Goal: Communication & Community: Answer question/provide support

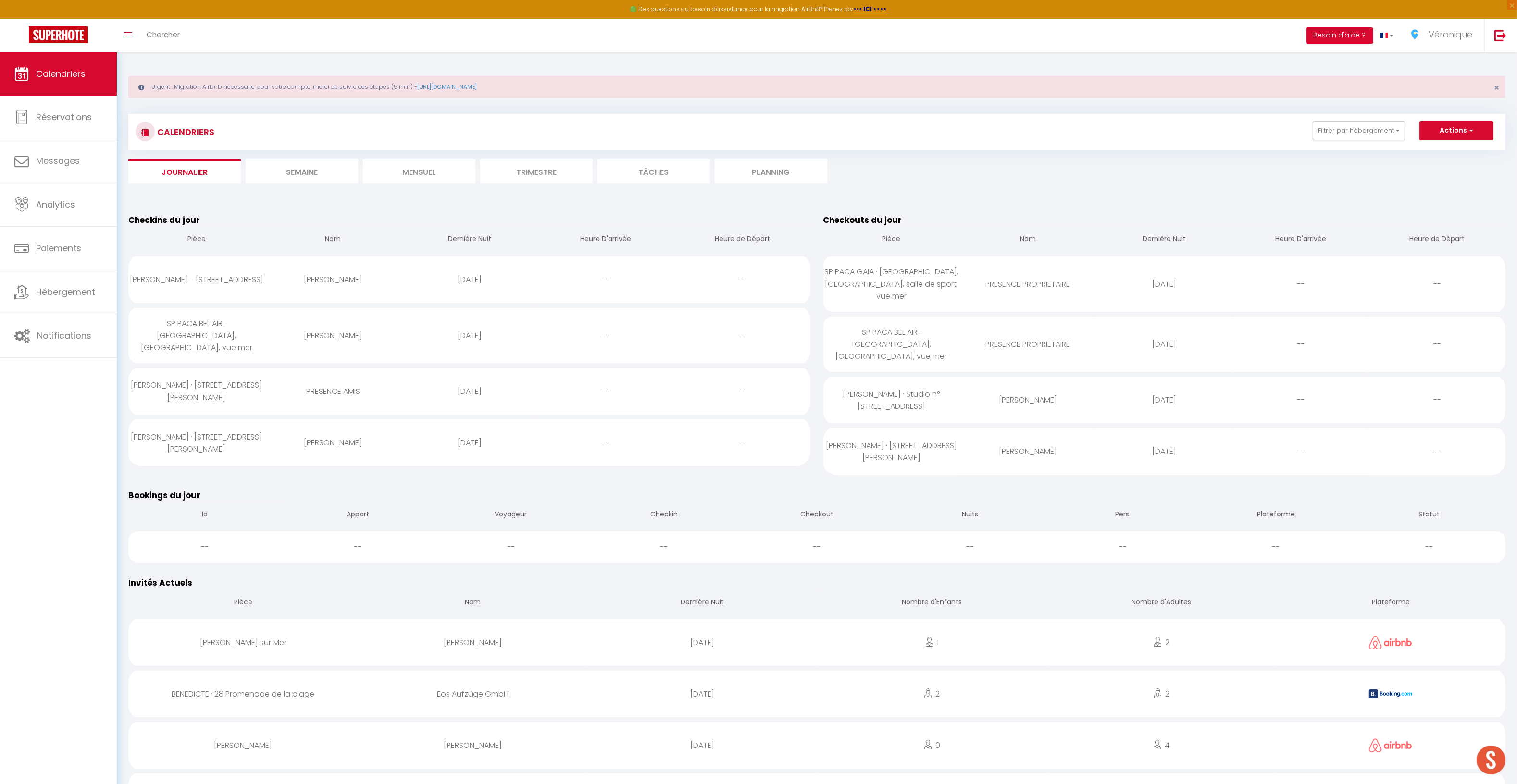
click at [185, 174] on li "Journalier" at bounding box center [184, 171] width 112 height 24
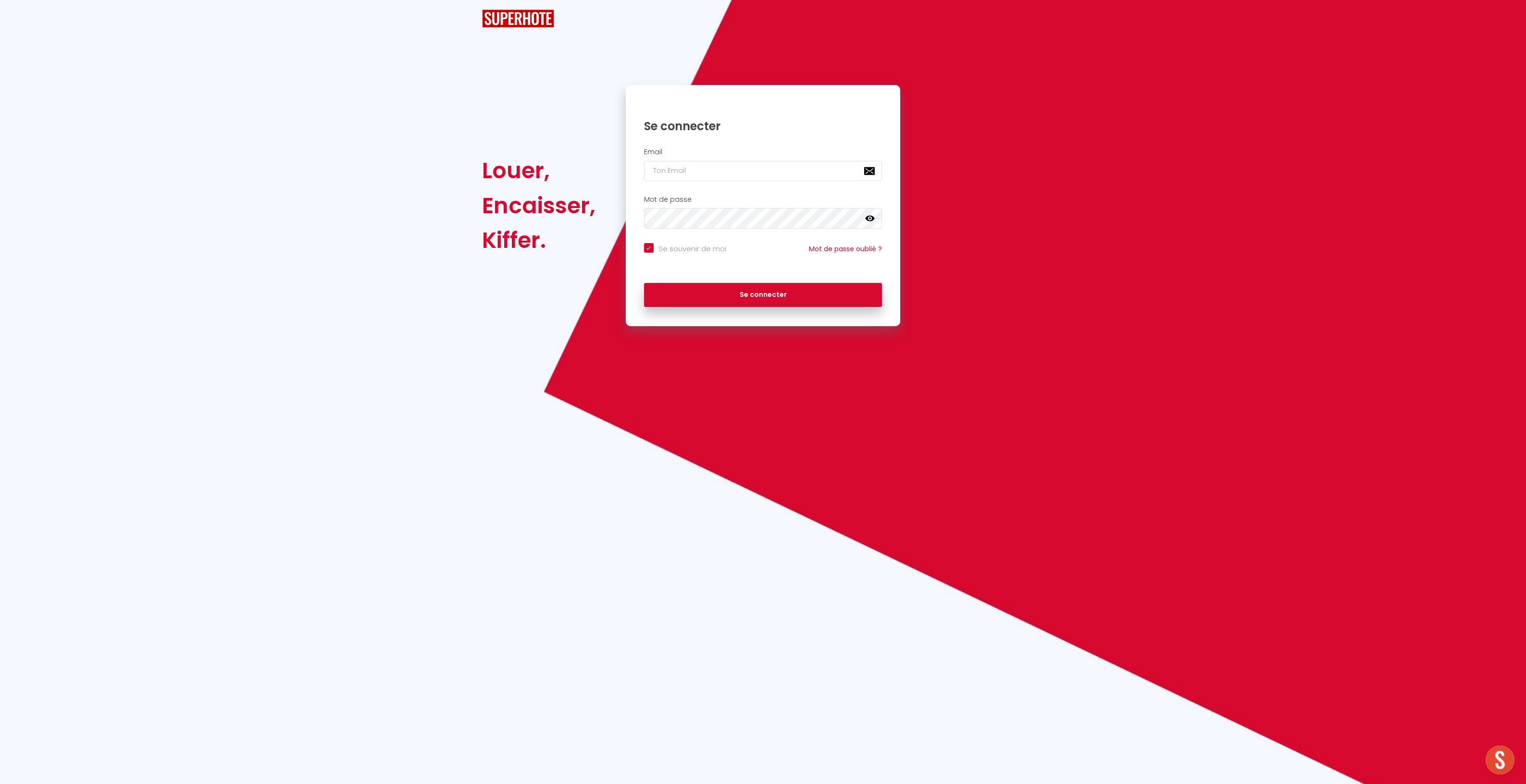
checkbox input "true"
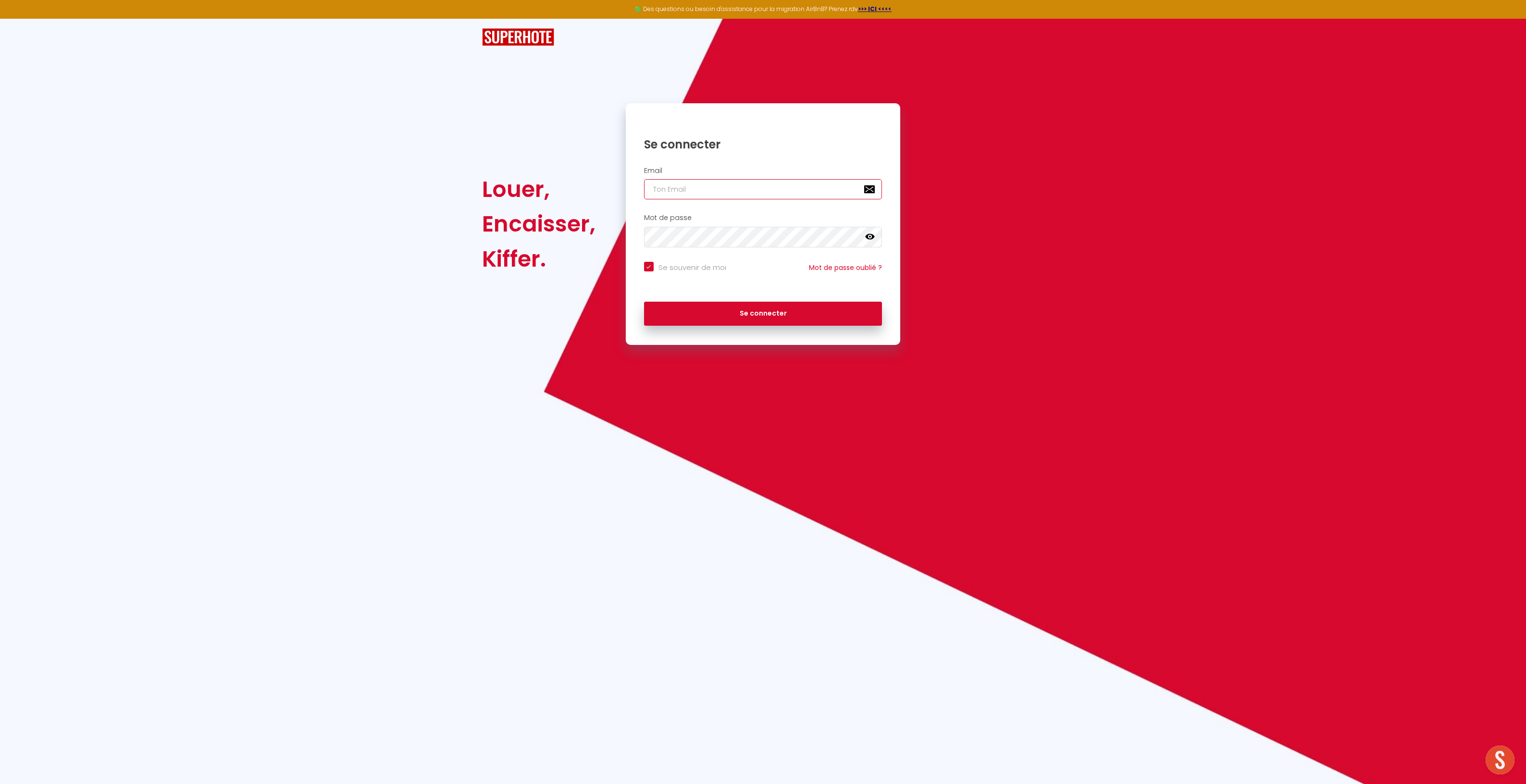
type input "[EMAIL_ADDRESS][DOMAIN_NAME]"
click at [718, 313] on button "Se connecter" at bounding box center [763, 313] width 239 height 24
checkbox input "true"
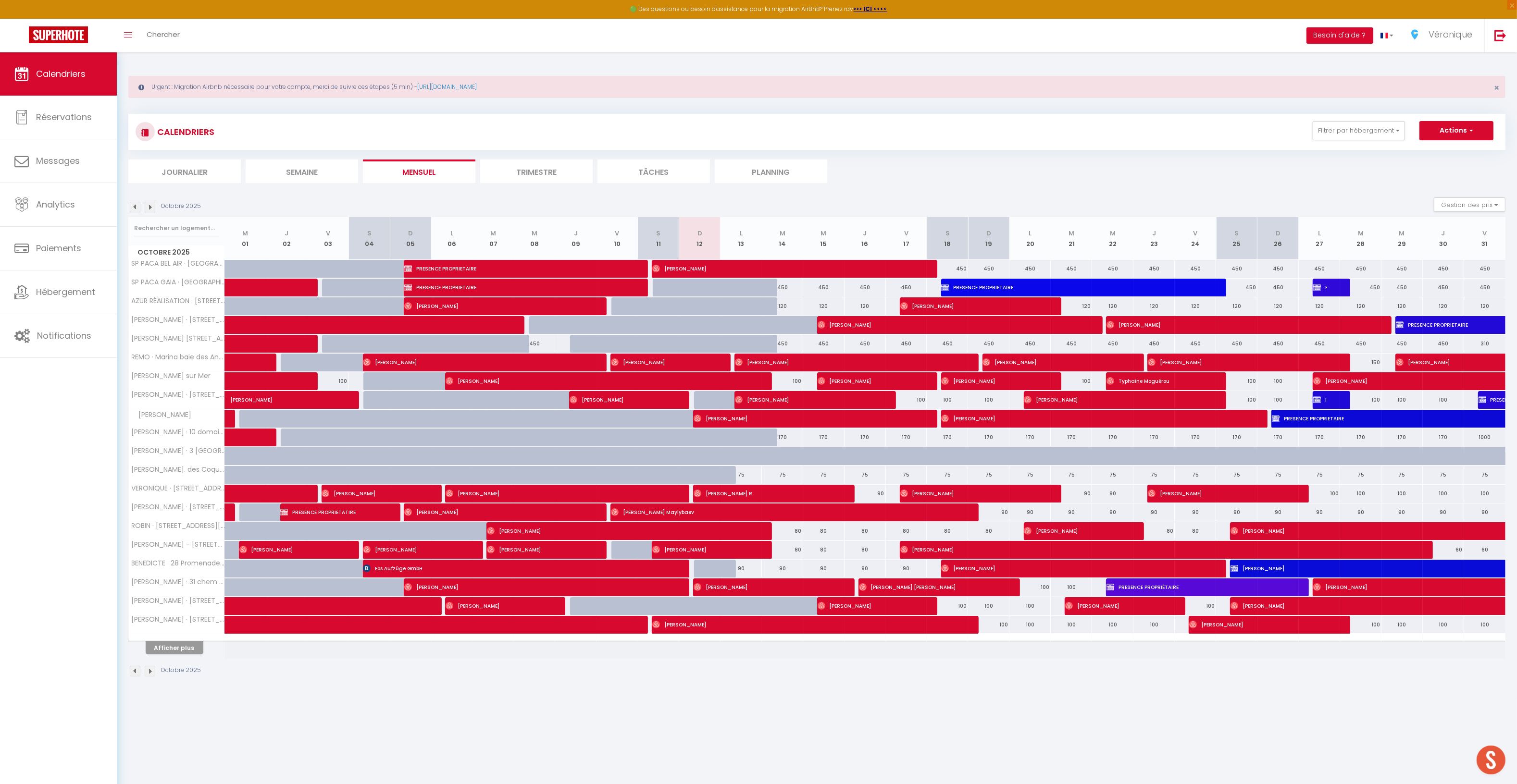
click at [186, 167] on li "Journalier" at bounding box center [184, 171] width 112 height 24
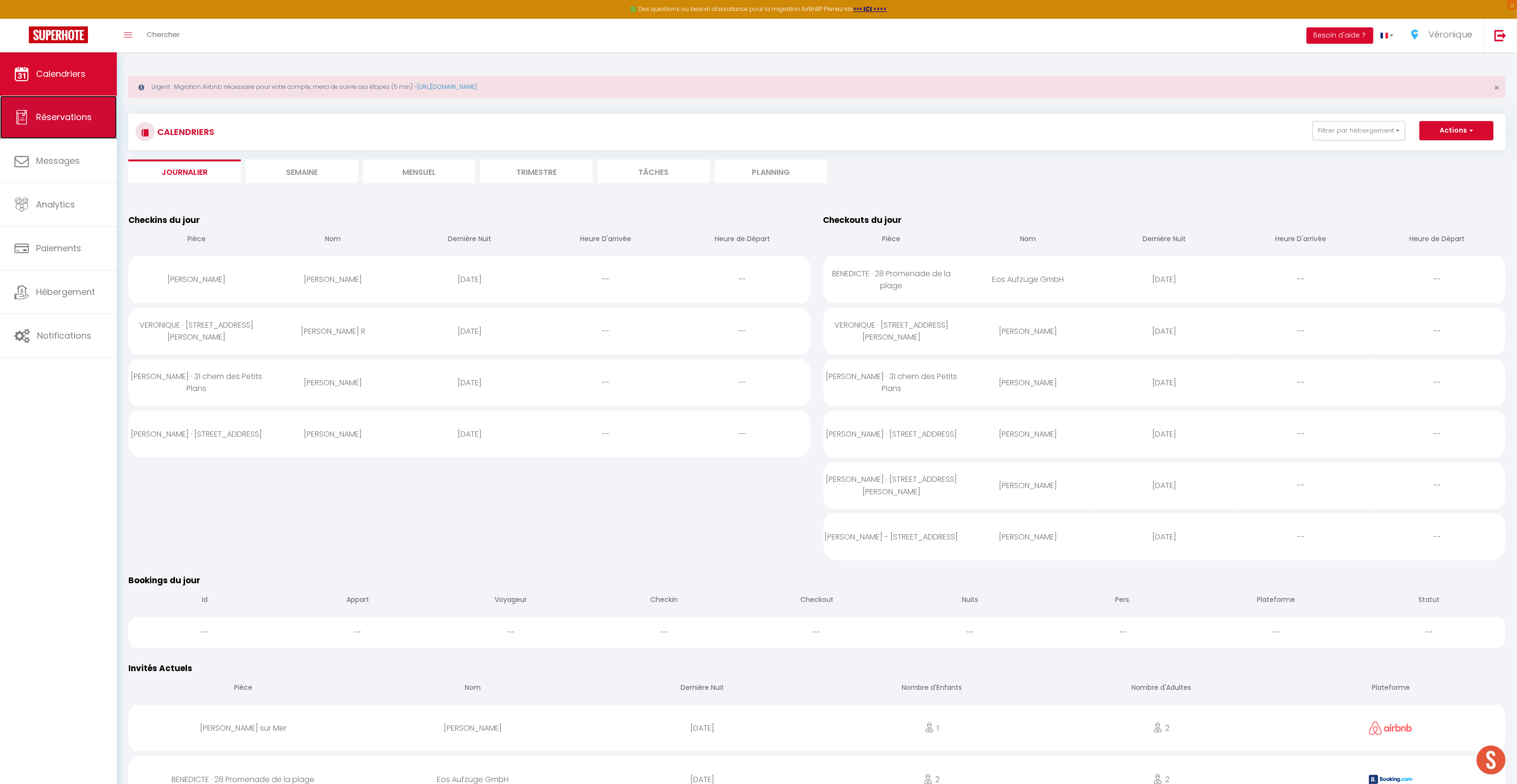
click at [85, 119] on span "Réservations" at bounding box center [64, 117] width 56 height 12
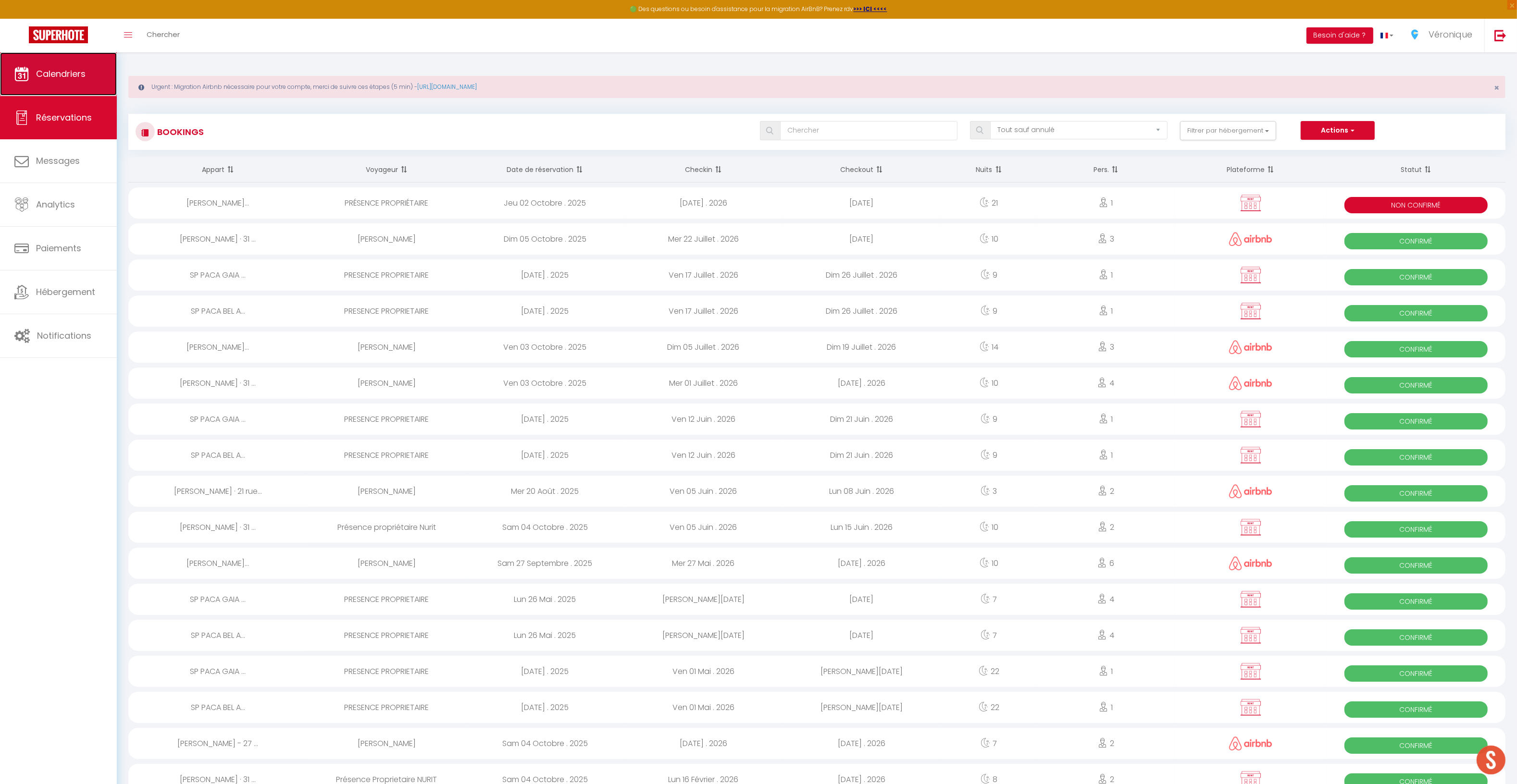
click at [82, 77] on span "Calendriers" at bounding box center [61, 74] width 50 height 12
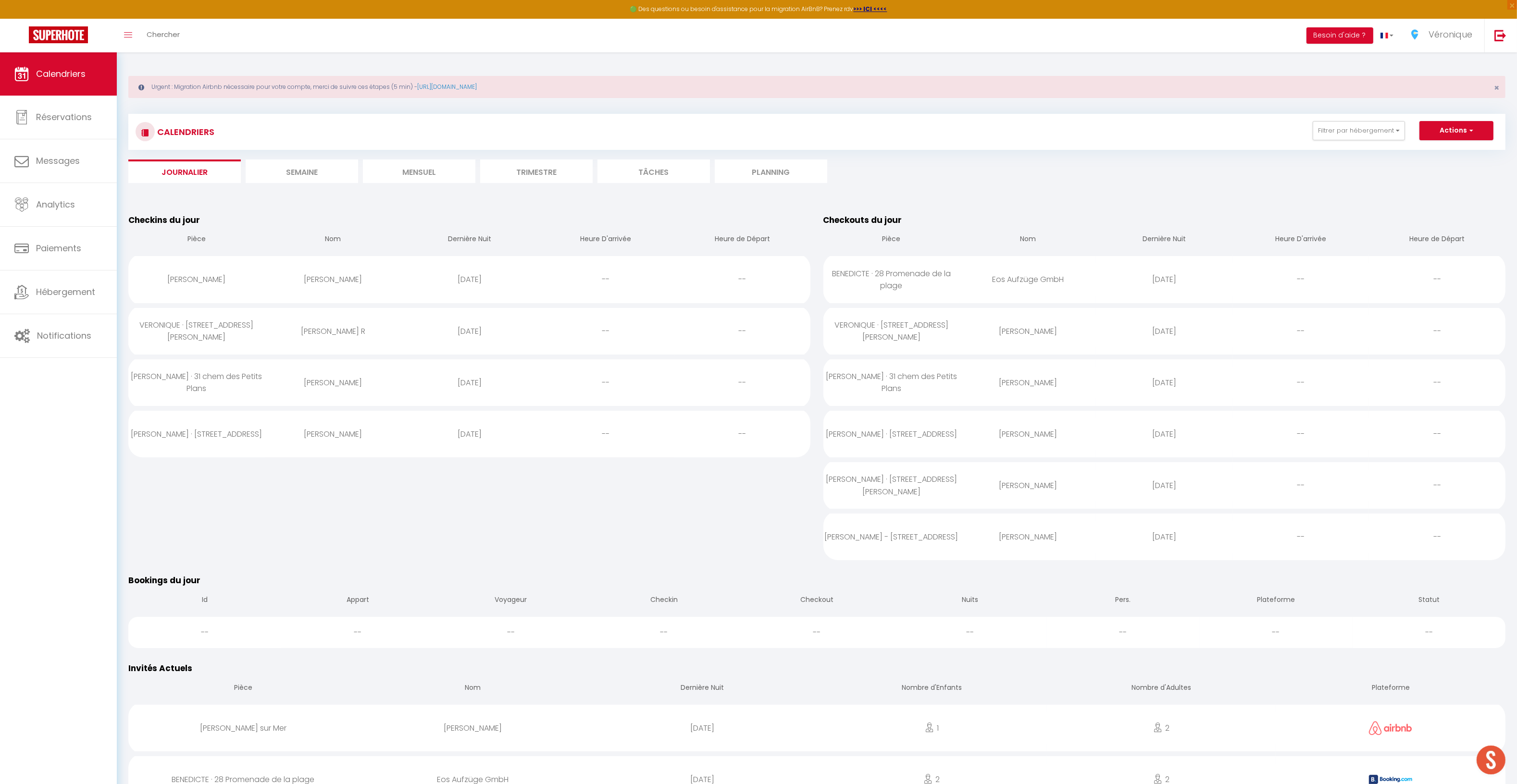
click at [321, 171] on li "Semaine" at bounding box center [301, 171] width 112 height 24
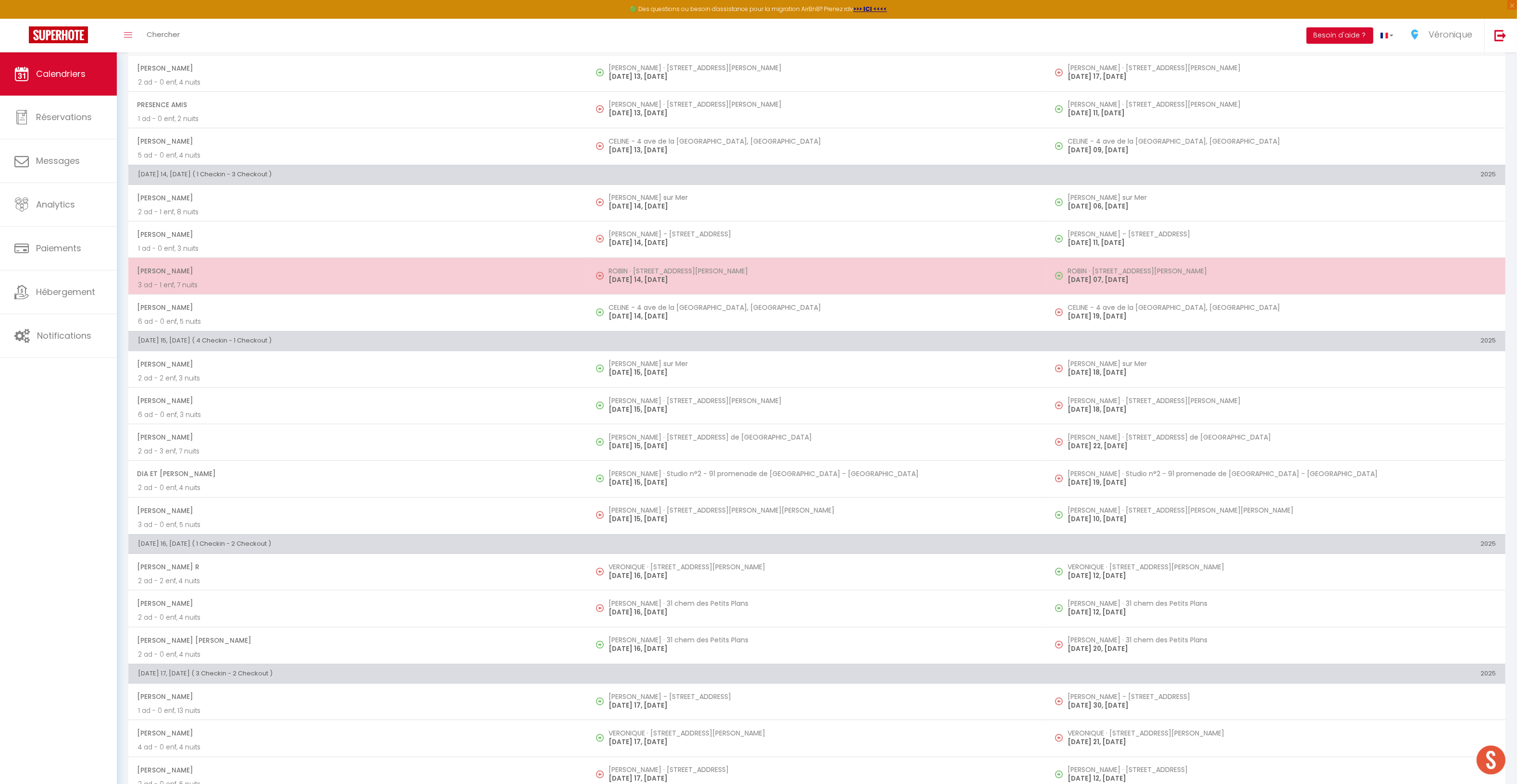
scroll to position [319, 0]
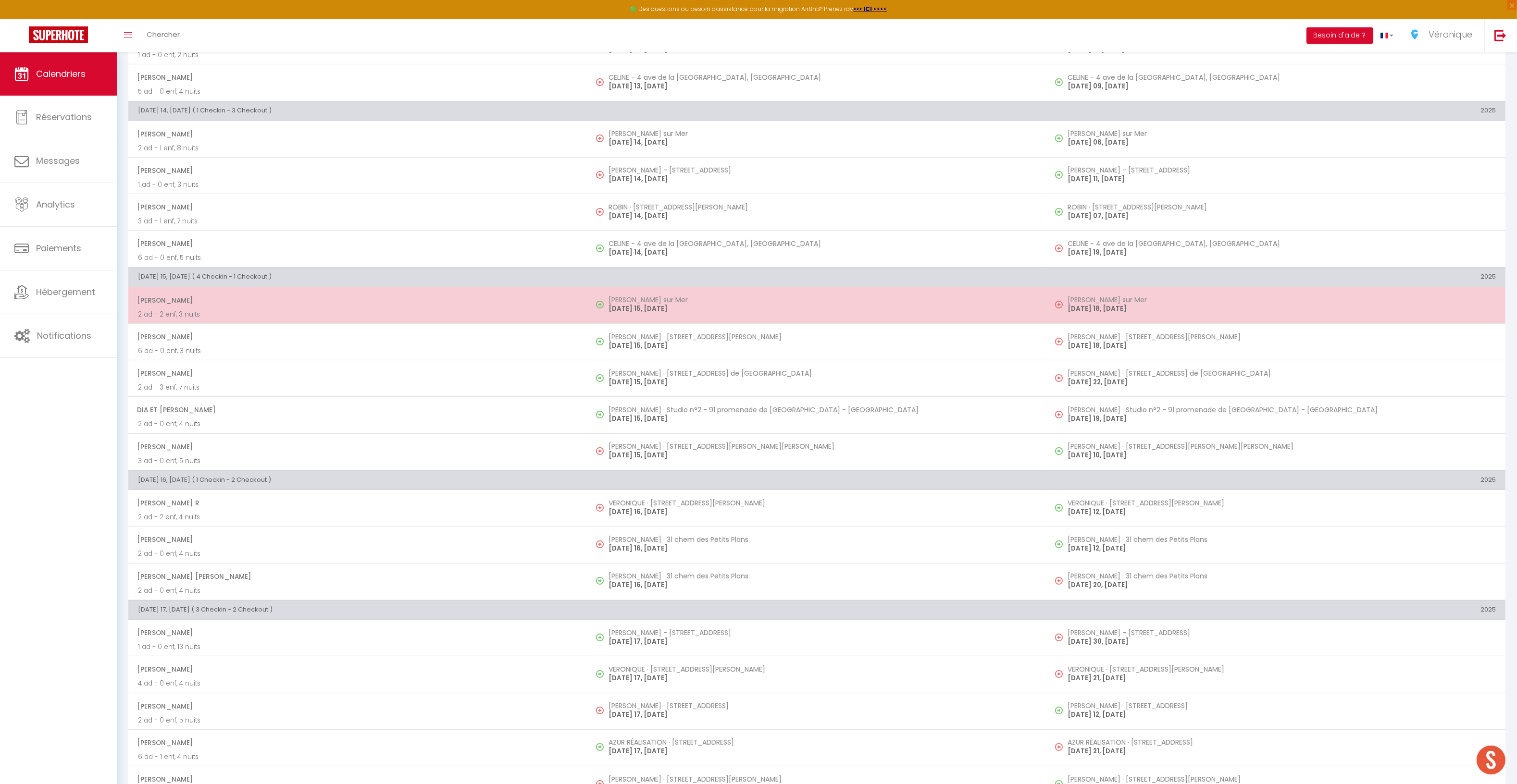
click at [641, 311] on p "[DATE] 15, [DATE]" at bounding box center [823, 309] width 429 height 11
select select "OK"
select select "0"
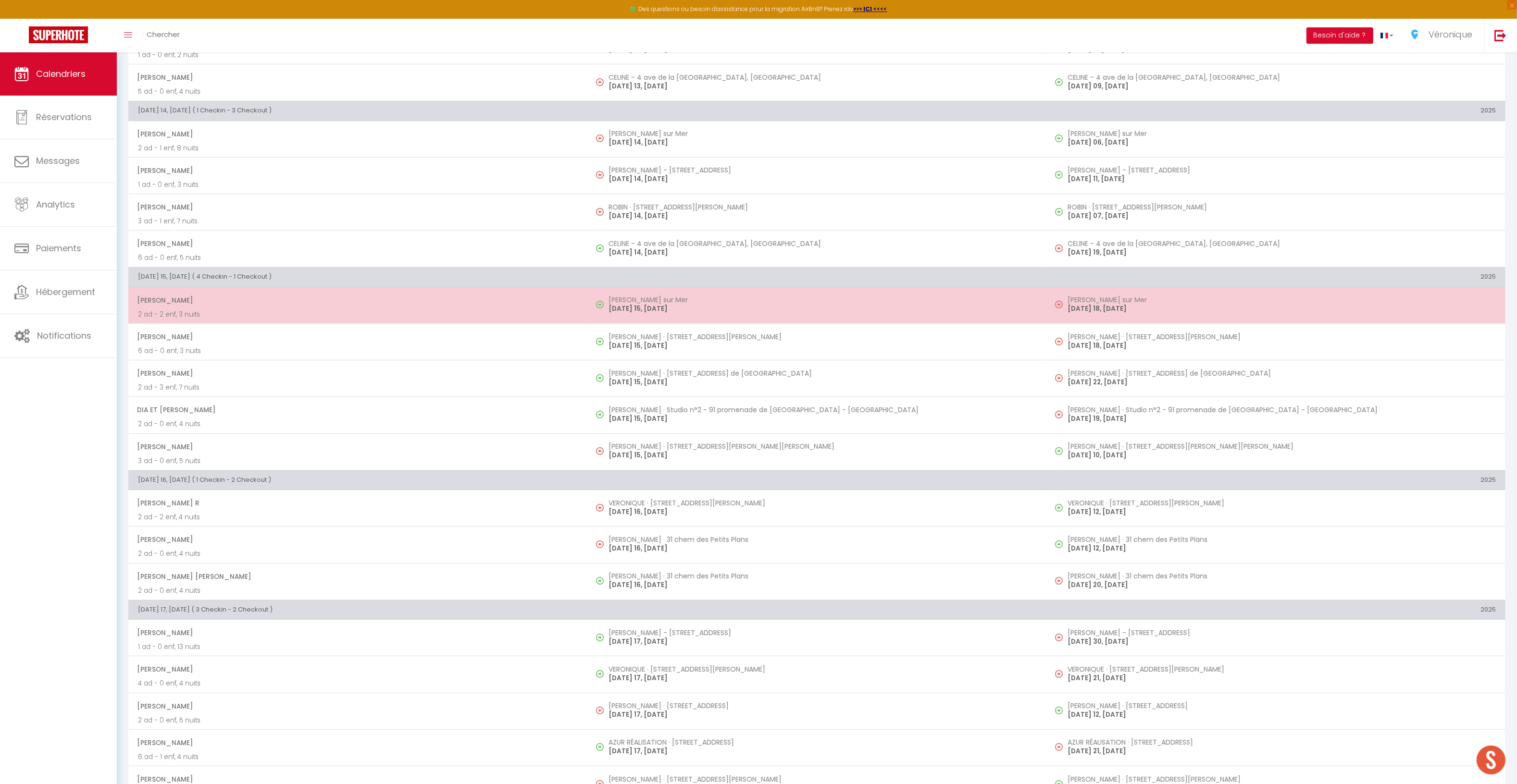
select select "1"
select select
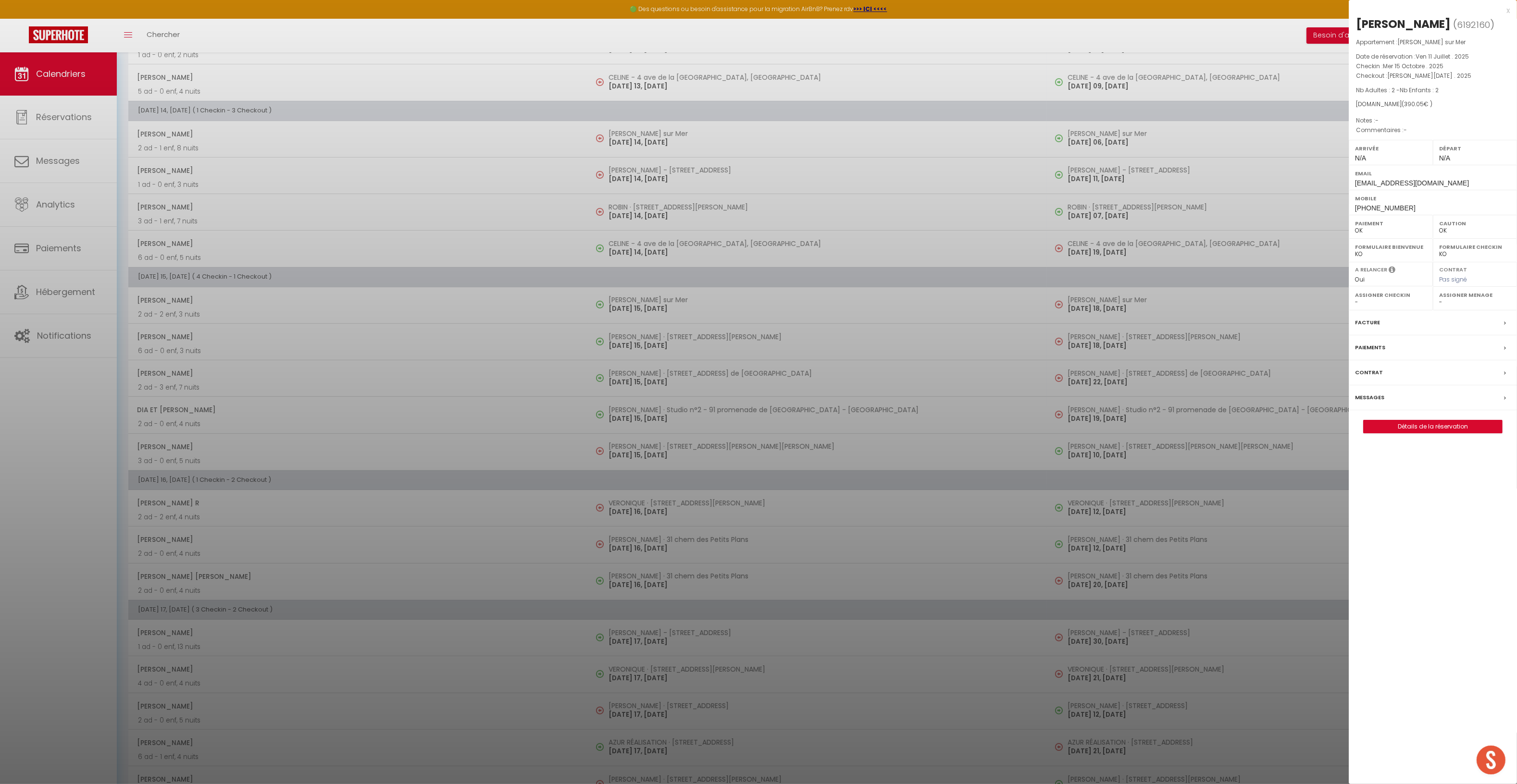
drag, startPoint x: 1401, startPoint y: 405, endPoint x: 1352, endPoint y: 413, distance: 49.6
click at [1401, 406] on div "Messages" at bounding box center [1433, 398] width 168 height 25
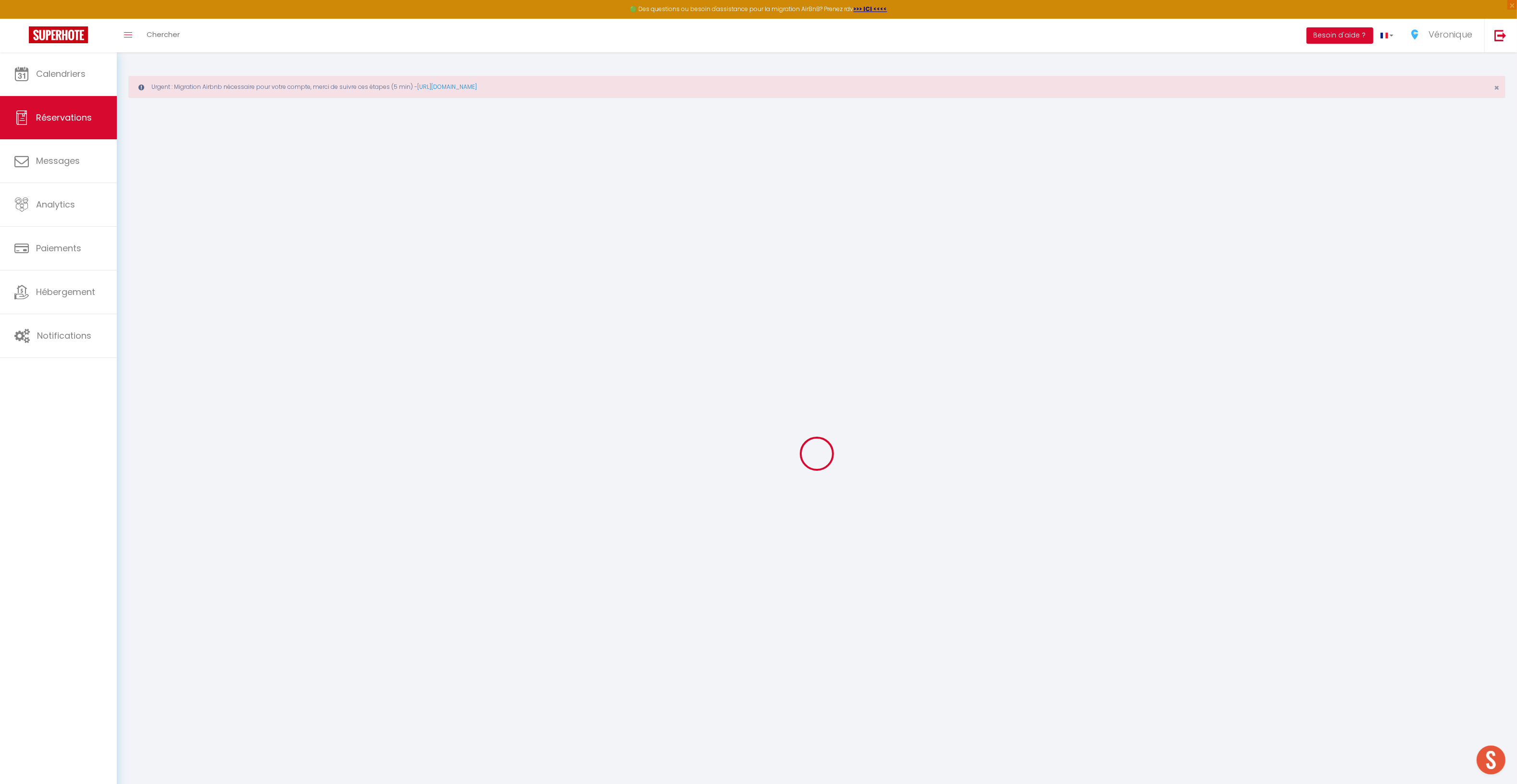
select select
checkbox input "false"
select select
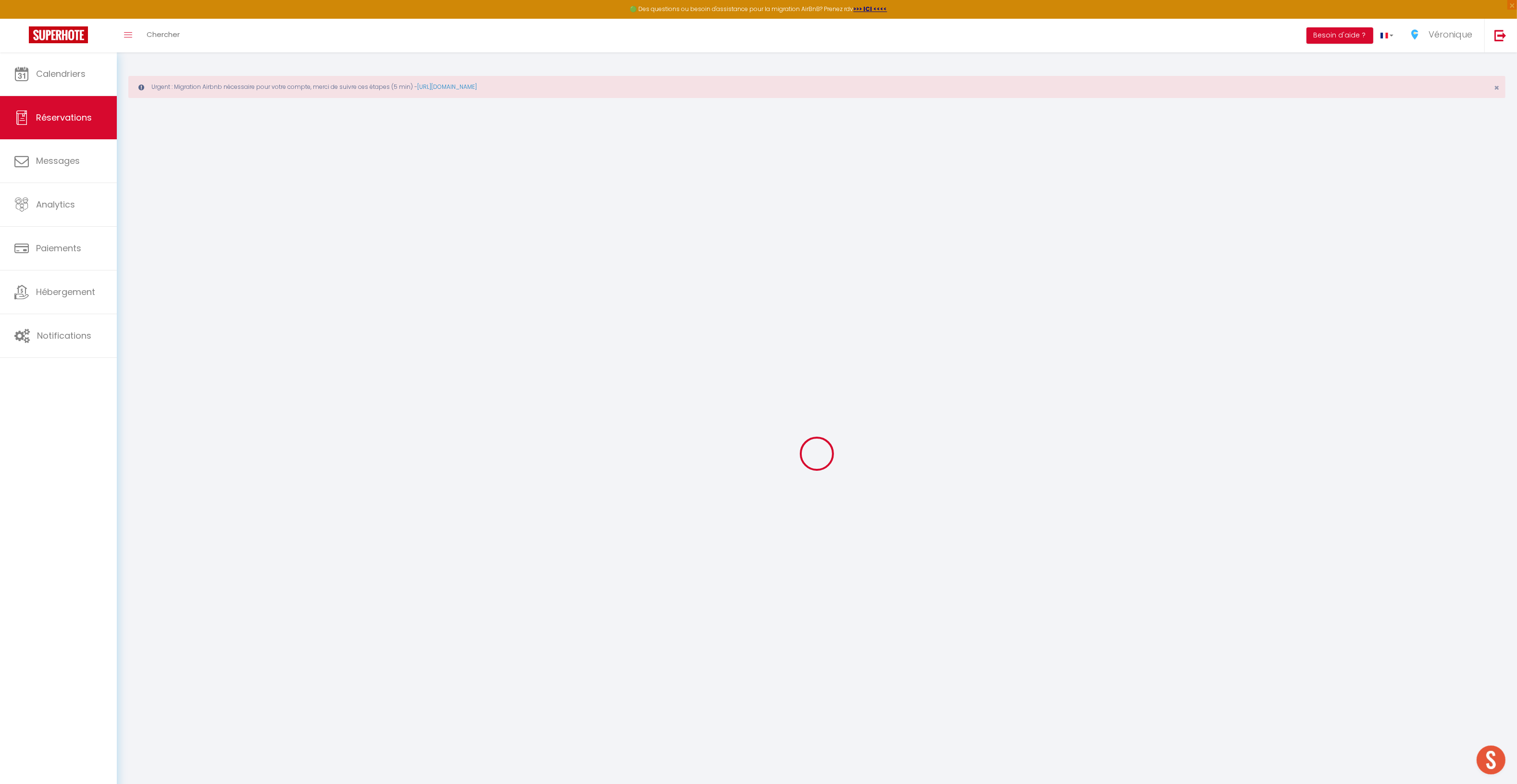
checkbox input "false"
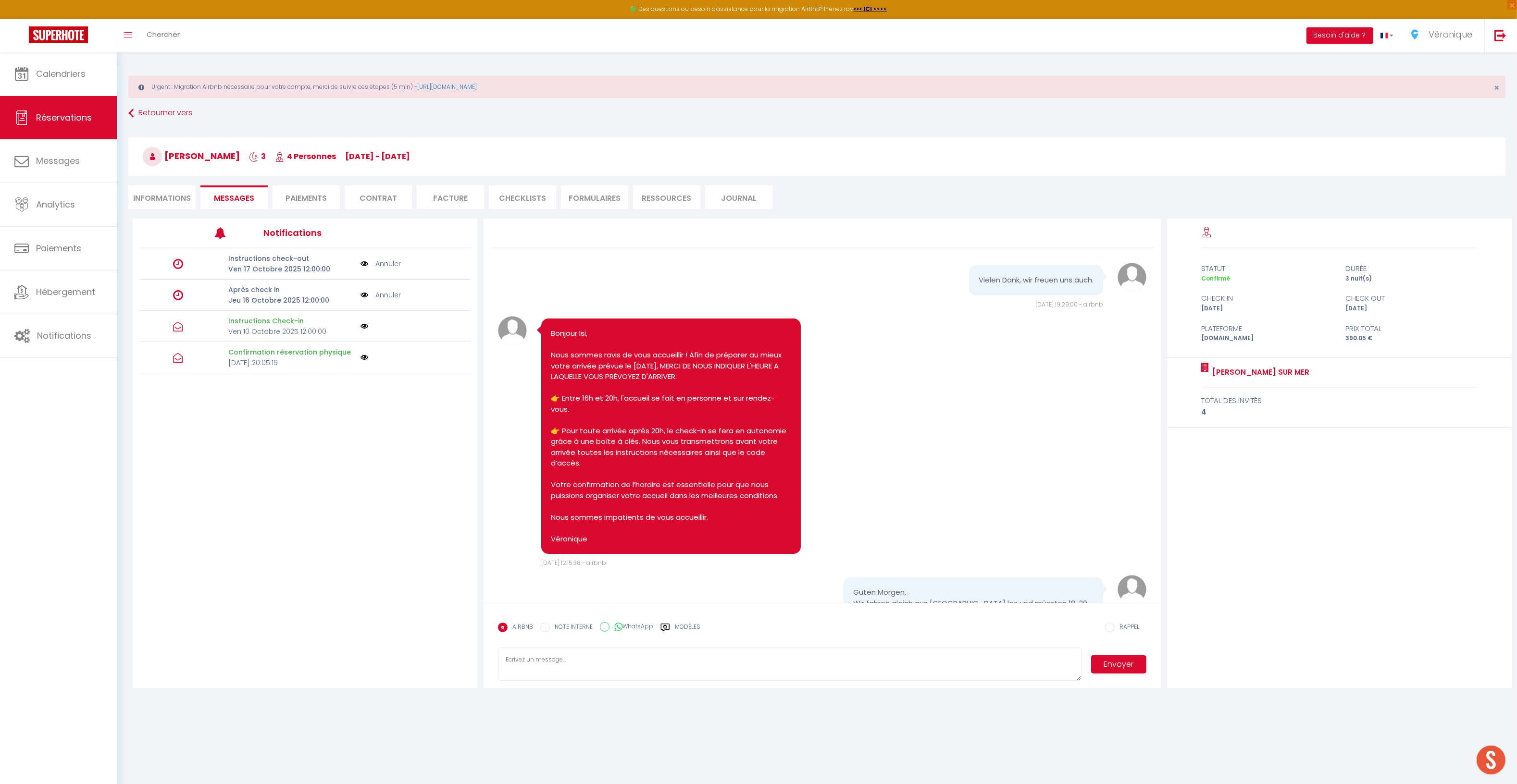
scroll to position [94, 0]
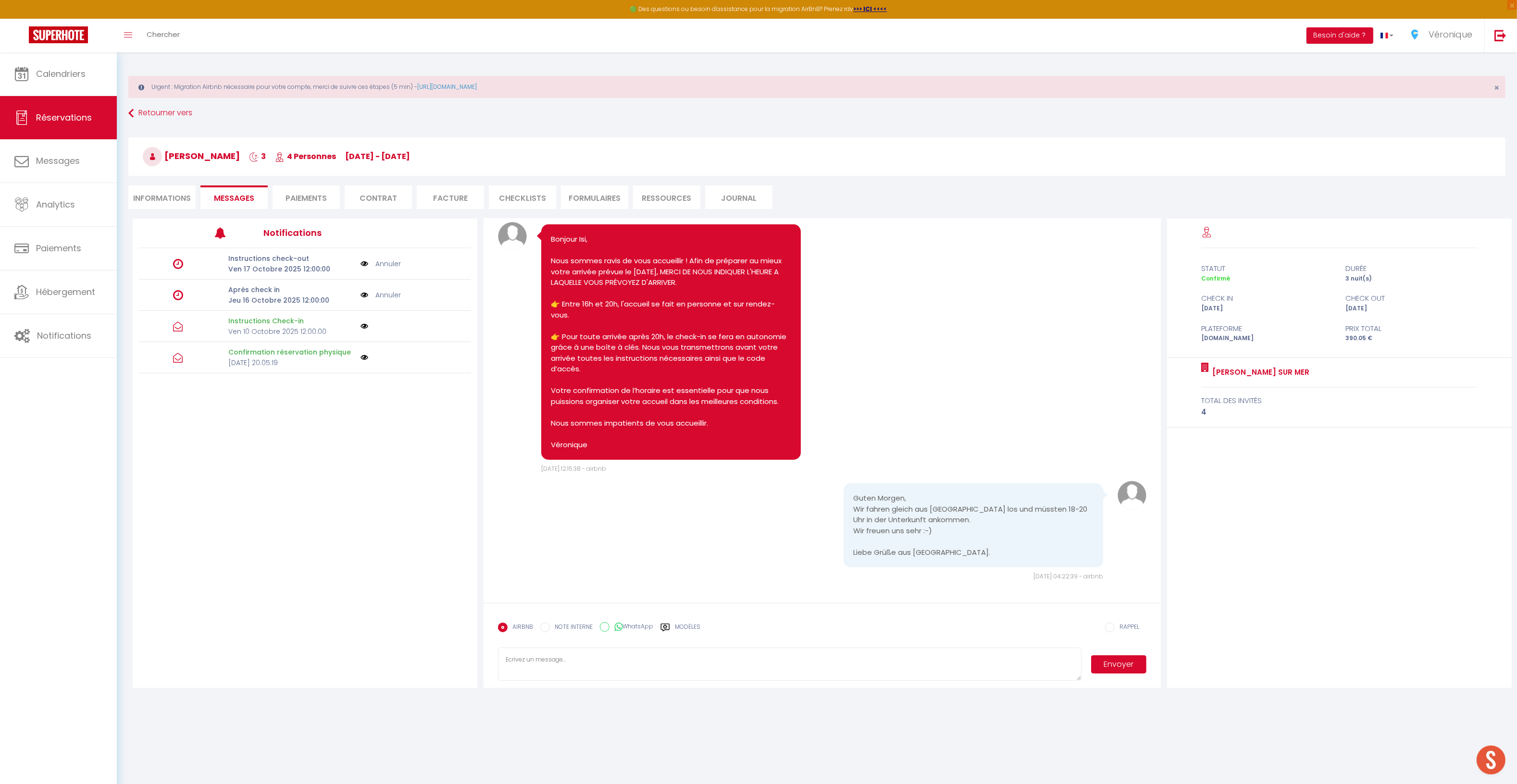
click at [607, 665] on textarea at bounding box center [789, 664] width 583 height 34
click at [677, 629] on label "Modèles" at bounding box center [688, 632] width 26 height 17
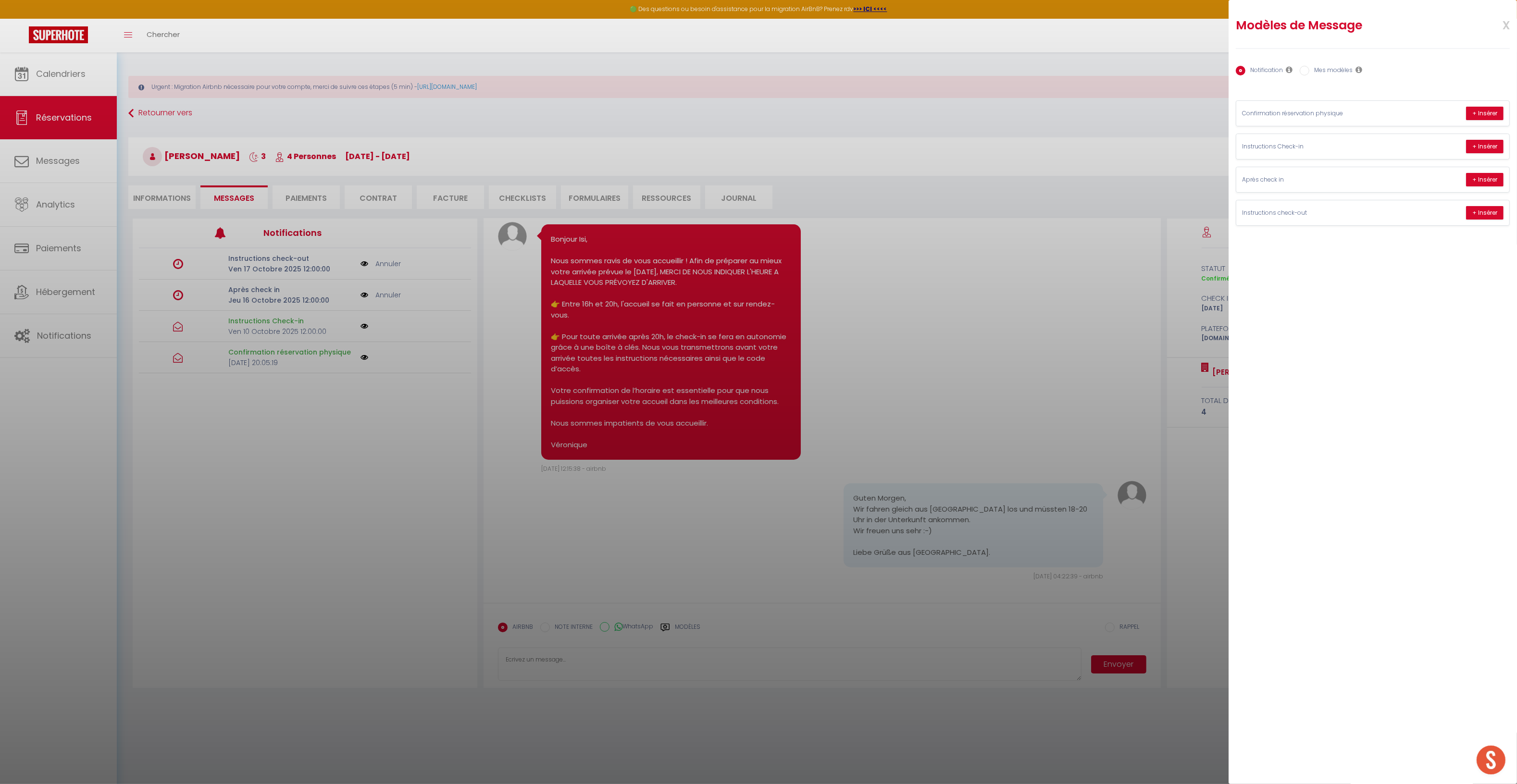
click at [1326, 71] on label "Mes modèles" at bounding box center [1331, 71] width 43 height 11
click at [1310, 71] on input "Mes modèles" at bounding box center [1305, 71] width 10 height 10
radio input "true"
radio input "false"
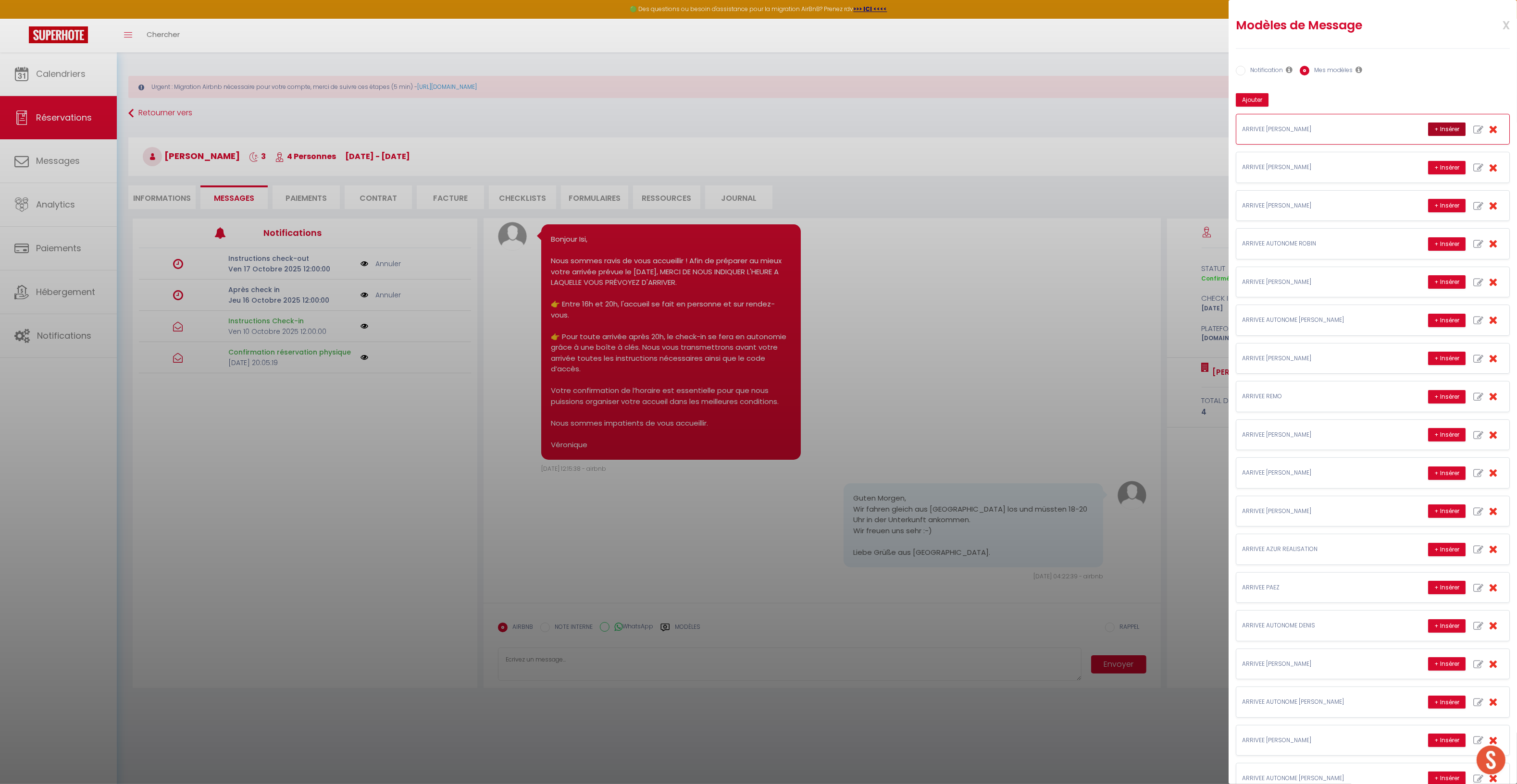
click at [1443, 128] on button "+ Insérer" at bounding box center [1447, 129] width 37 height 13
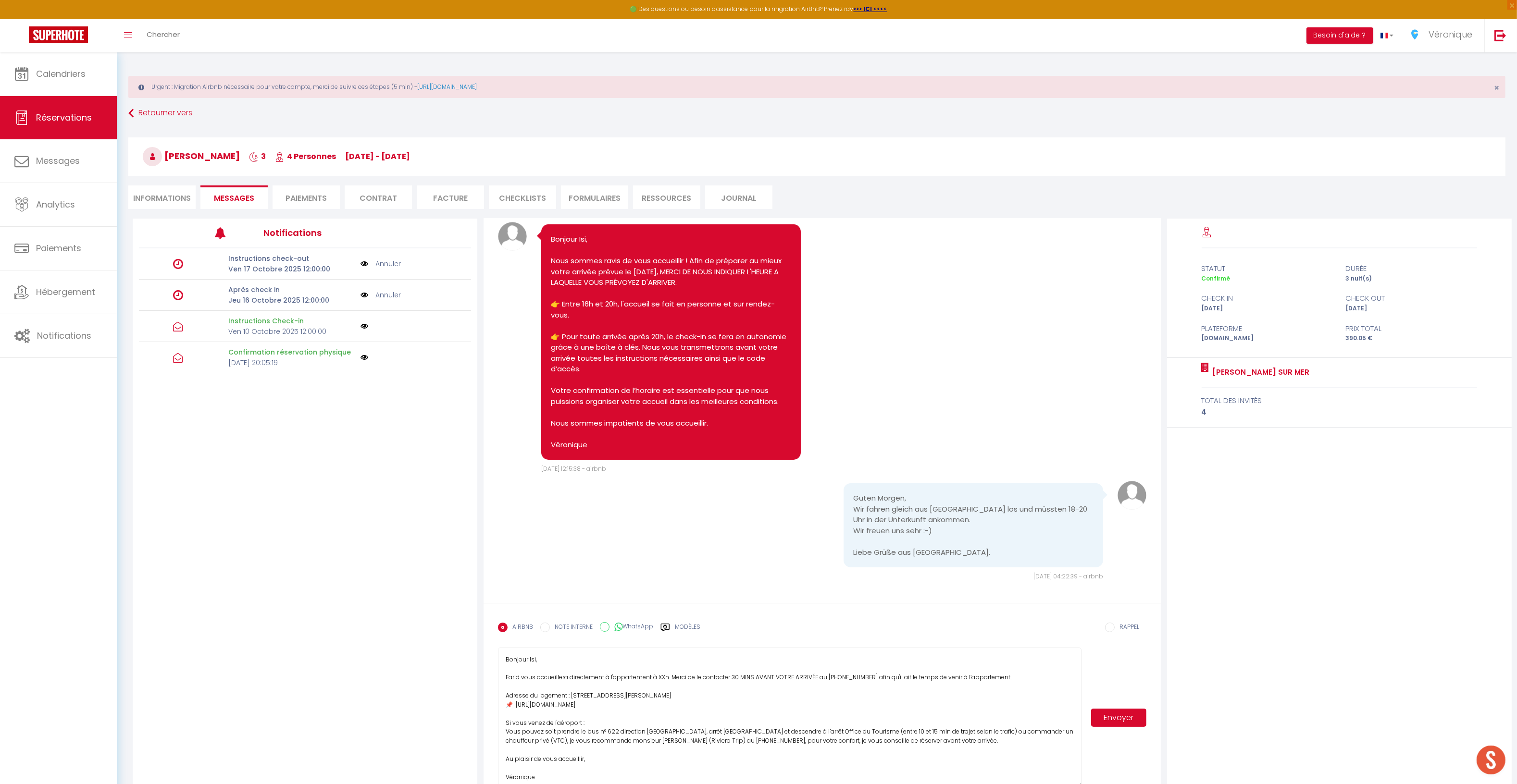
drag, startPoint x: 1079, startPoint y: 680, endPoint x: 1085, endPoint y: 790, distance: 110.2
click at [1085, 784] on html "🟢 Des questions ou besoin d'assistance pour la migration AirBnB? Prenez rdv >>>…" at bounding box center [758, 392] width 1517 height 784
drag, startPoint x: 661, startPoint y: 678, endPoint x: 668, endPoint y: 678, distance: 7.0
click at [668, 678] on textarea "Bonjour Isi, Farid vous accueillera directement à l'appartement à XXh. Merci de…" at bounding box center [789, 720] width 583 height 145
type textarea "Bonjour Isi, Farid vous accueillera directement à l'appartement entre 18h et 20…"
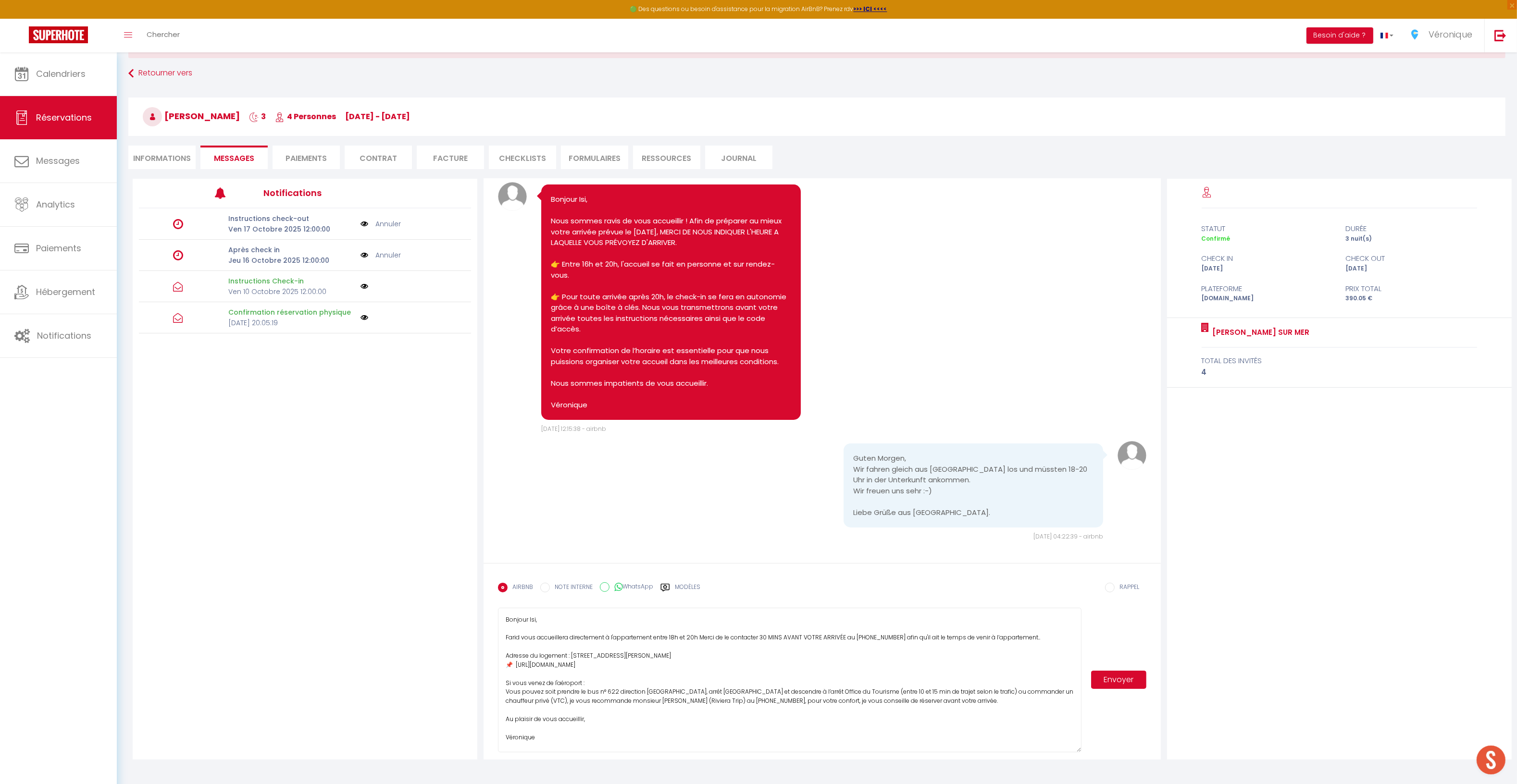
scroll to position [52, 0]
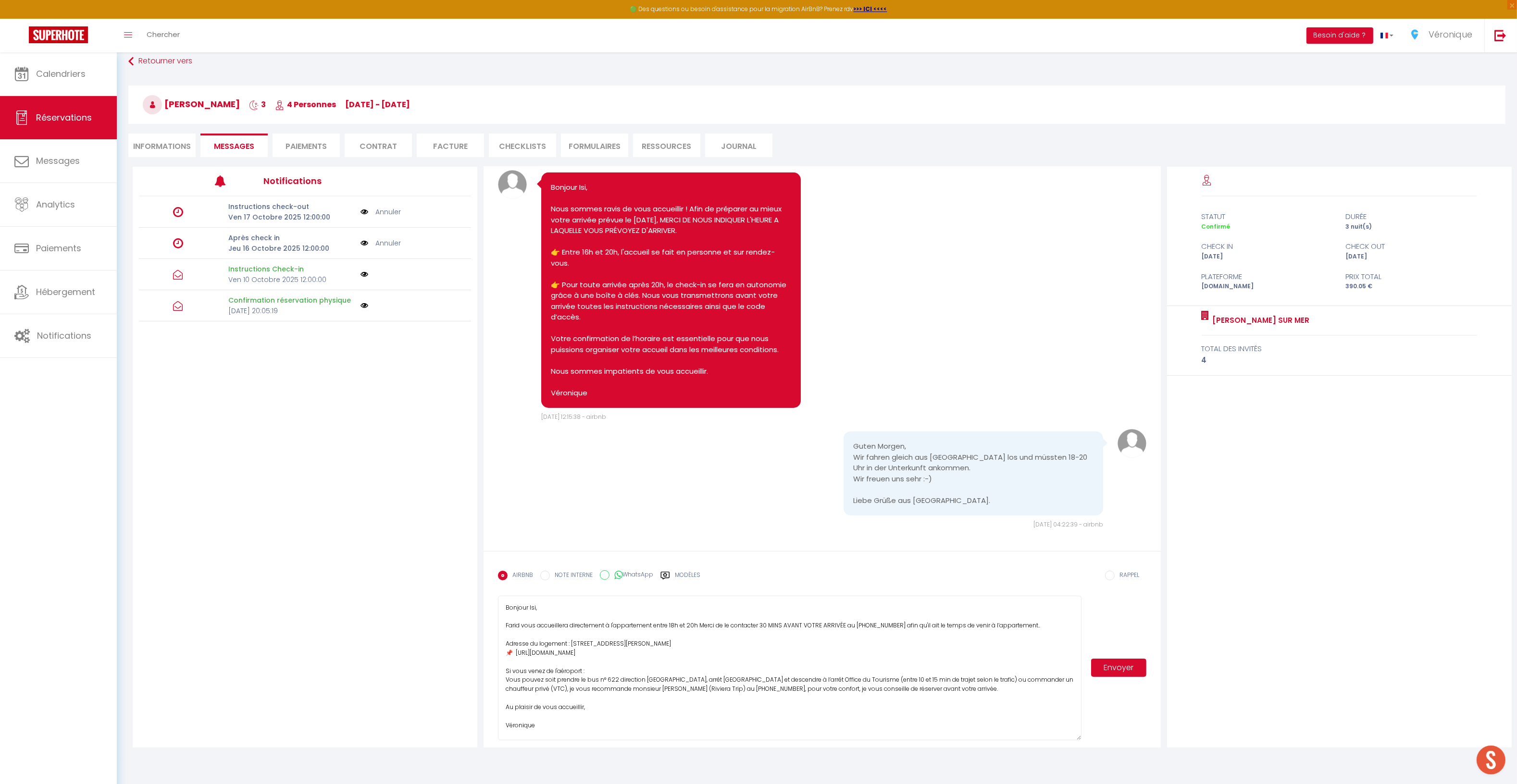
drag, startPoint x: 547, startPoint y: 726, endPoint x: 483, endPoint y: 595, distance: 145.8
click at [483, 595] on form "AIRBNB NOTE INTERNE WhatsApp Modèles 12 « ‹ » › [DATE] [PHONE_NUMBER] Dim Lun M…" at bounding box center [822, 649] width 677 height 196
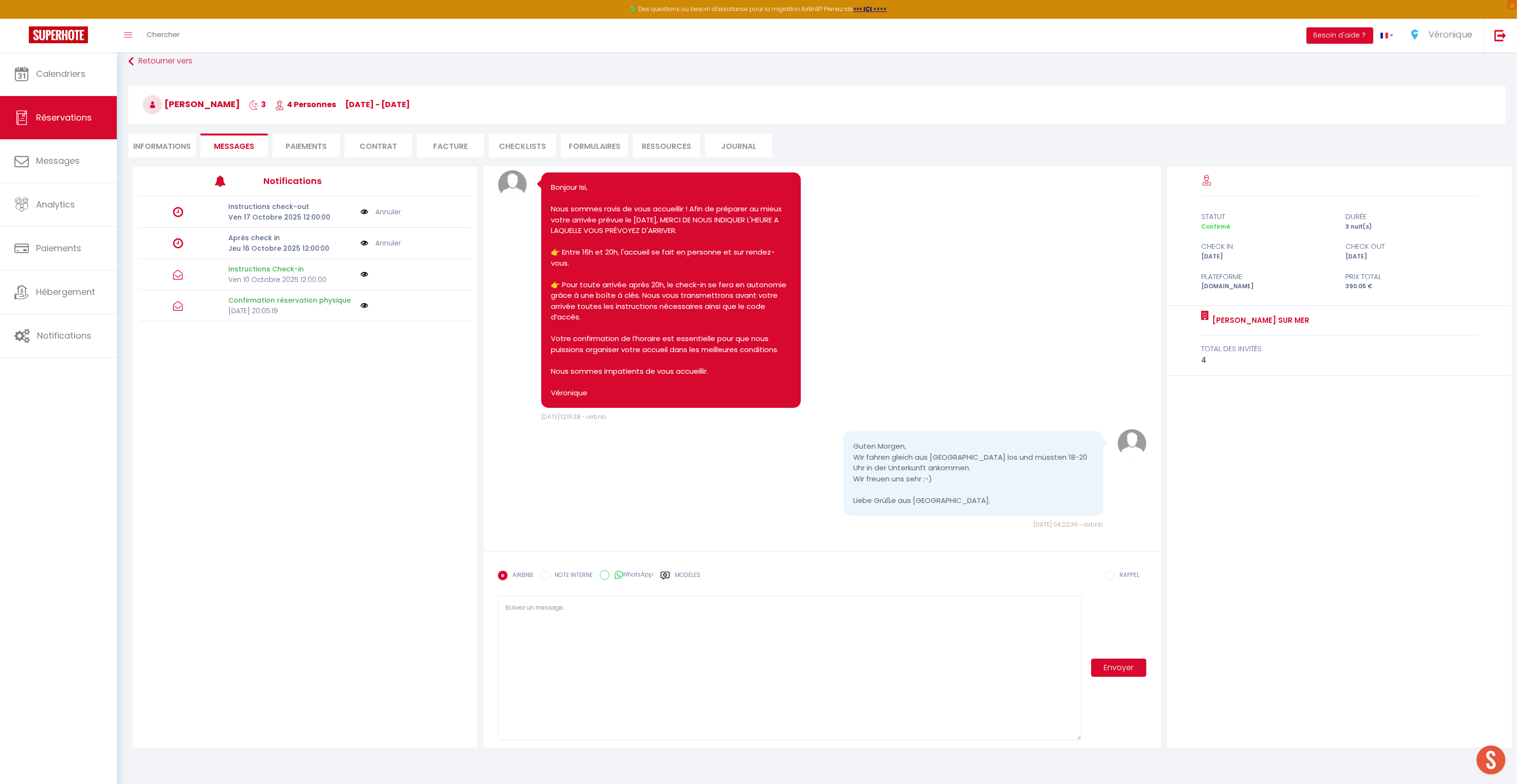
click at [684, 576] on label "Modèles" at bounding box center [688, 580] width 26 height 17
radio input "true"
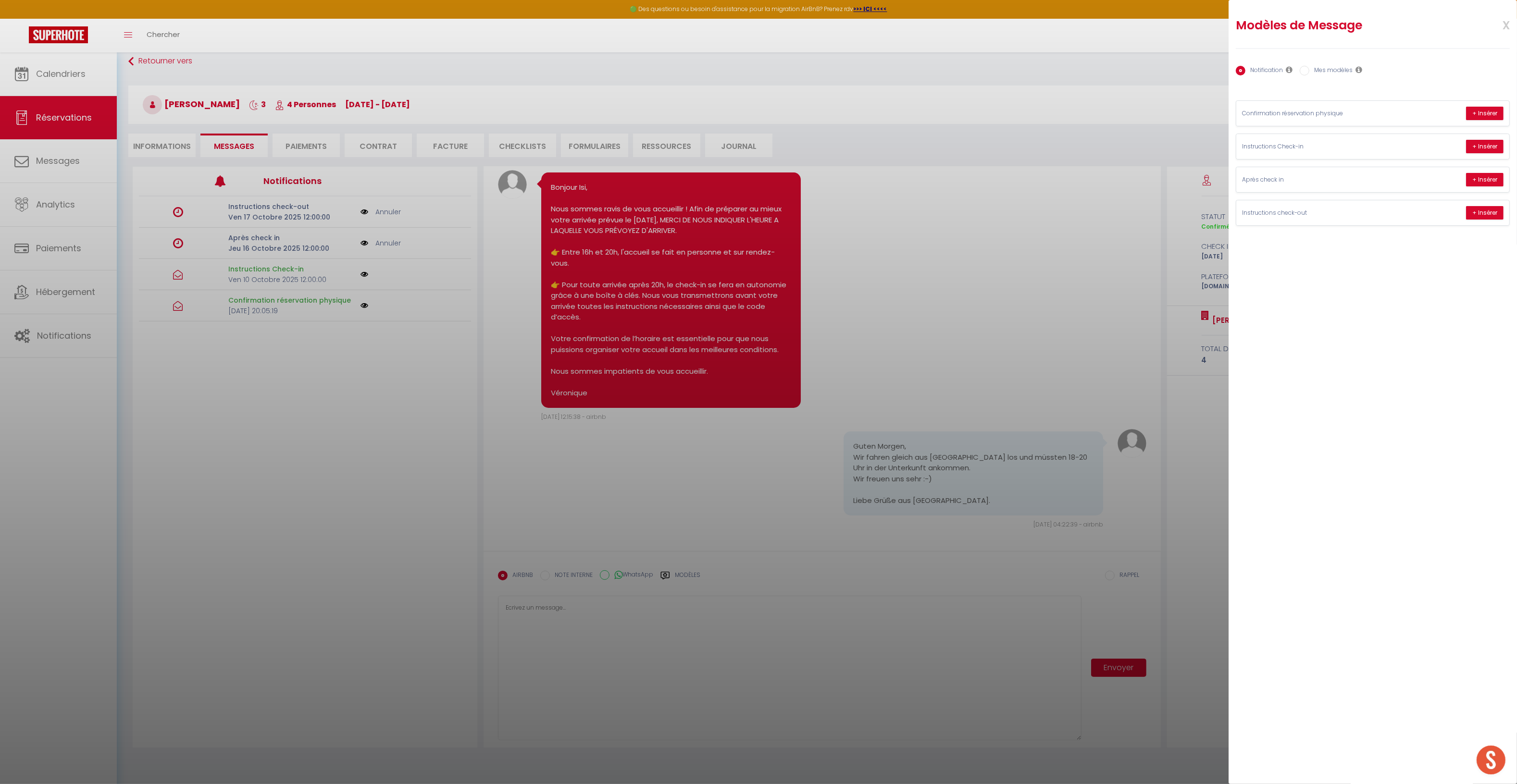
click at [1332, 68] on label "Mes modèles" at bounding box center [1331, 71] width 43 height 11
click at [1310, 68] on input "Mes modèles" at bounding box center [1305, 71] width 10 height 10
radio input "true"
radio input "false"
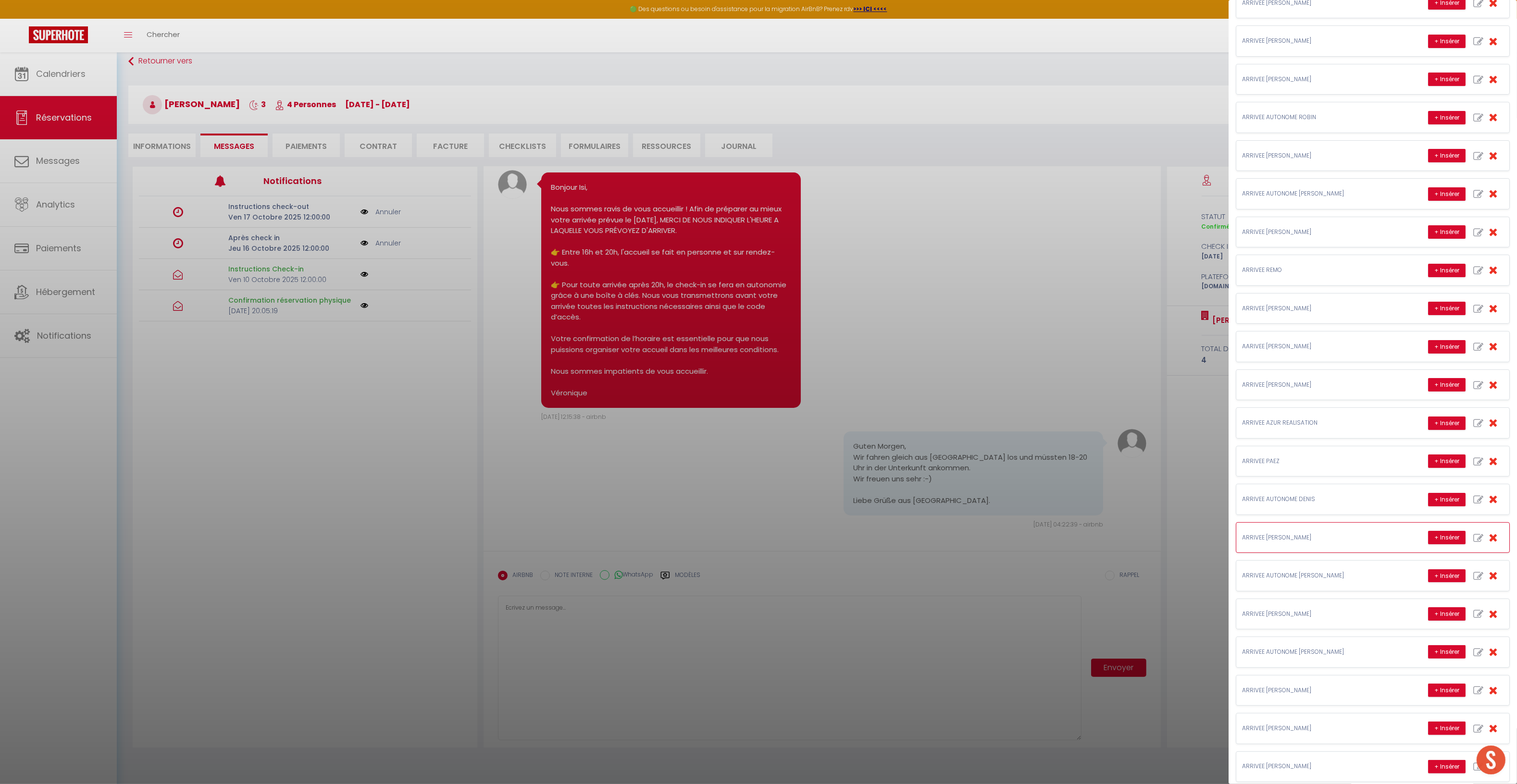
scroll to position [126, 0]
click at [1429, 195] on button "+ Insérer" at bounding box center [1447, 195] width 37 height 13
type textarea "Loremip Dol, Sita consec adipi el sedd eiusmodtem inci utlabore etdol ! 📌 MAGNA…"
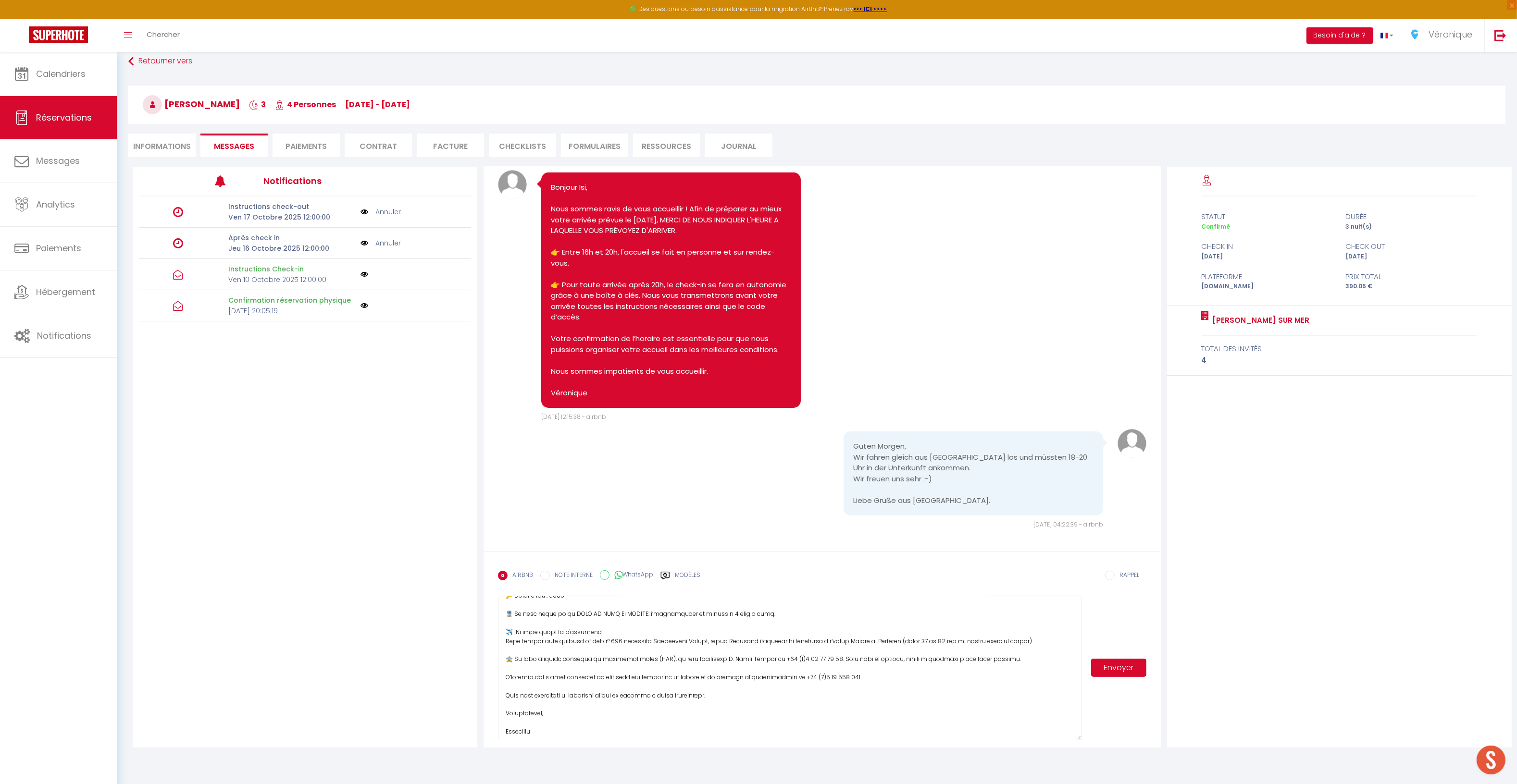
scroll to position [138, 0]
drag, startPoint x: 506, startPoint y: 612, endPoint x: 1021, endPoint y: 671, distance: 518.4
click at [1021, 671] on textarea at bounding box center [789, 668] width 583 height 145
click at [567, 732] on textarea at bounding box center [789, 668] width 583 height 145
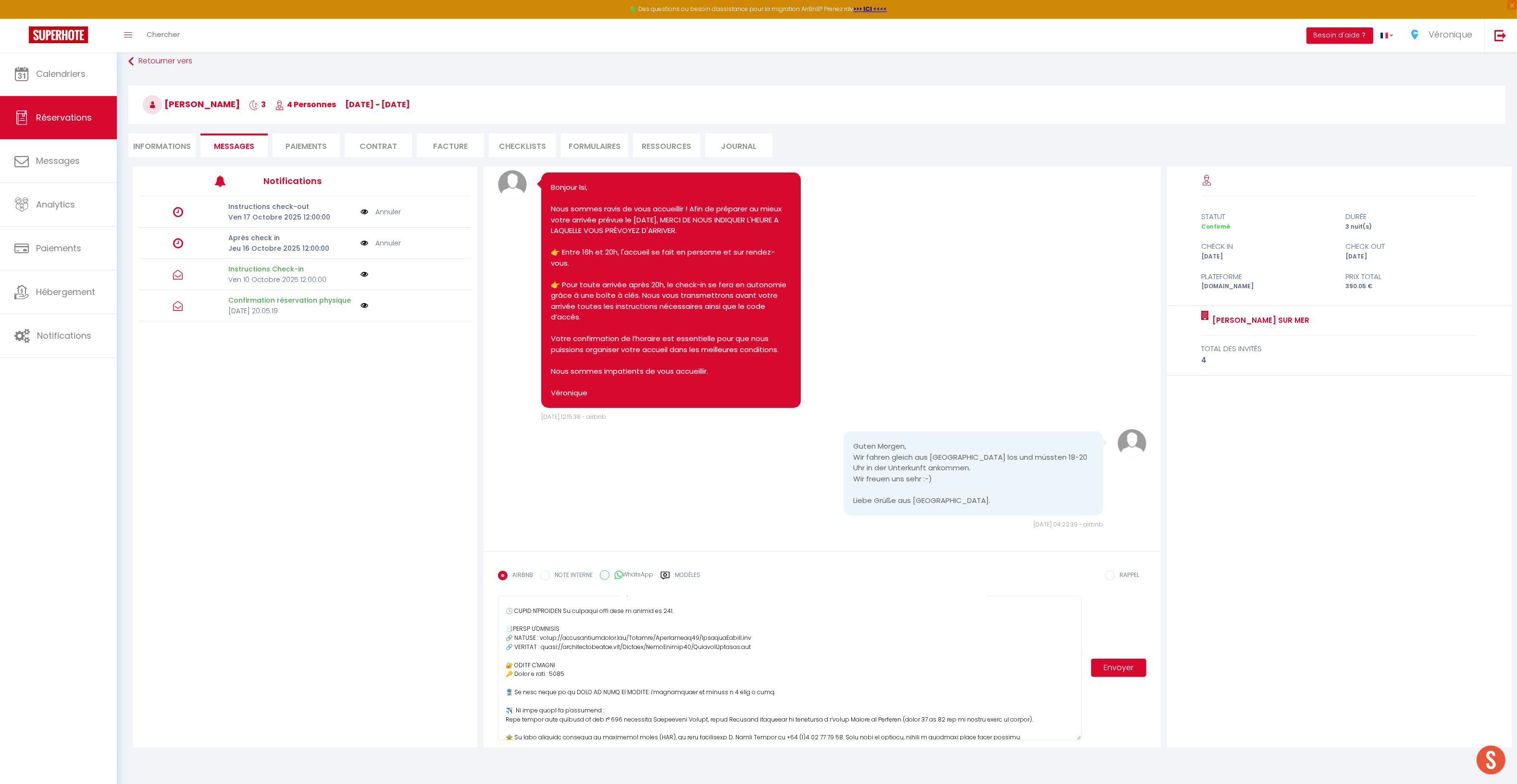
scroll to position [0, 0]
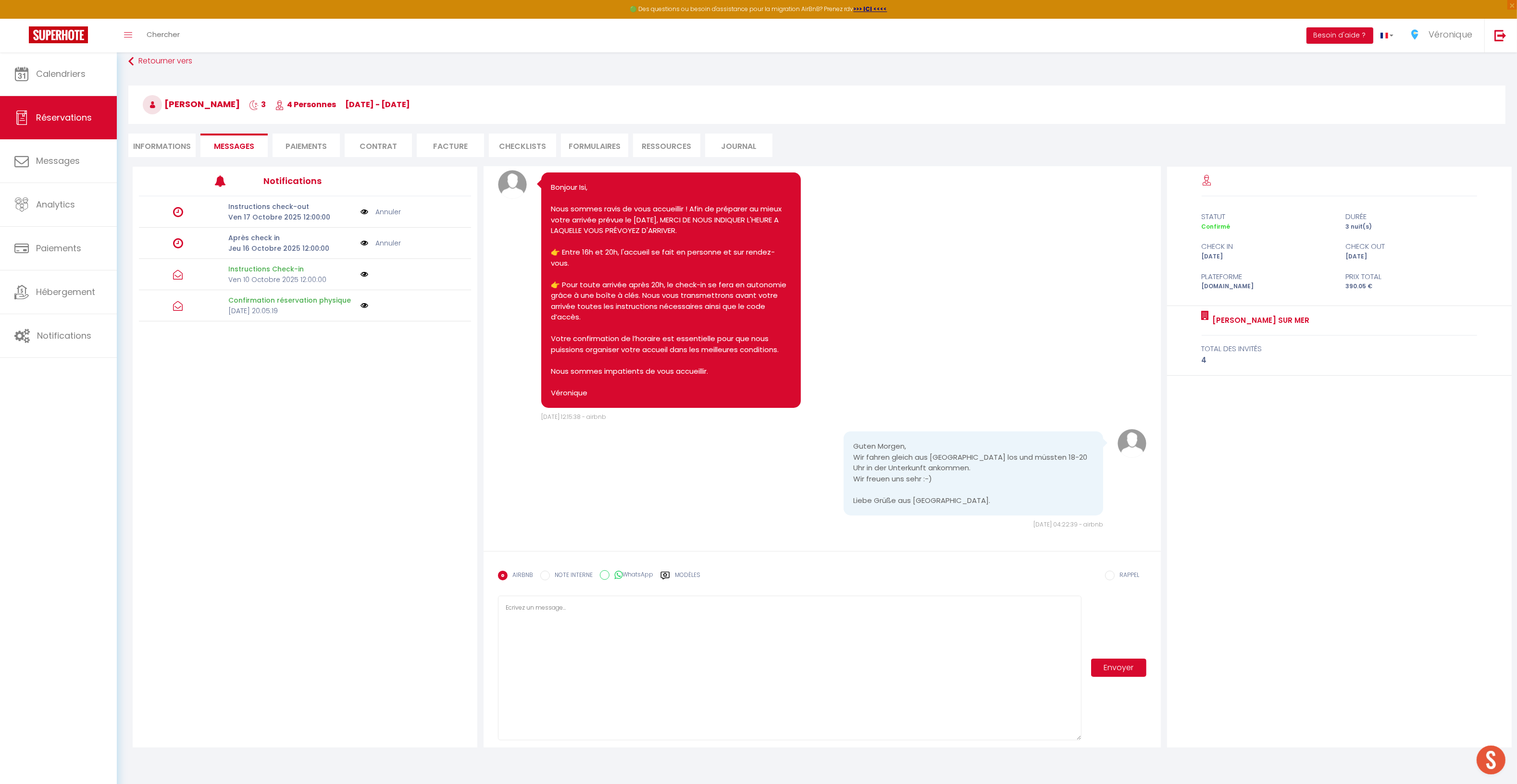
click at [688, 571] on label "Modèles" at bounding box center [688, 580] width 26 height 17
radio input "true"
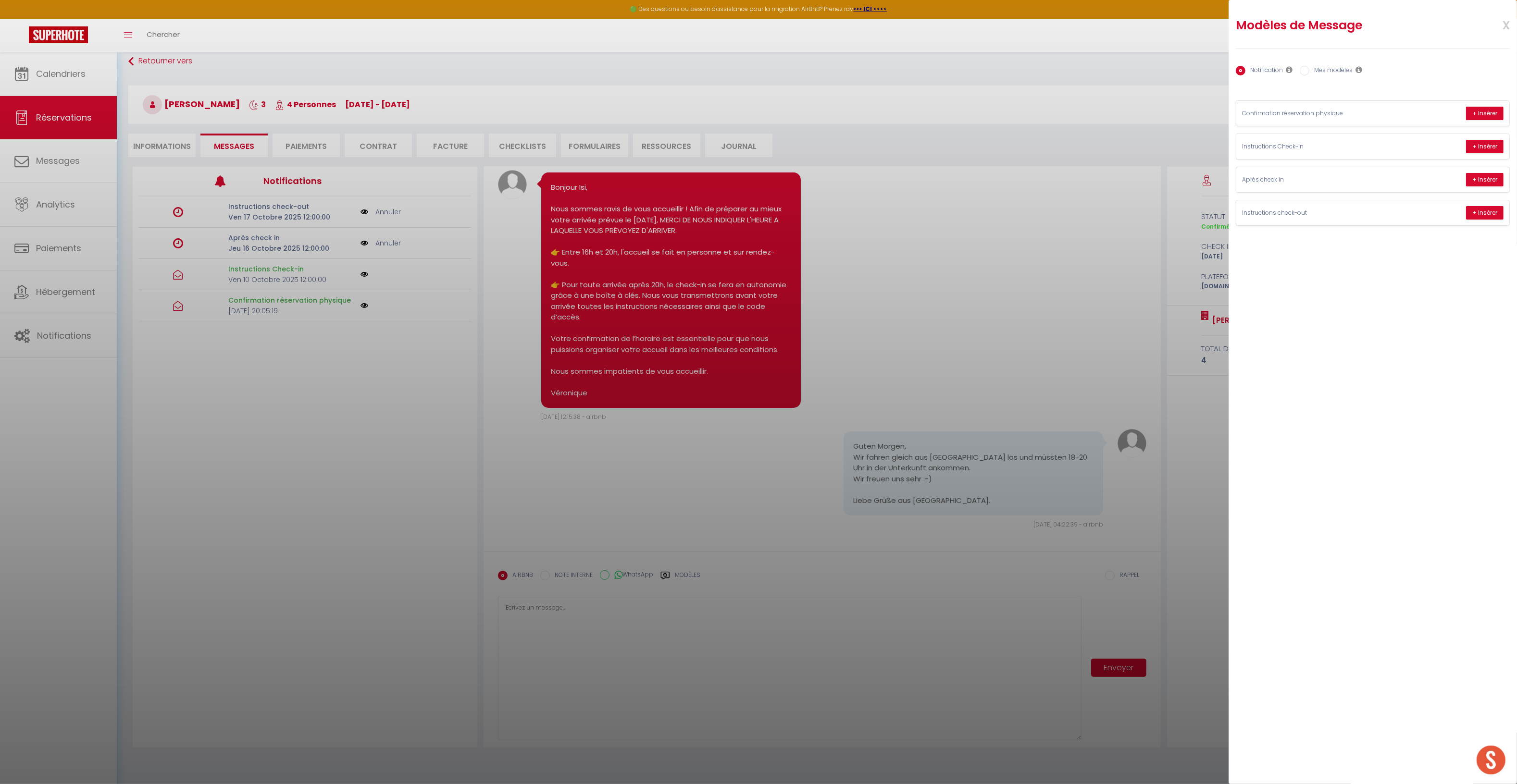
click at [1342, 67] on label "Mes modèles" at bounding box center [1331, 71] width 43 height 11
click at [1310, 67] on input "Mes modèles" at bounding box center [1305, 71] width 10 height 10
radio input "true"
radio input "false"
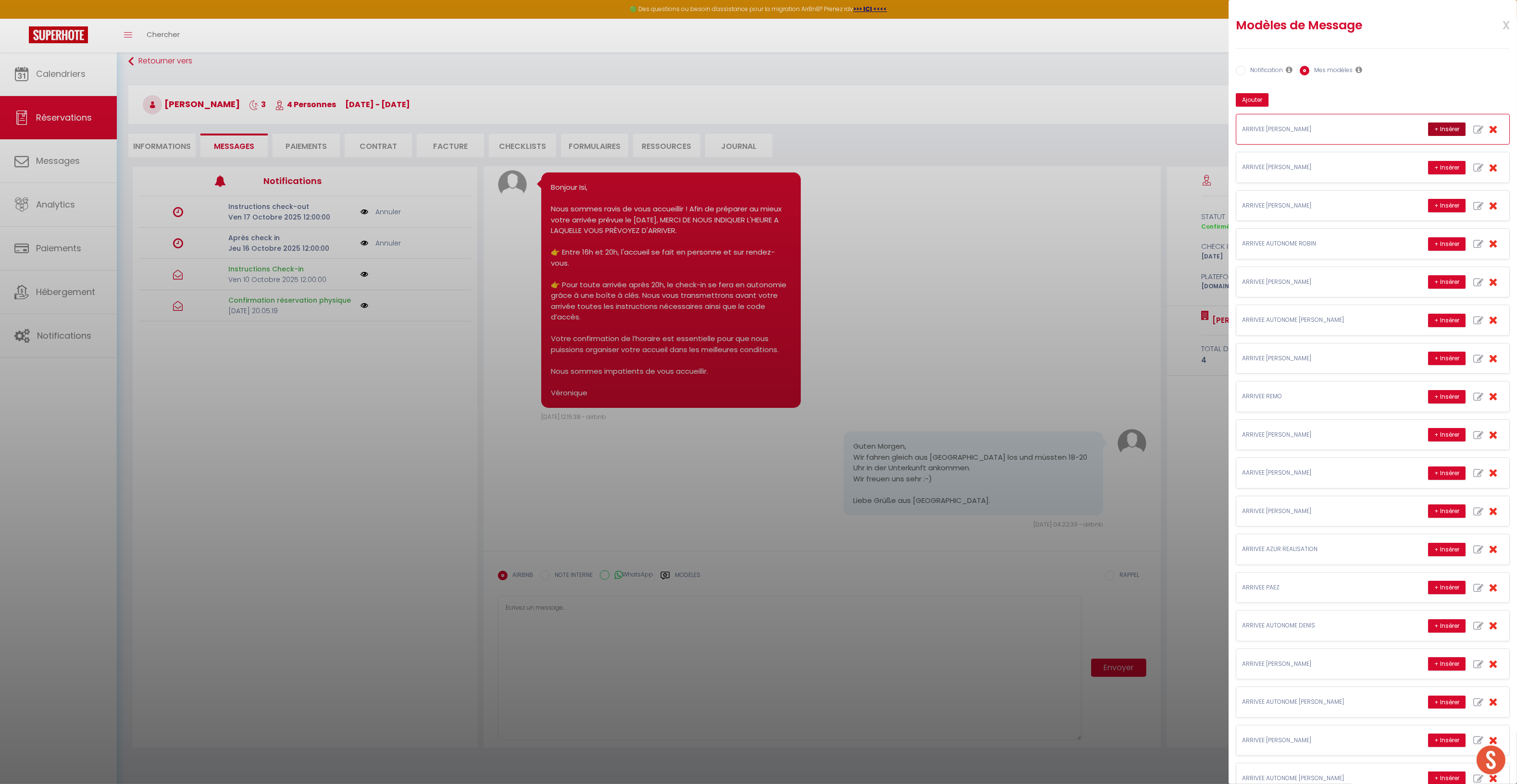
click at [1429, 130] on button "+ Insérer" at bounding box center [1447, 129] width 37 height 13
type textarea "Bonjour Isi, Farid vous accueillera directement à l'appartement à XXh. Merci de…"
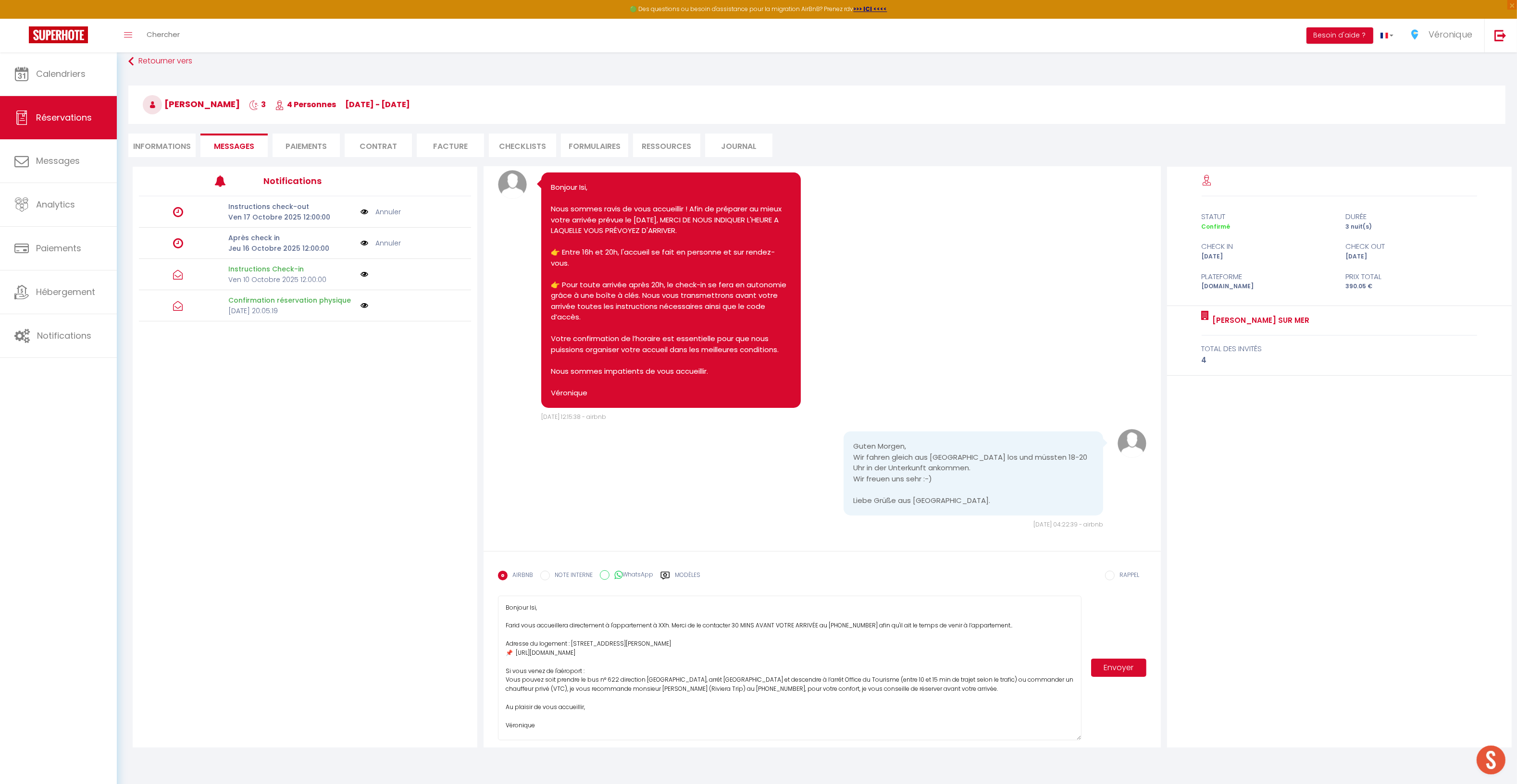
drag, startPoint x: 580, startPoint y: 728, endPoint x: 507, endPoint y: 610, distance: 138.8
click at [507, 610] on textarea "Bonjour Isi, Farid vous accueillera directement à l'appartement à XXh. Merci de…" at bounding box center [789, 668] width 583 height 145
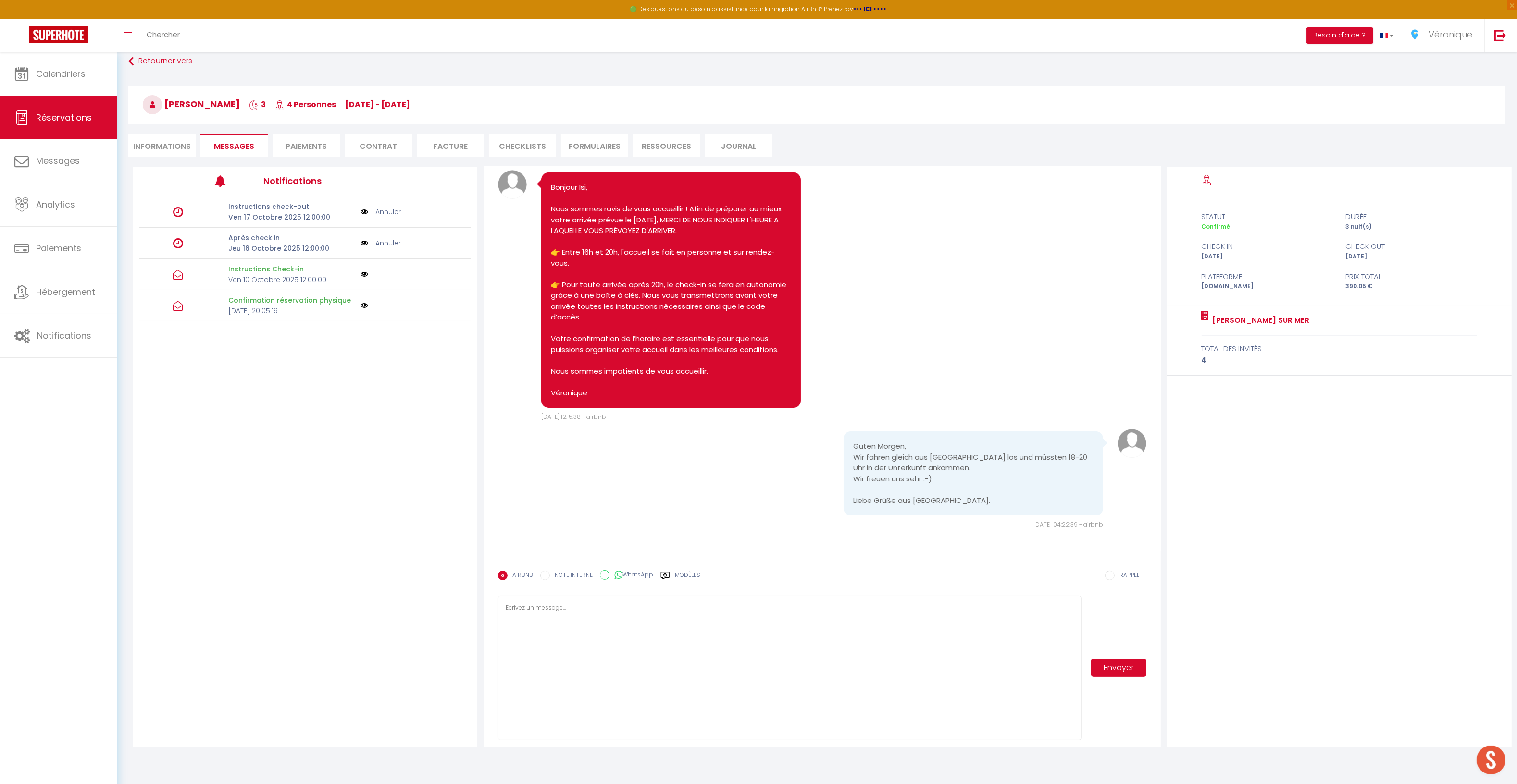
click at [688, 571] on label "Modèles" at bounding box center [688, 580] width 26 height 17
radio input "true"
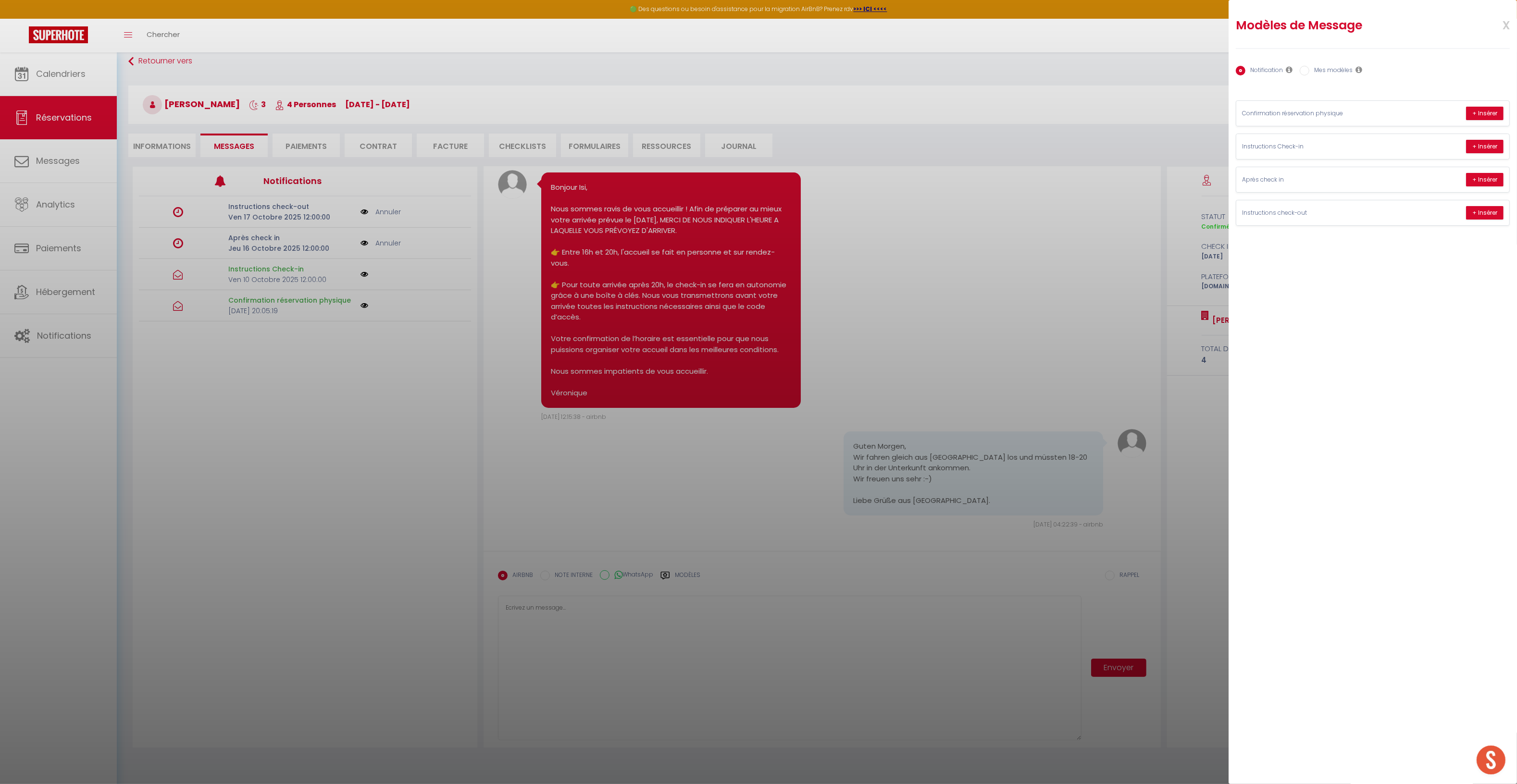
click at [1334, 67] on label "Mes modèles" at bounding box center [1331, 71] width 43 height 11
click at [1310, 67] on input "Mes modèles" at bounding box center [1305, 71] width 10 height 10
radio input "true"
radio input "false"
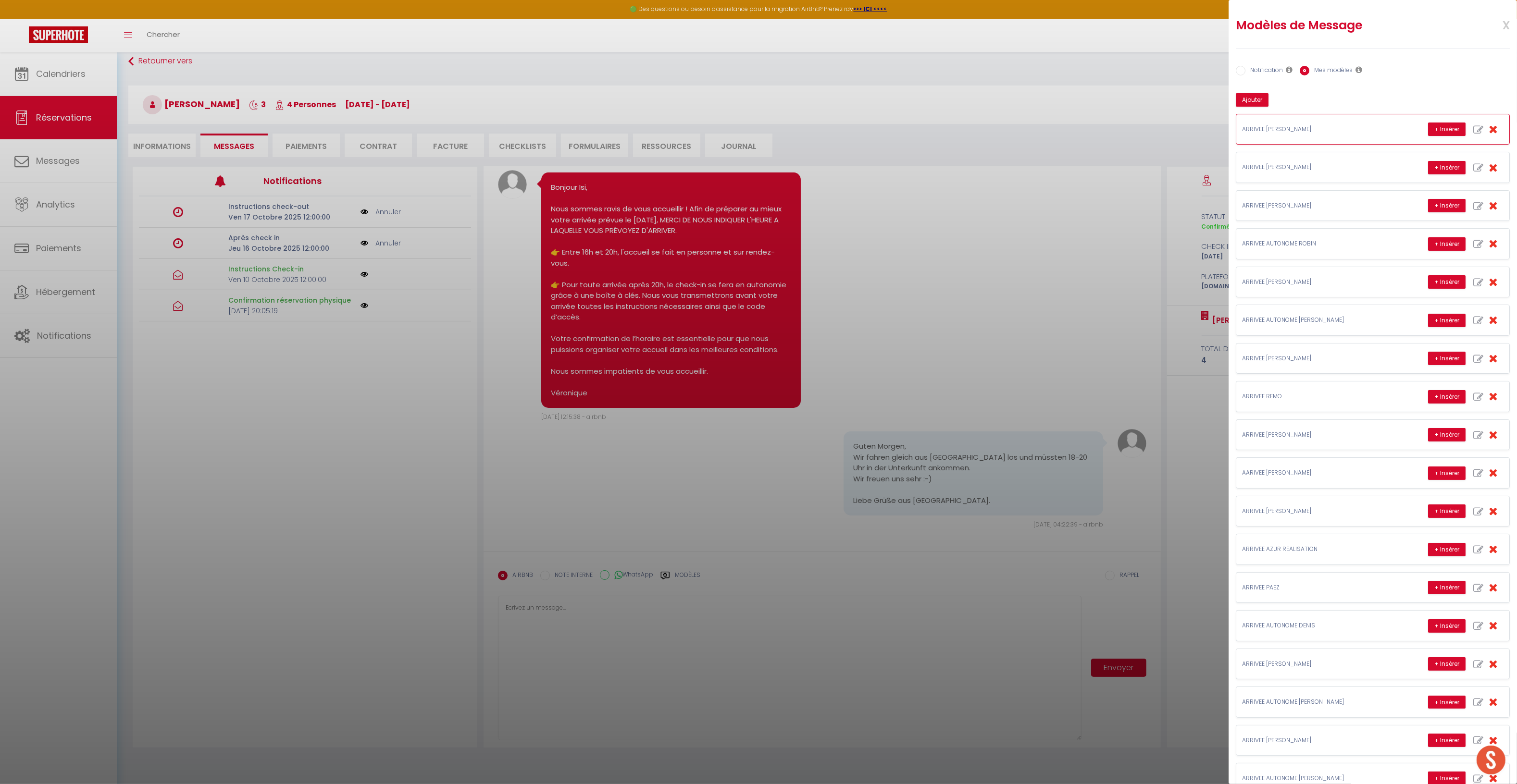
click at [1474, 130] on icon "button" at bounding box center [1479, 129] width 11 height 11
type input "ARRIVEE [PERSON_NAME]"
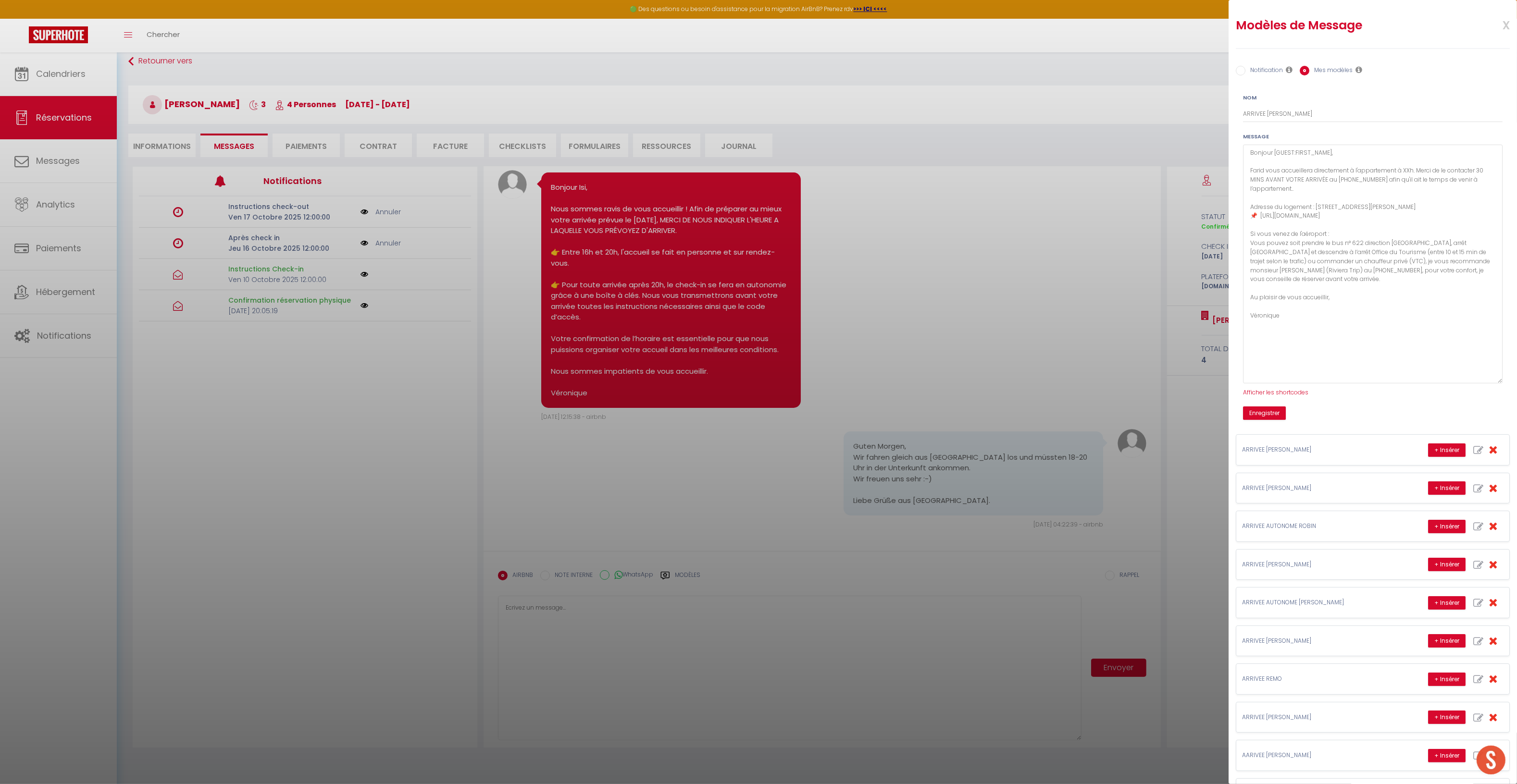
drag, startPoint x: 1487, startPoint y: 176, endPoint x: 1459, endPoint y: 380, distance: 205.9
click at [1459, 380] on textarea "Bonjour [GUEST:FIRST_NAME], Farid vous accueillera directement à l'appartement …" at bounding box center [1373, 264] width 260 height 239
drag, startPoint x: 1394, startPoint y: 226, endPoint x: 1249, endPoint y: 210, distance: 145.9
click at [1249, 210] on textarea "Bonjour [GUEST:FIRST_NAME], Farid vous accueillera directement à l'appartement …" at bounding box center [1373, 264] width 260 height 239
paste textarea "📌 ADRESSE DU LOGEMENT : [STREET_ADDRESS][PERSON_NAME] Lien Google Maps :"
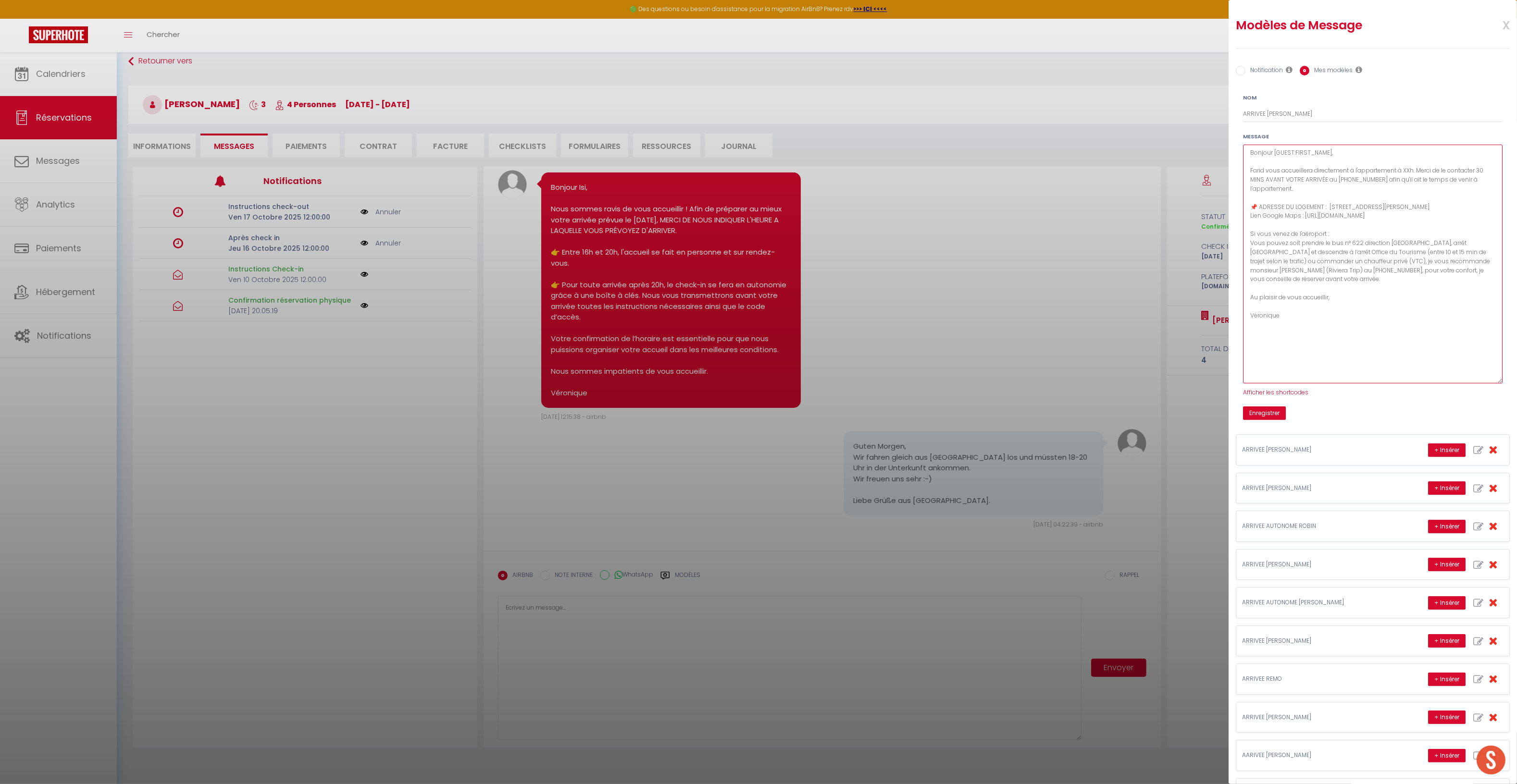
drag, startPoint x: 1245, startPoint y: 243, endPoint x: 1458, endPoint y: 290, distance: 218.1
click at [1458, 290] on textarea "Bonjour [GUEST:FIRST_NAME], Farid vous accueillera directement à l'appartement …" at bounding box center [1373, 264] width 260 height 239
paste textarea "🚆 Si vous venez de la [GEOGRAPHIC_DATA]: l’appartement se trouve à 5 mins à pie…"
click at [1253, 354] on textarea "Bonjour [GUEST:FIRST_NAME], Farid vous accueillera directement à l'appartement …" at bounding box center [1373, 264] width 260 height 239
type textarea "Bonjour [GUEST:FIRST_NAME], Farid vous accueillera directement à l'appartement …"
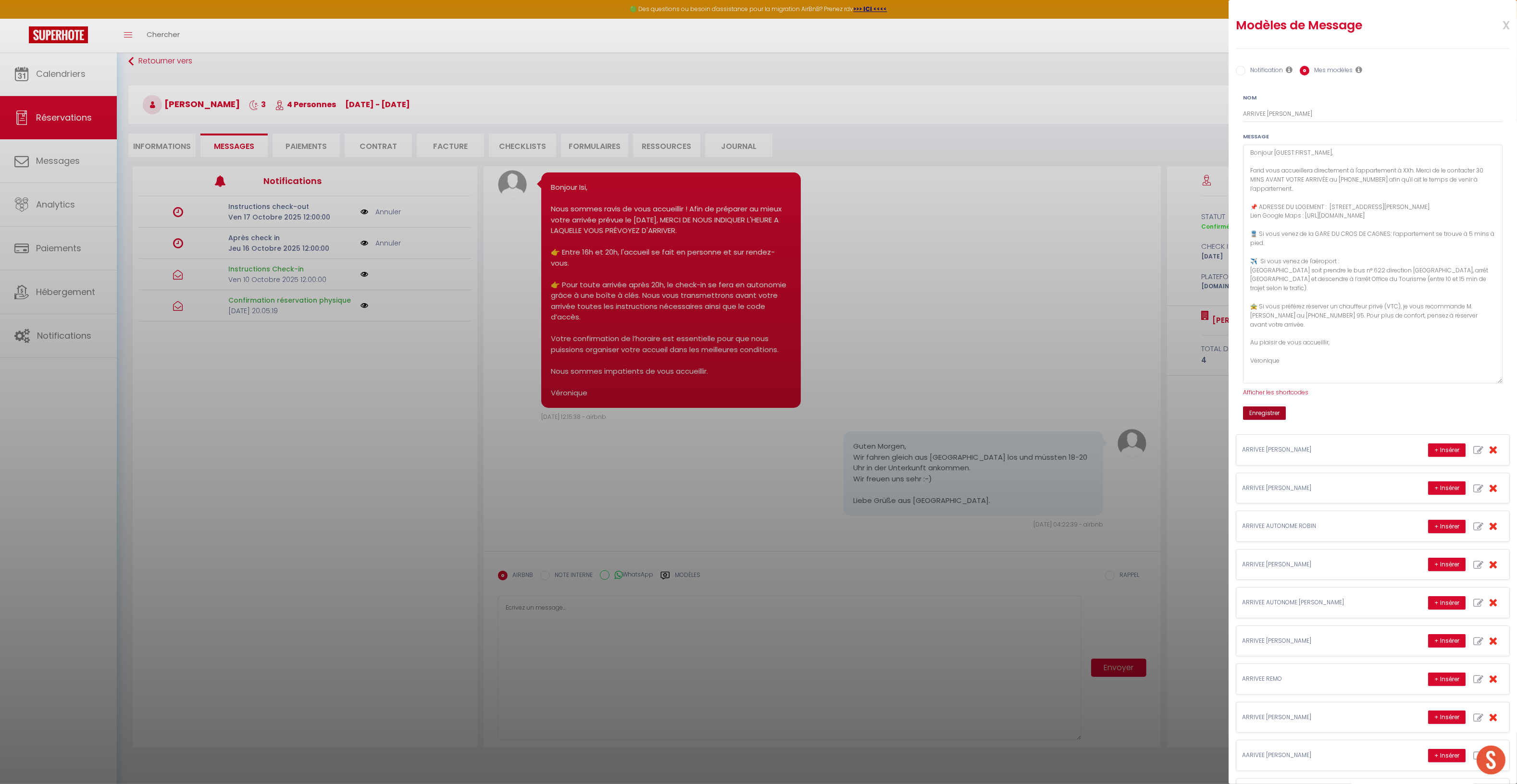
click at [1275, 416] on button "Enregistrer" at bounding box center [1265, 413] width 43 height 13
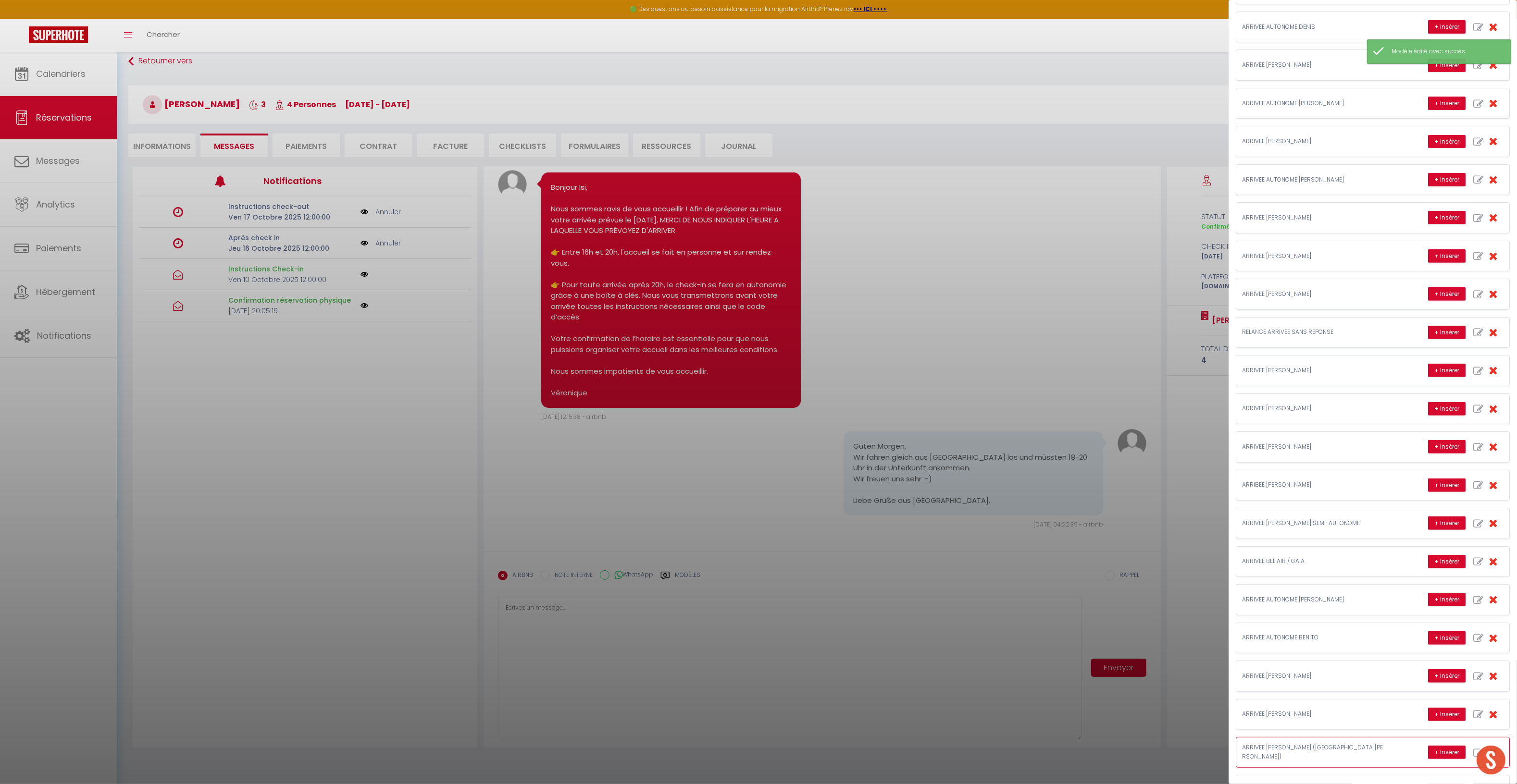
scroll to position [728, 0]
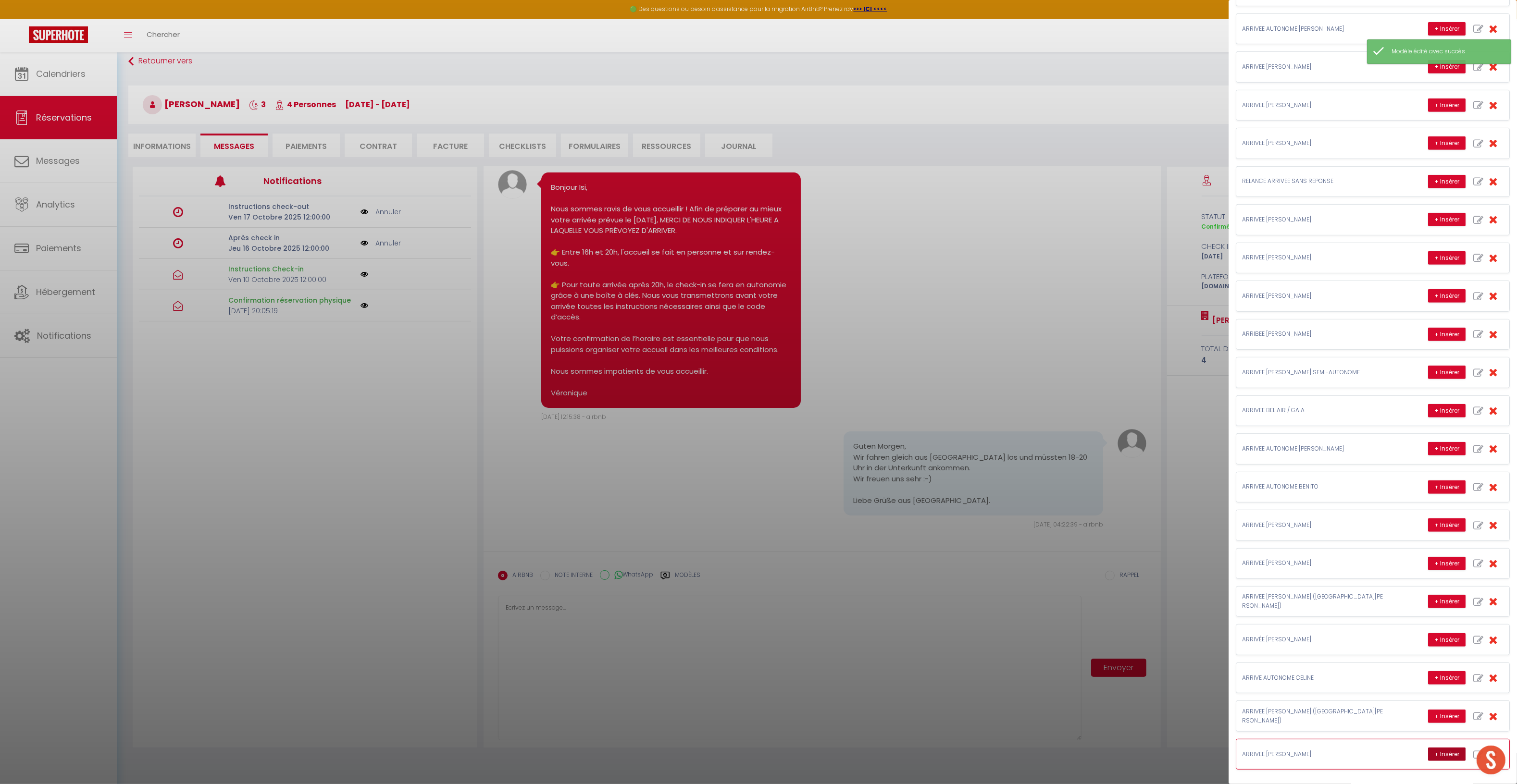
click at [1435, 759] on button "+ Insérer" at bounding box center [1447, 754] width 37 height 13
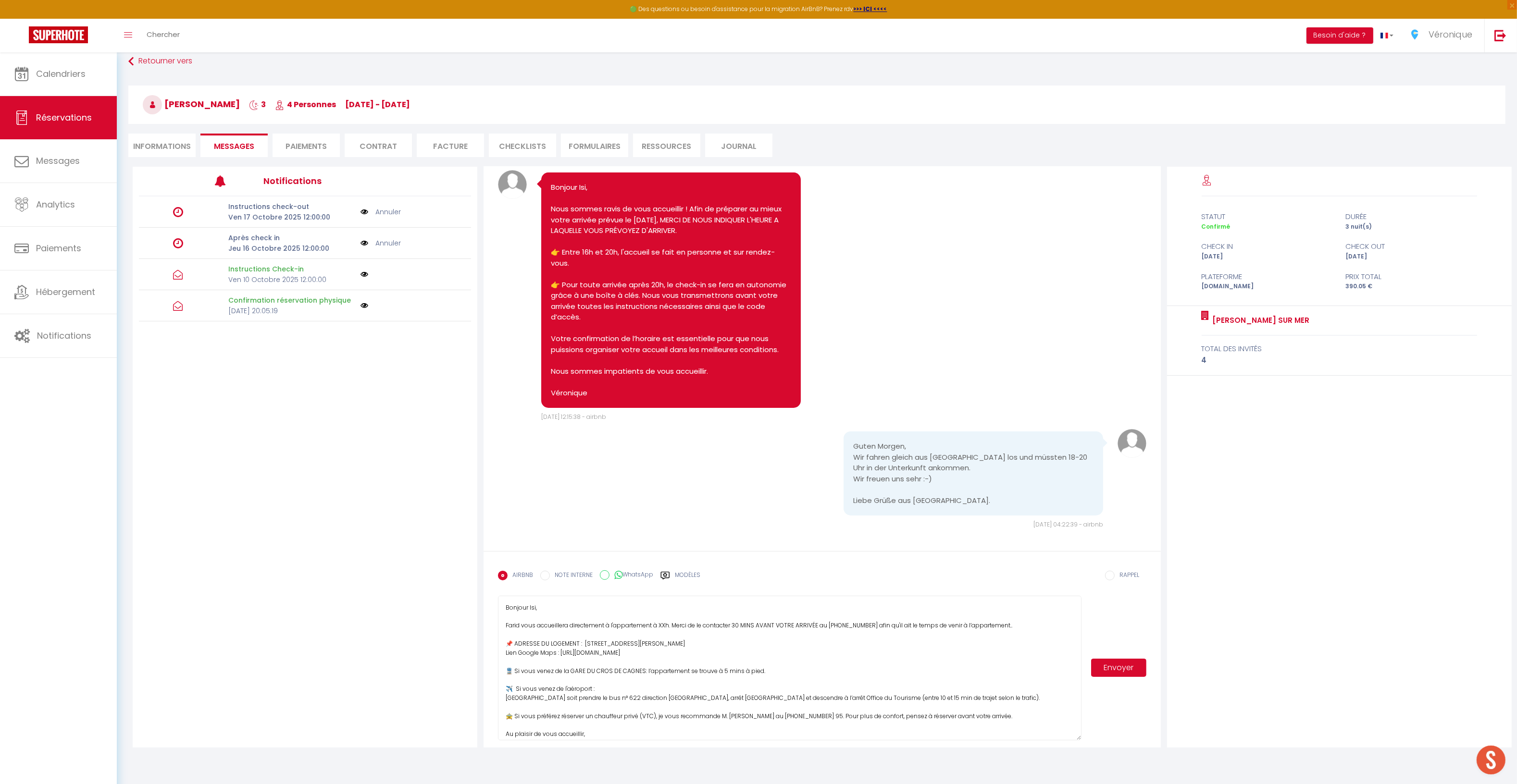
drag, startPoint x: 666, startPoint y: 626, endPoint x: 656, endPoint y: 626, distance: 10.0
click at [656, 626] on textarea "Bonjour Isi, Farid vous accueillera directement à l'appartement à XXh. Merci de…" at bounding box center [789, 668] width 583 height 145
drag, startPoint x: 688, startPoint y: 625, endPoint x: 711, endPoint y: 640, distance: 27.5
click at [688, 625] on textarea "Bonjour Isi, Farid vous accueillera directement à l'appartement entre 18h et20h…" at bounding box center [789, 668] width 583 height 145
click at [570, 627] on textarea "Bonjour Isi, Farid vous accueillera directement à l'appartement entre 18h et 20…" at bounding box center [789, 668] width 583 height 145
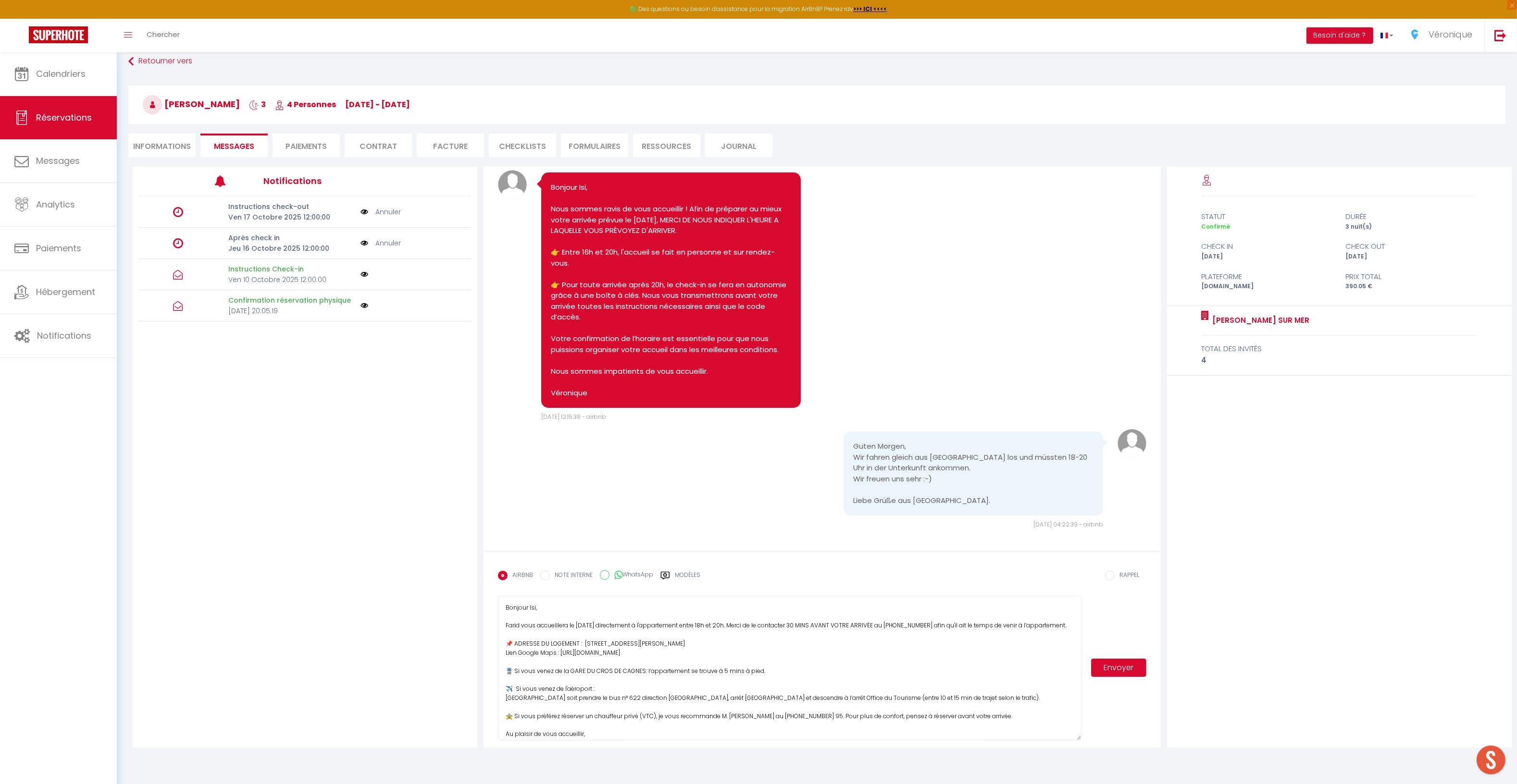
type textarea "Bonjour Isi, Farid vous accueillera le [DATE] directement à l'appartement entre…"
click at [1113, 667] on button "Envoyer" at bounding box center [1119, 667] width 56 height 18
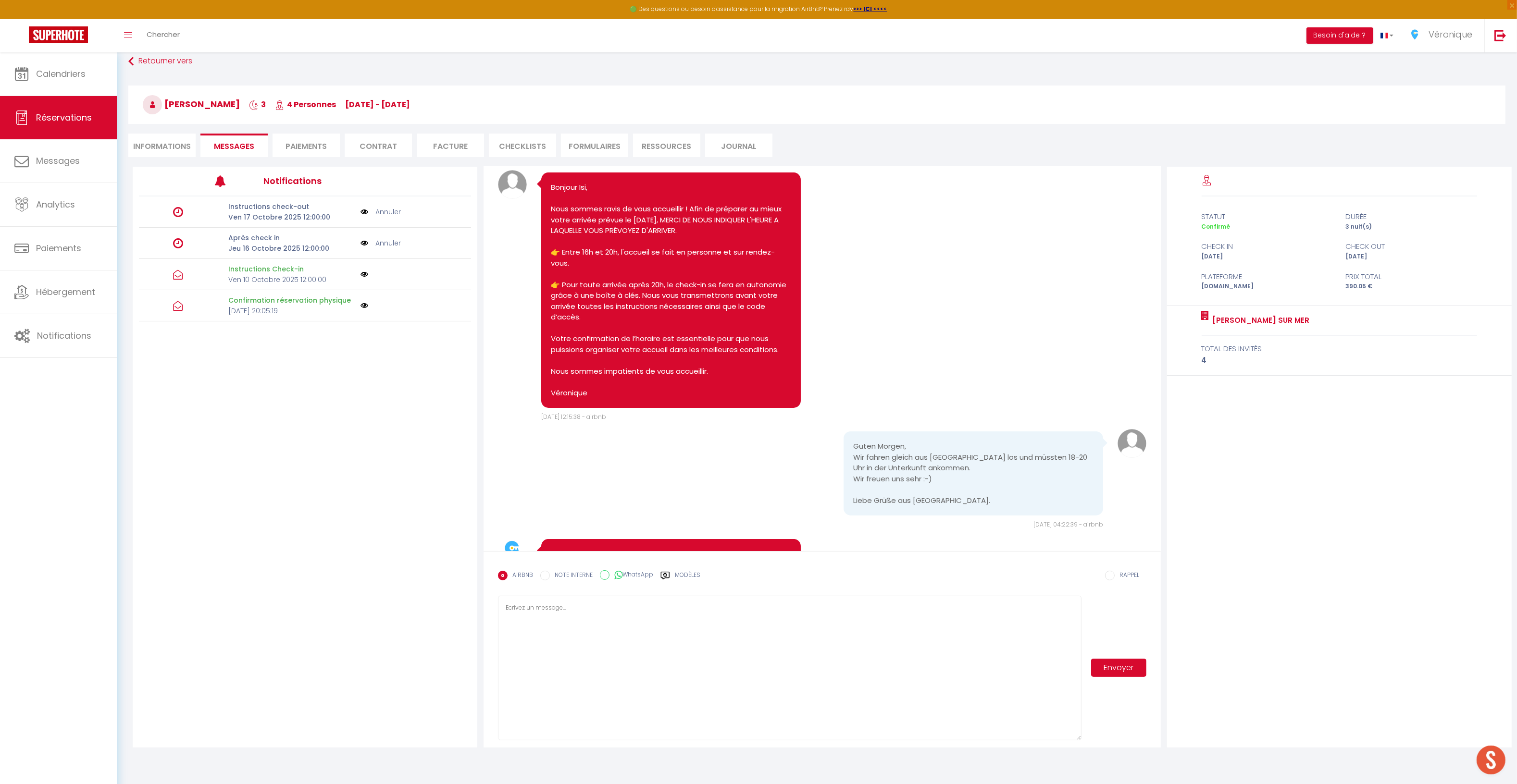
scroll to position [418, 0]
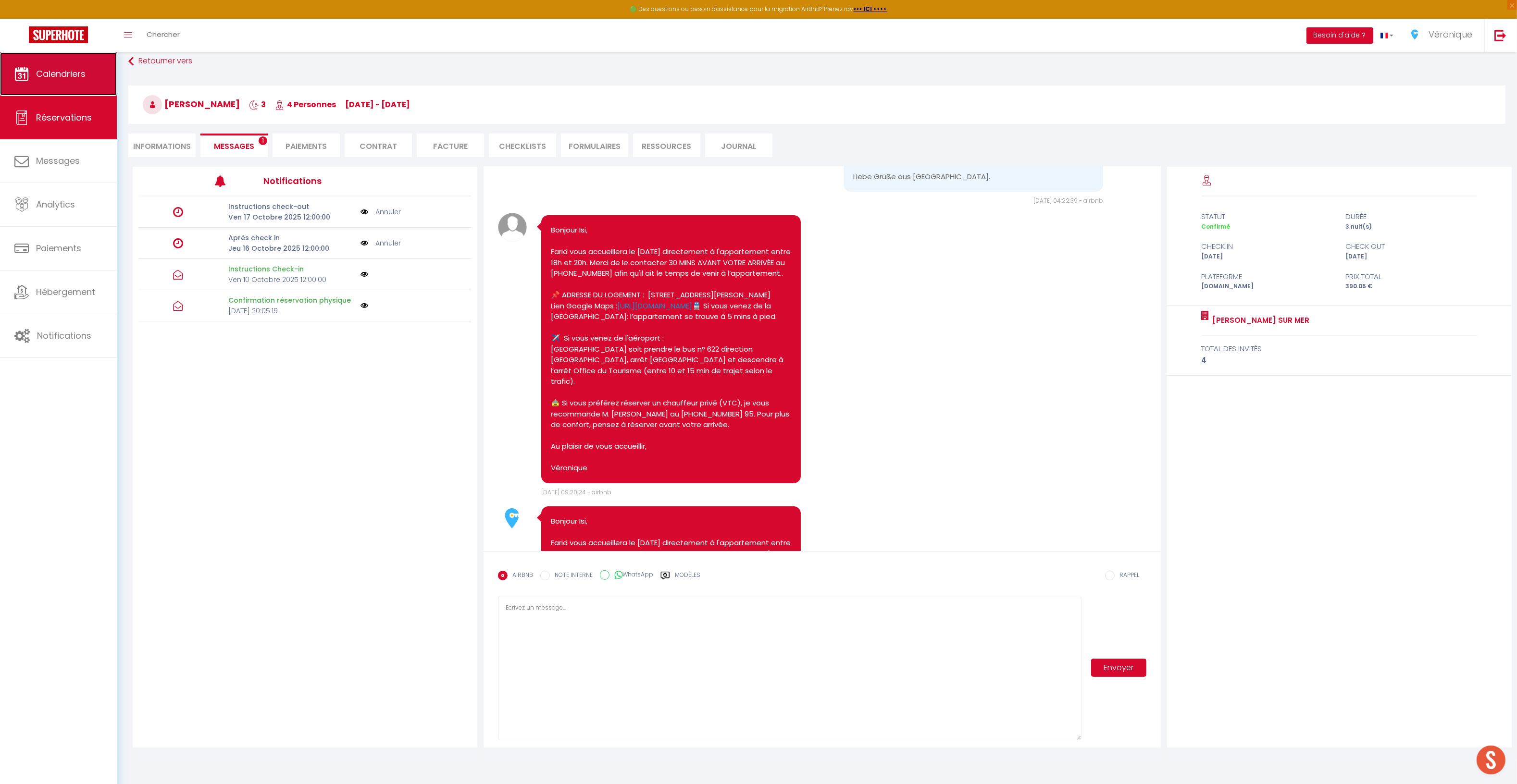
click at [73, 76] on span "Calendriers" at bounding box center [61, 74] width 50 height 12
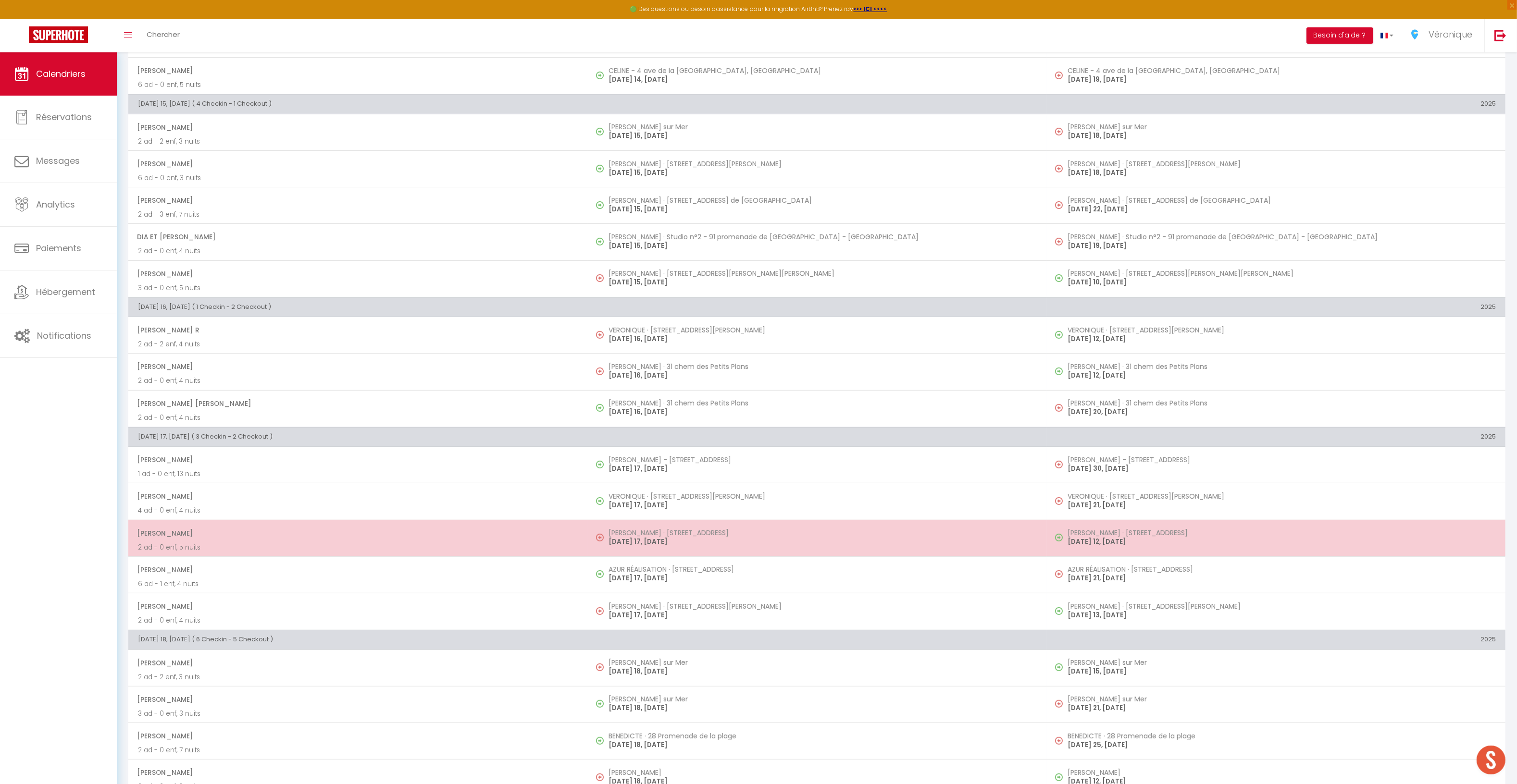
scroll to position [511, 0]
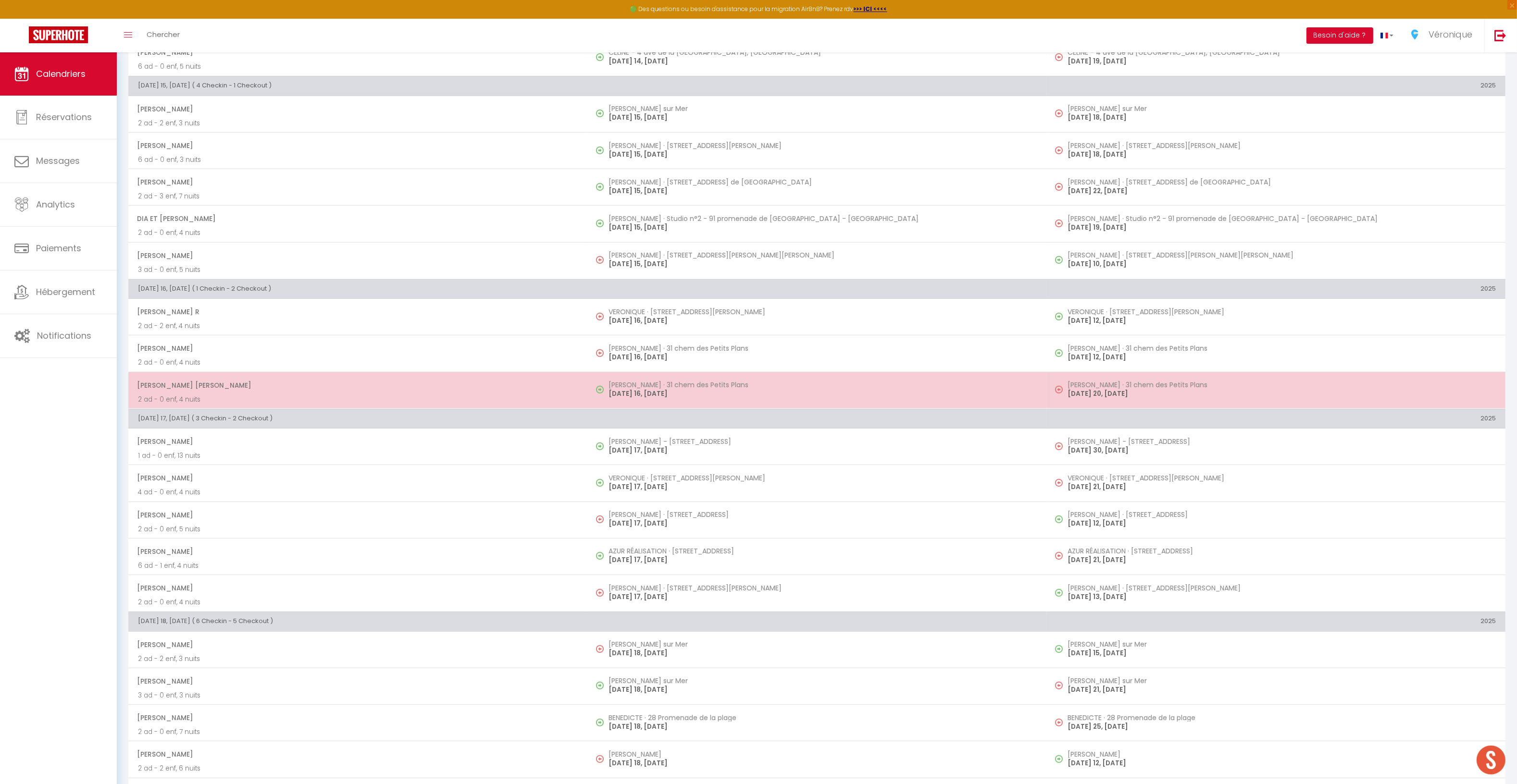
click at [373, 391] on span "[PERSON_NAME] [PERSON_NAME]" at bounding box center [358, 385] width 441 height 18
select select "OK"
select select "0"
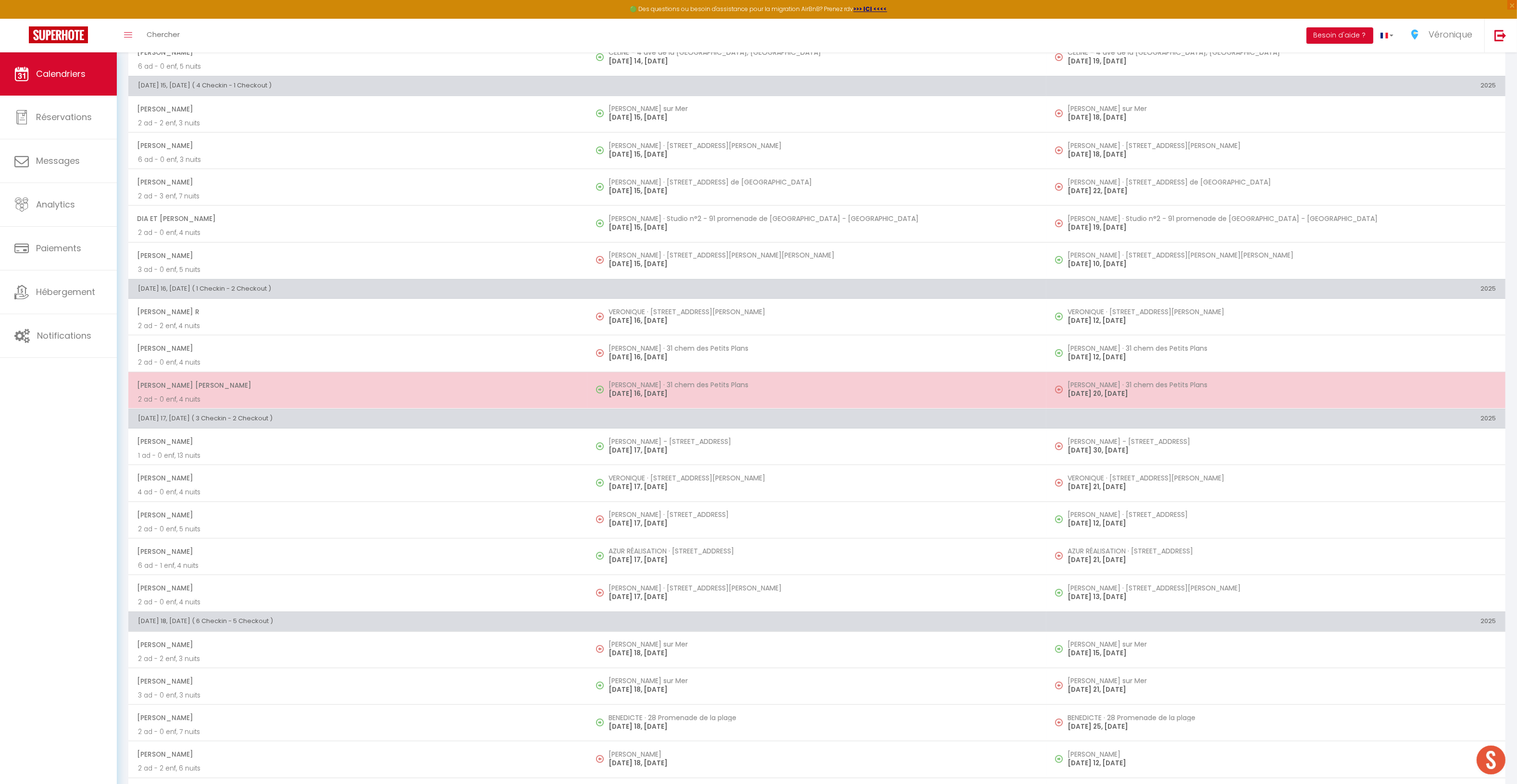
select select "1"
select select
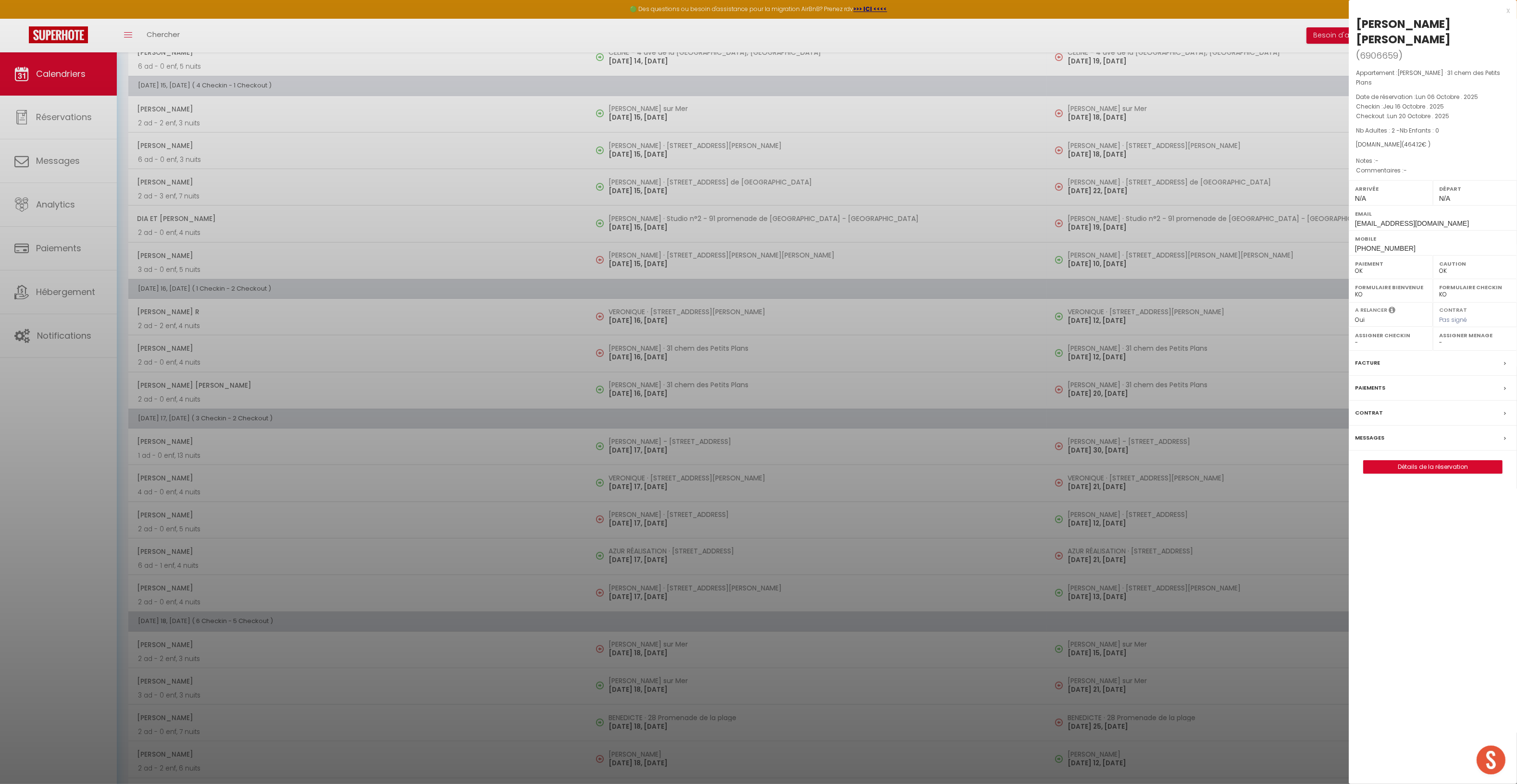
click at [1385, 426] on div "Messages" at bounding box center [1433, 438] width 168 height 25
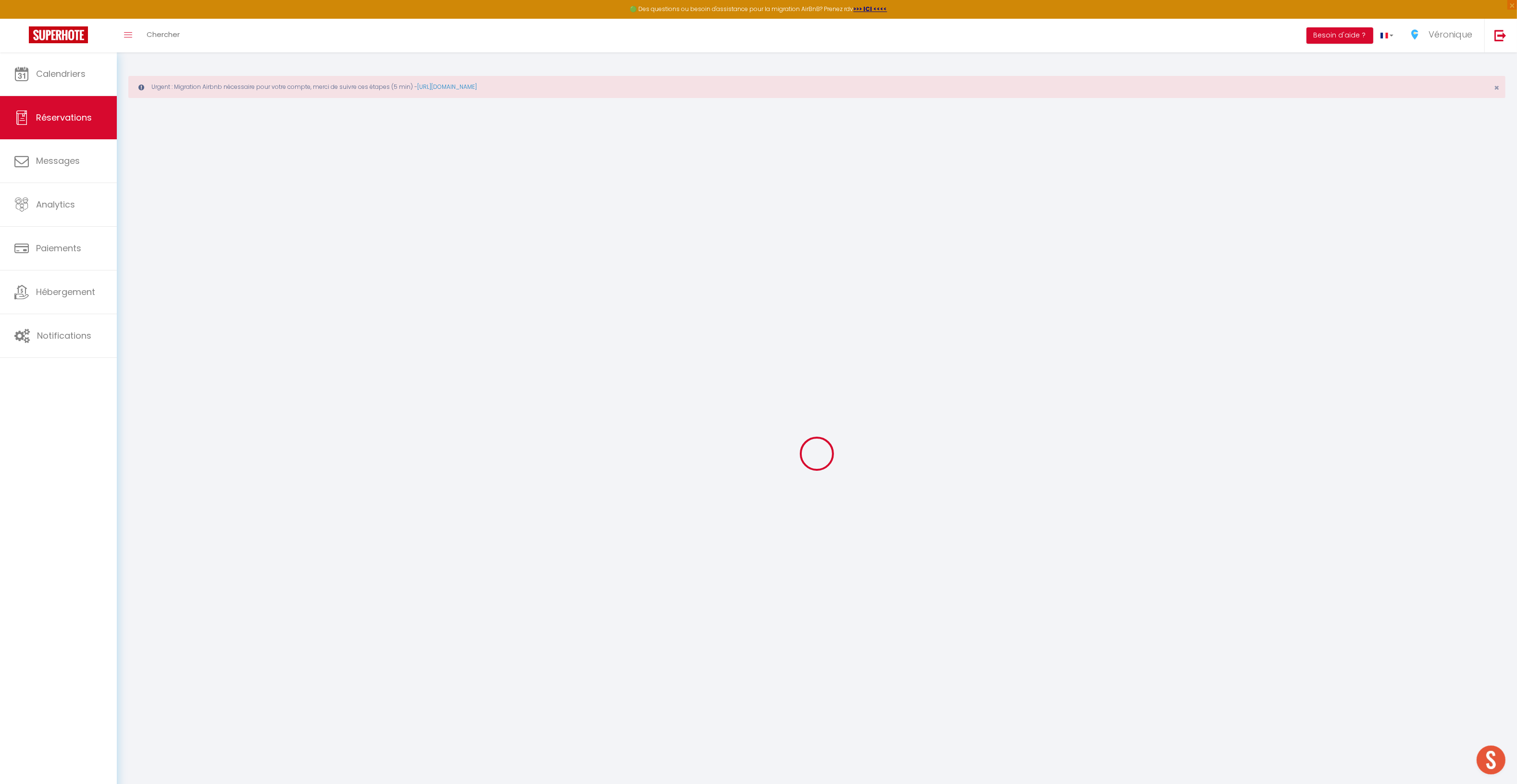
type input "[PERSON_NAME]"
type input "[EMAIL_ADDRESS][DOMAIN_NAME]"
type input "[PHONE_NUMBER]"
select select
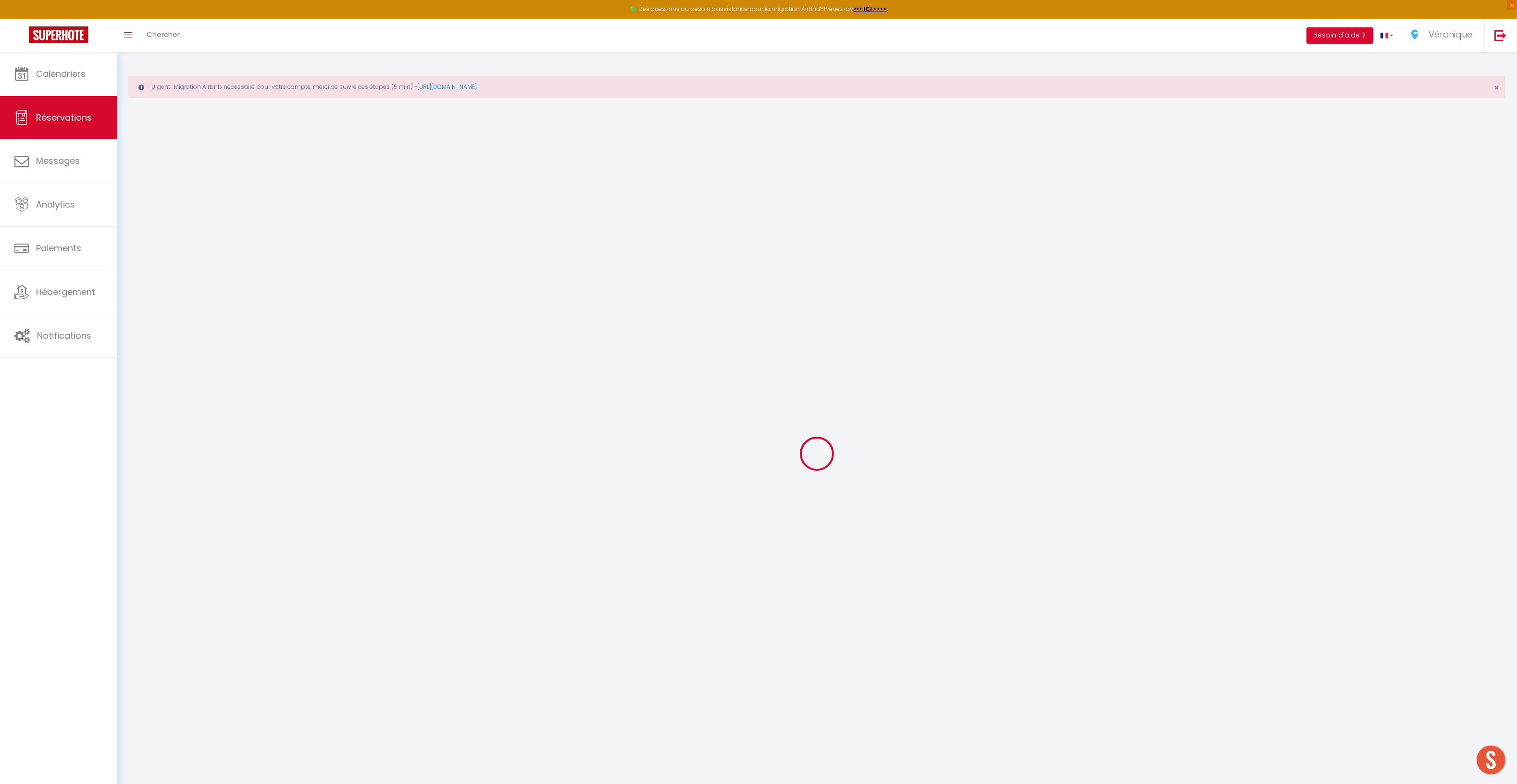
type input "79.2"
select select "60986"
select select "1"
select select
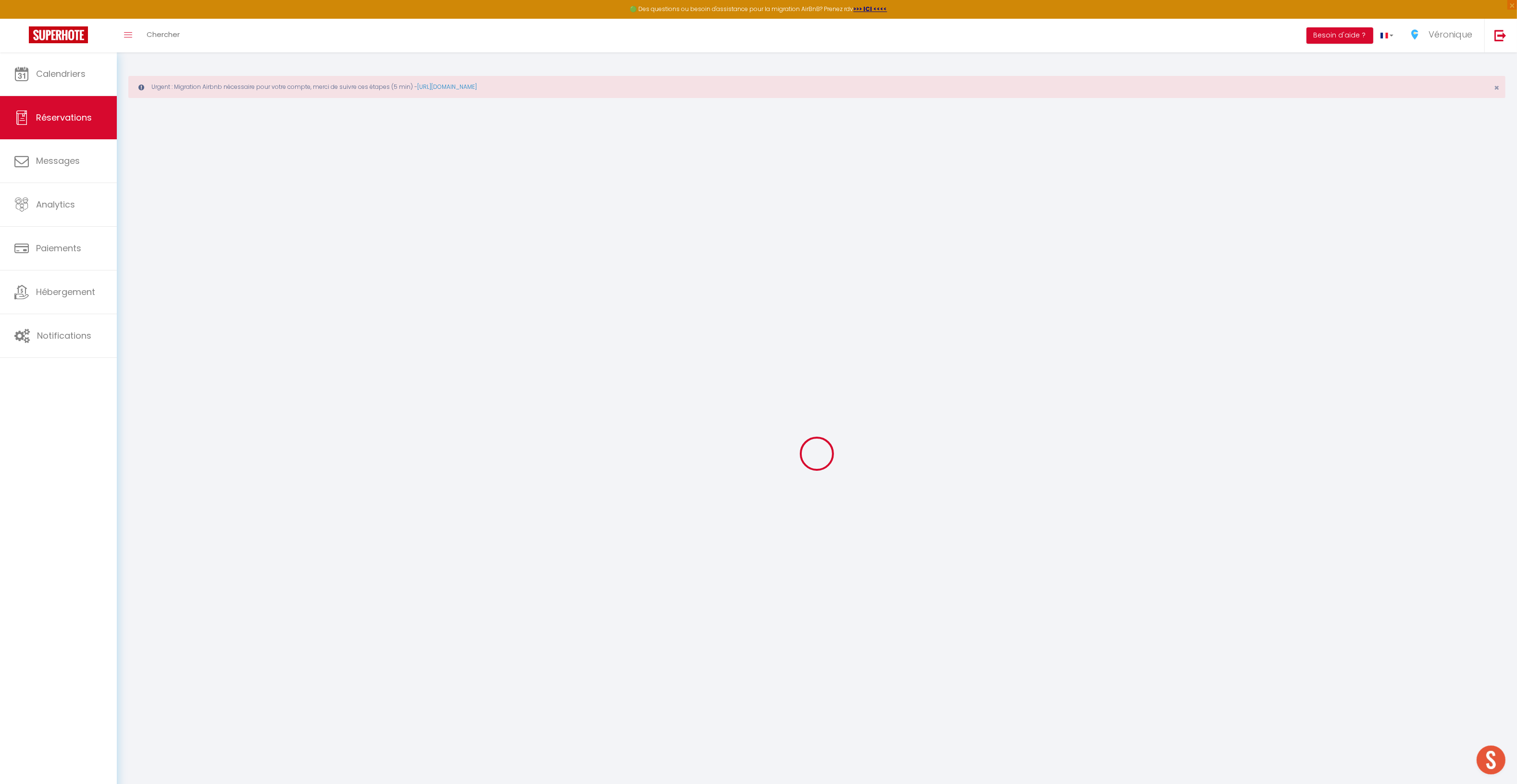
type input "2"
select select "12"
select select
type input "360"
checkbox input "false"
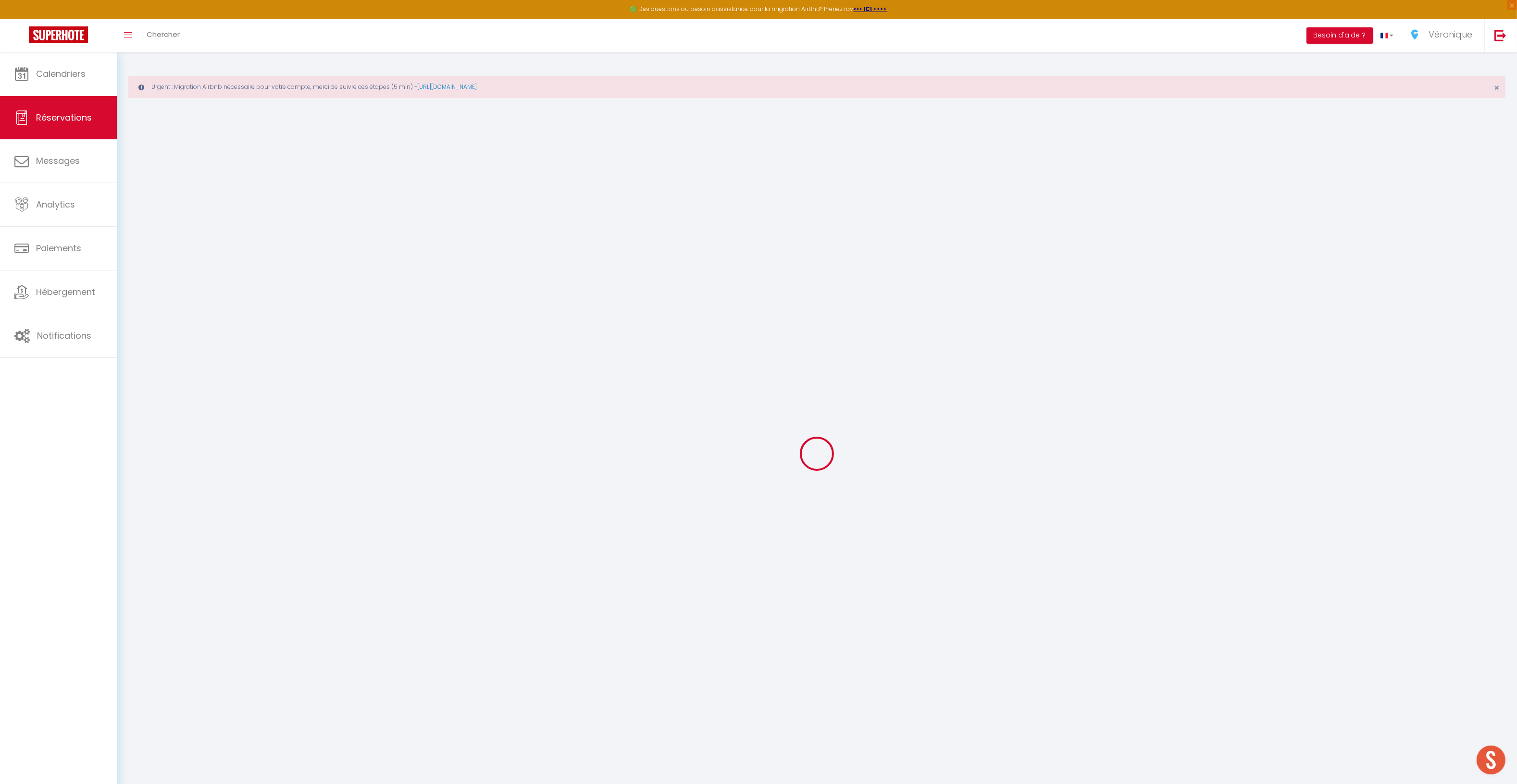
type input "0"
select select "1"
type input "80"
type input "0"
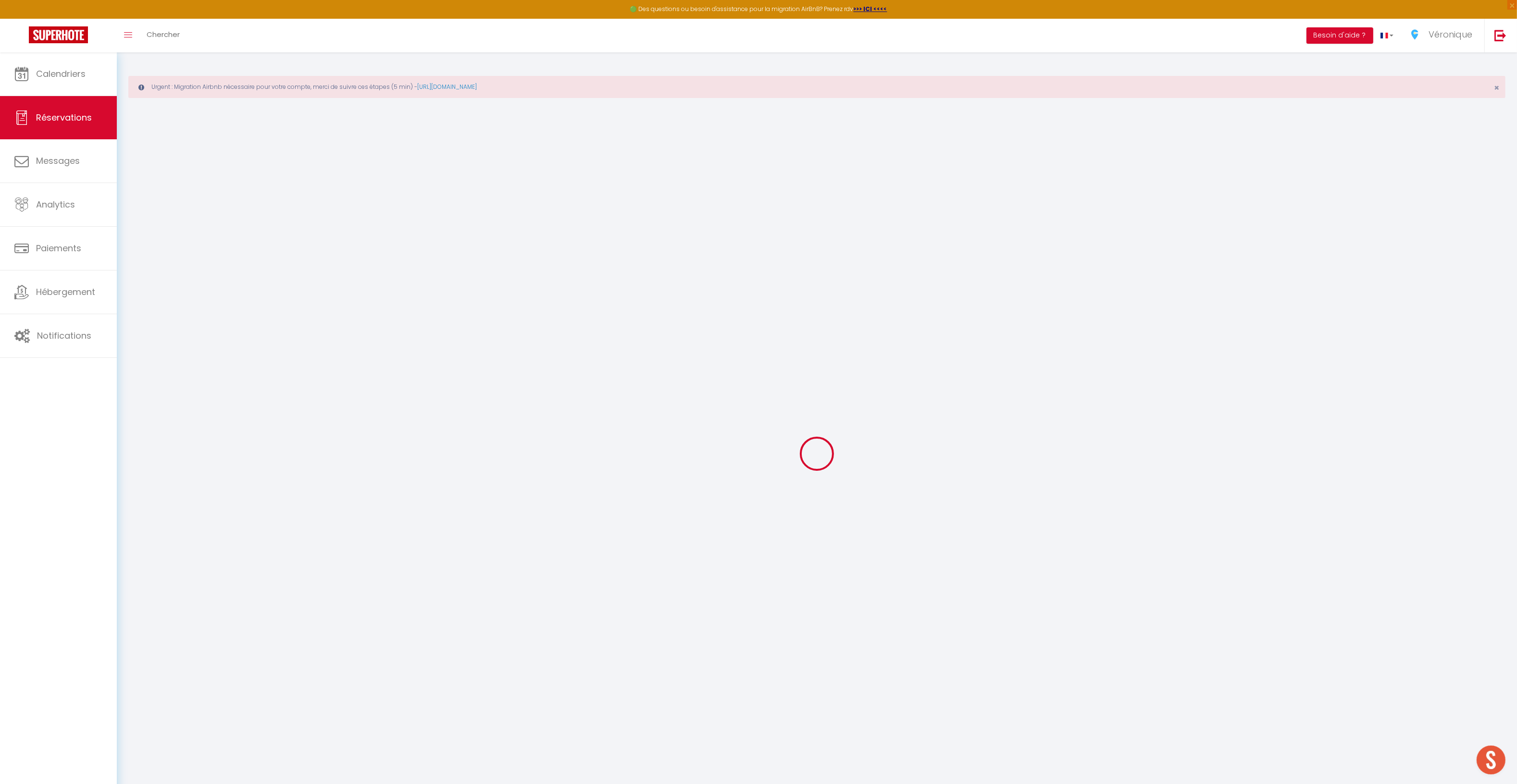
select select
select select "15"
checkbox input "false"
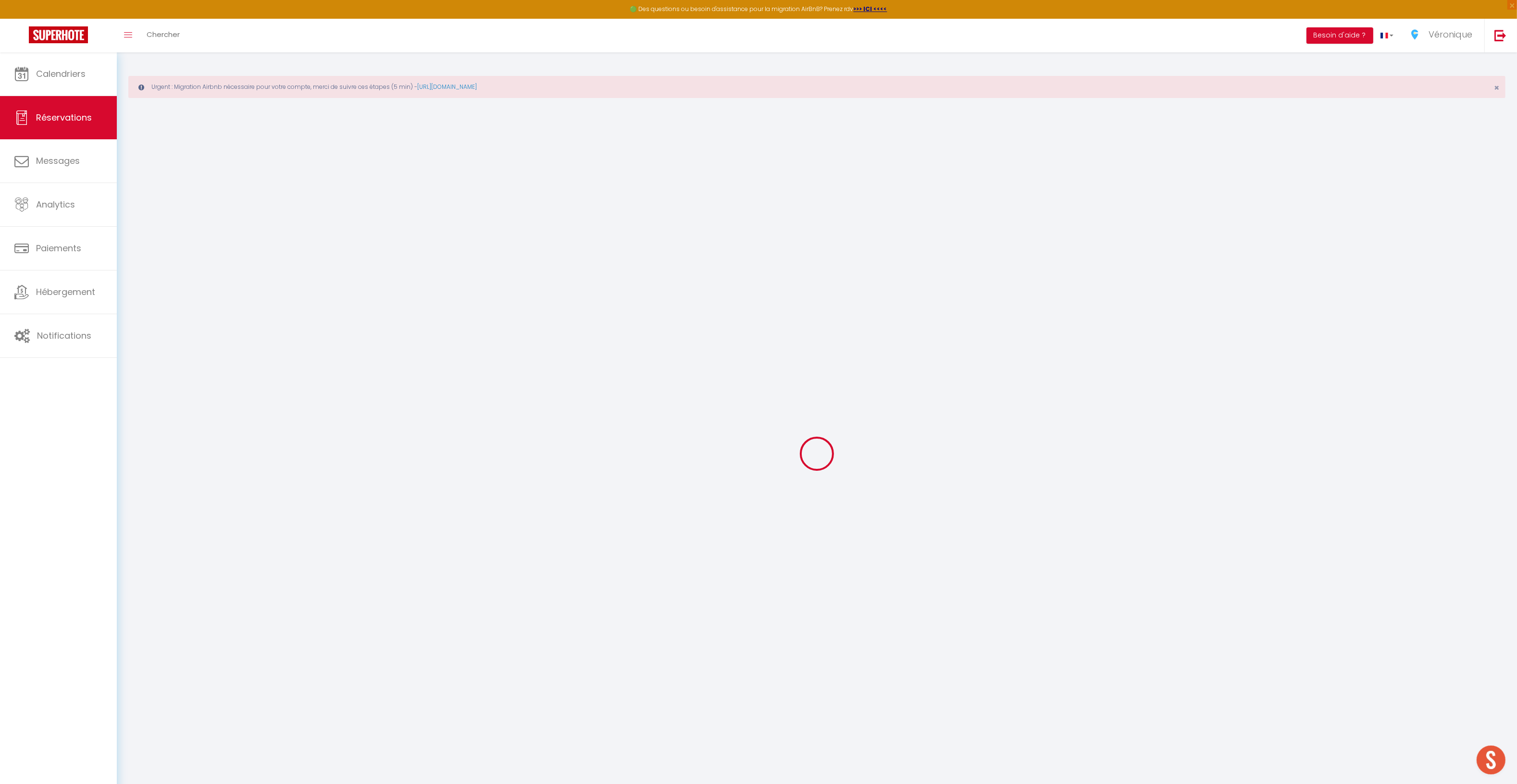
select select
checkbox input "false"
select select
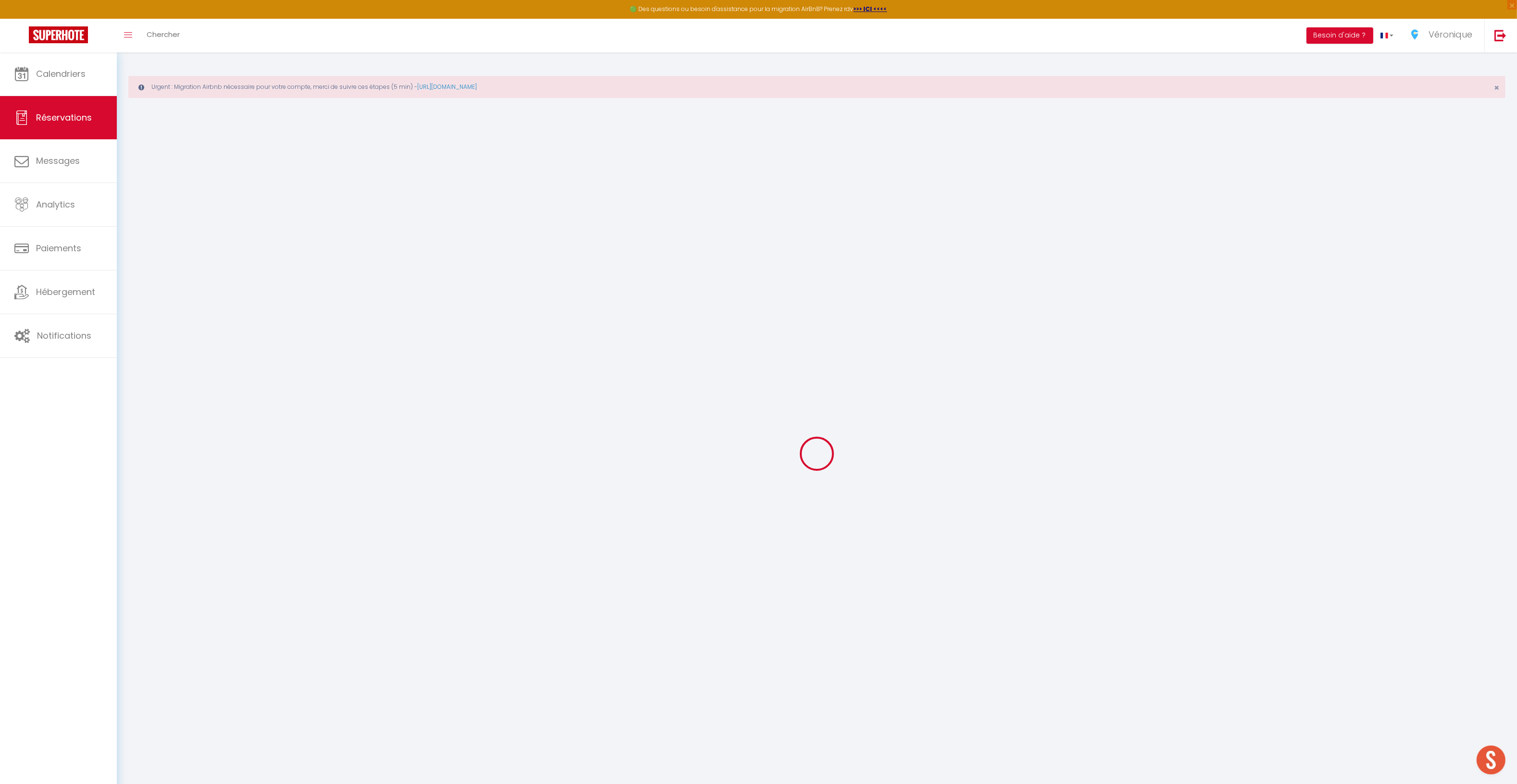
select select
checkbox input "false"
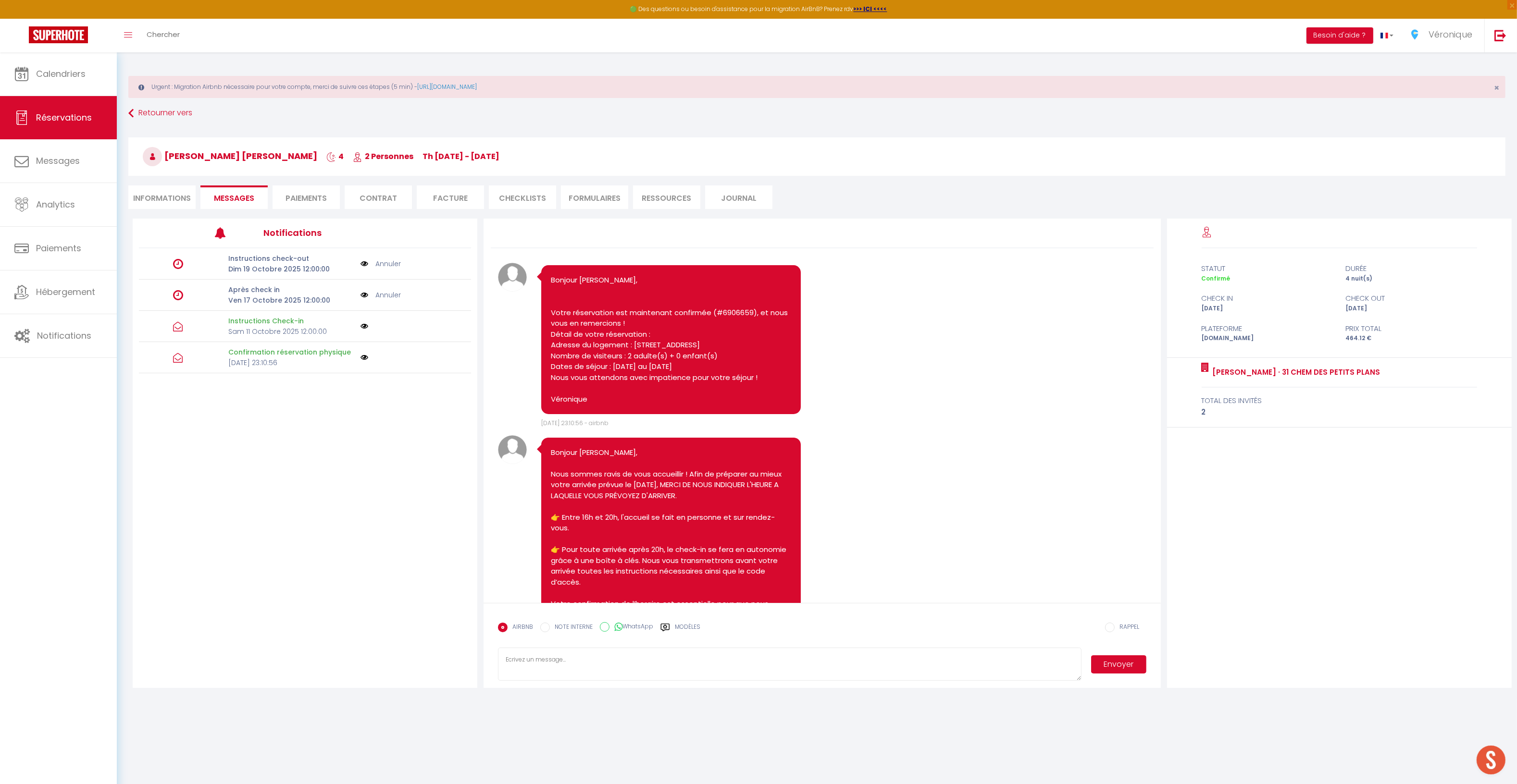
scroll to position [170, 0]
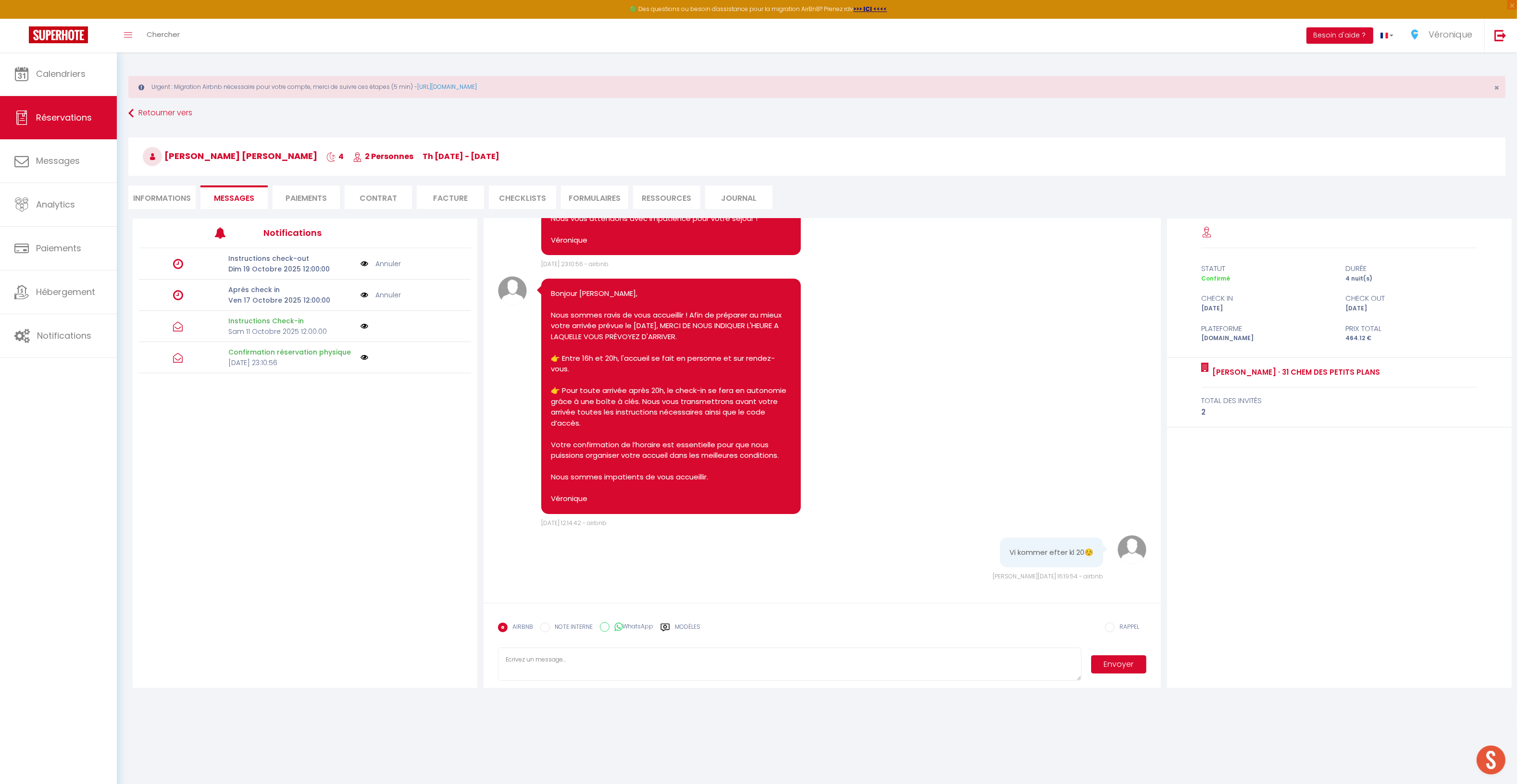
click at [532, 670] on textarea at bounding box center [789, 664] width 583 height 34
click at [685, 627] on label "Modèles" at bounding box center [688, 632] width 26 height 17
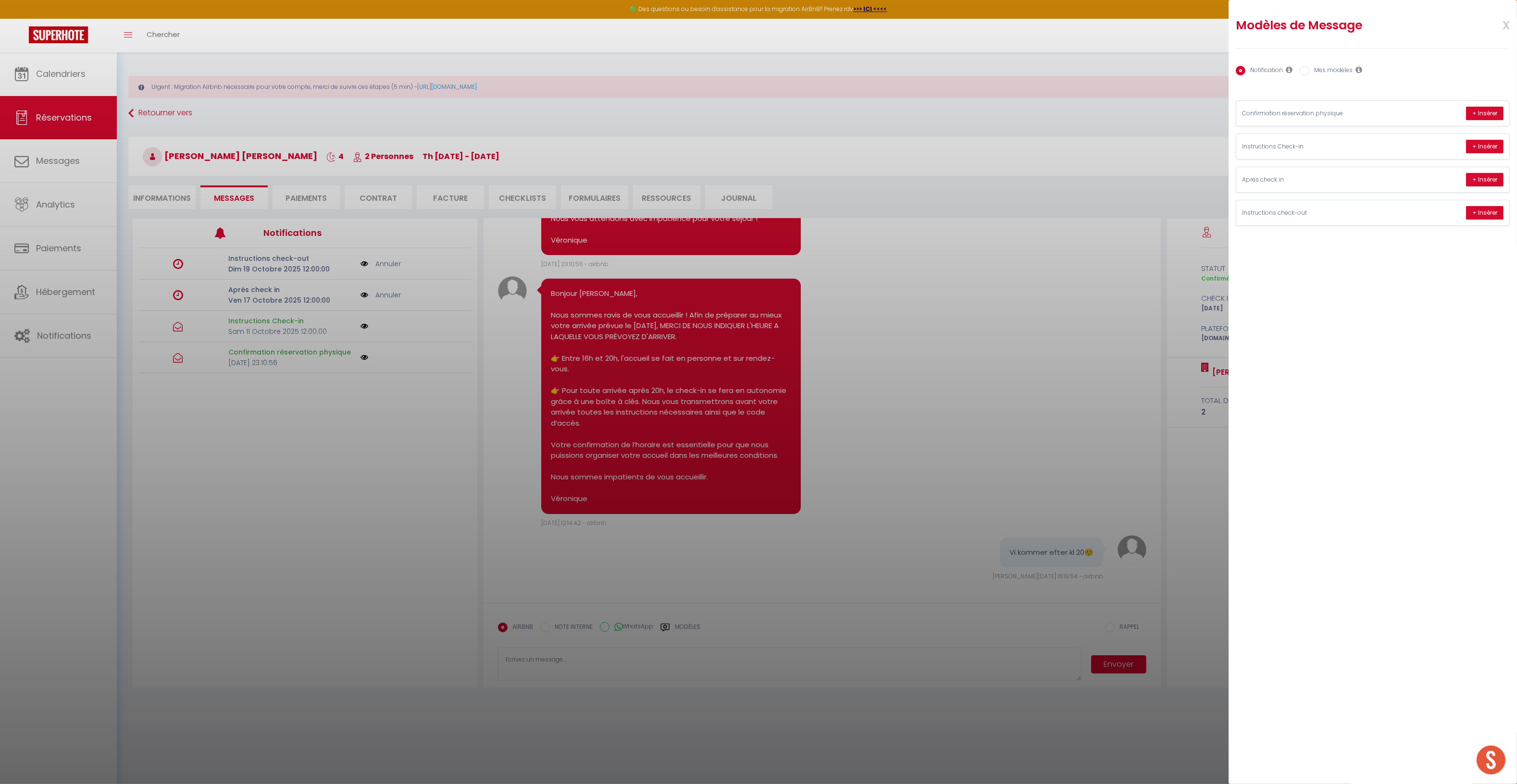
click at [1319, 66] on label "Mes modèles" at bounding box center [1331, 71] width 43 height 11
click at [1310, 66] on input "Mes modèles" at bounding box center [1305, 71] width 10 height 10
radio input "true"
radio input "false"
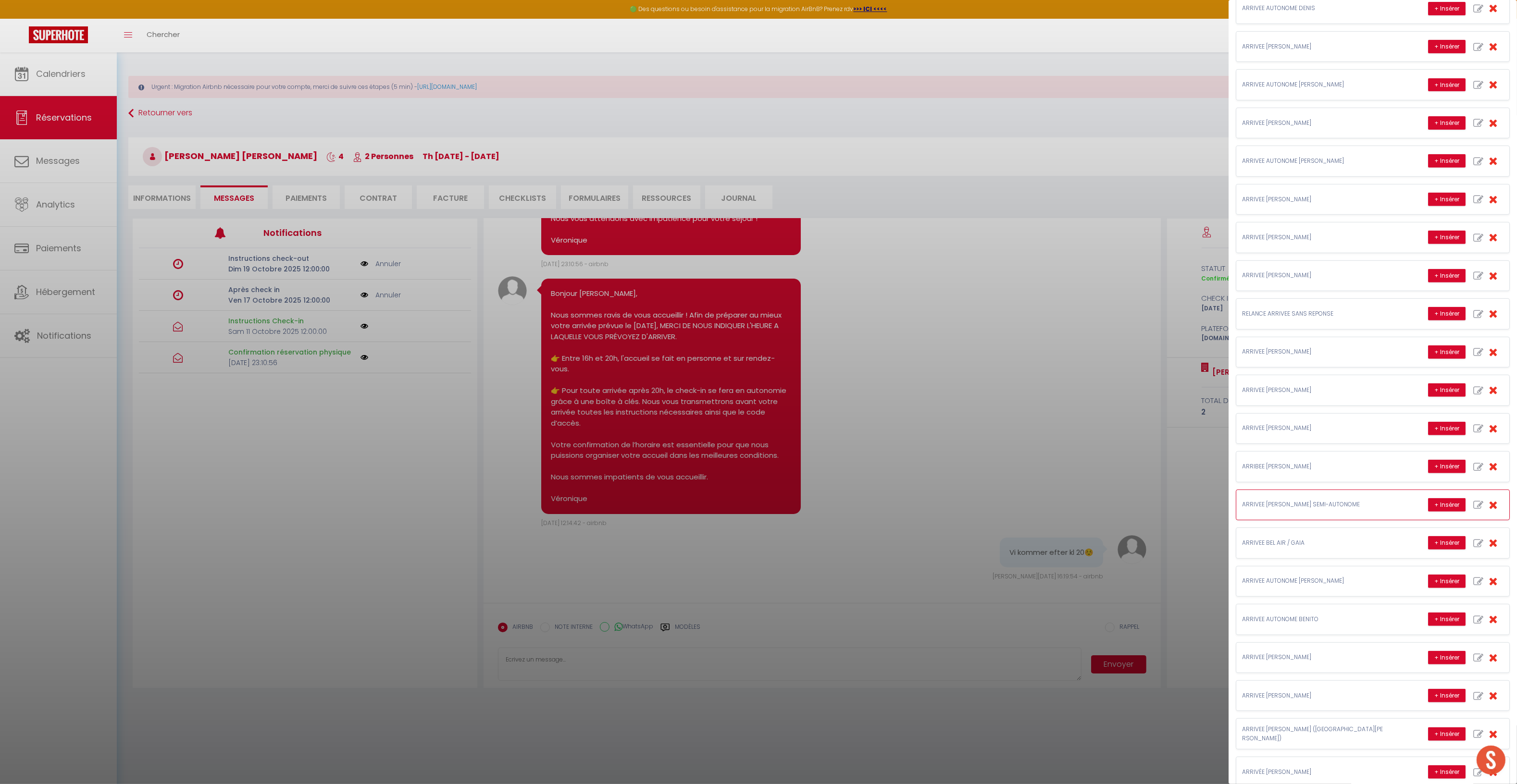
scroll to position [628, 0]
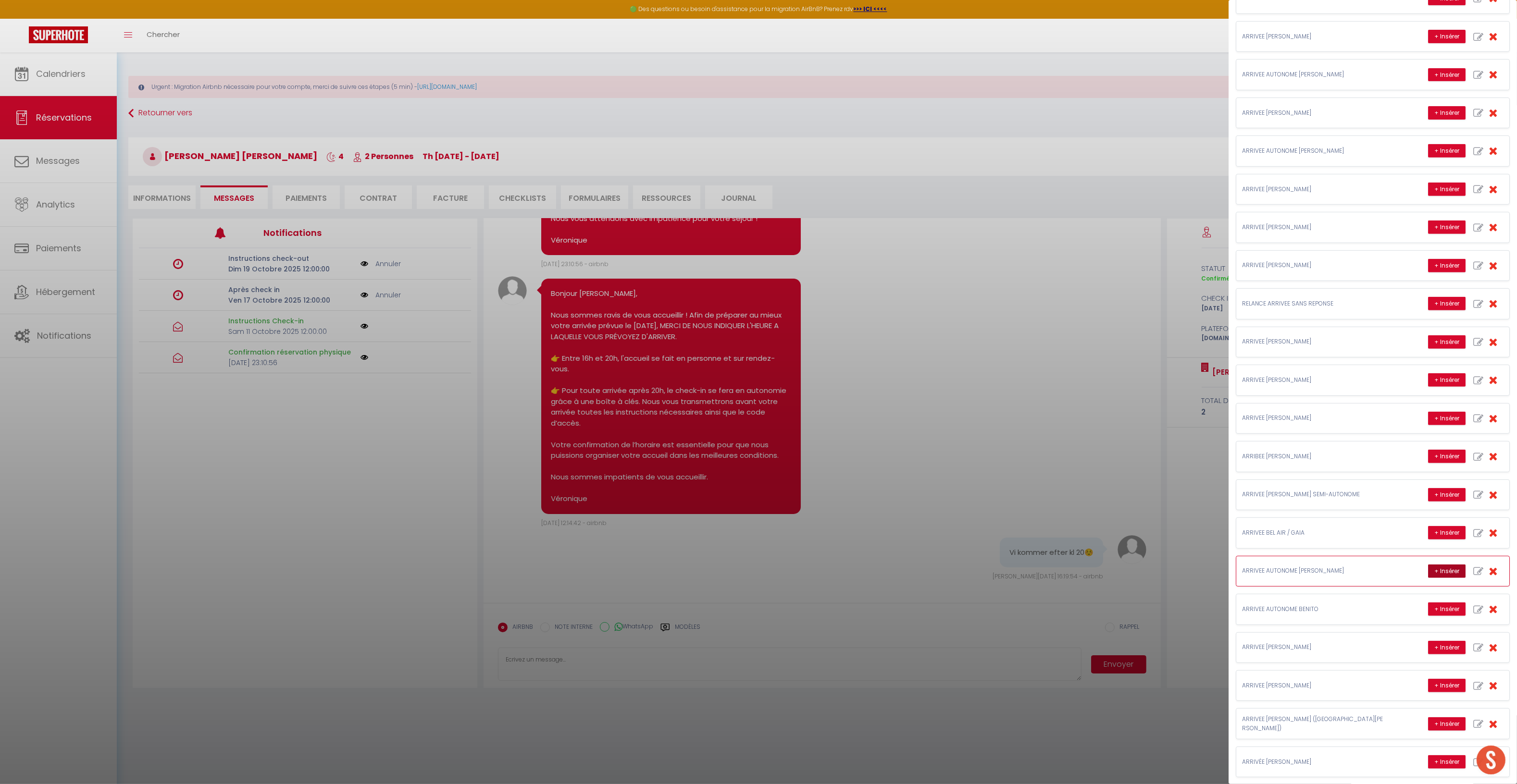
click at [1433, 578] on button "+ Insérer" at bounding box center [1447, 571] width 37 height 13
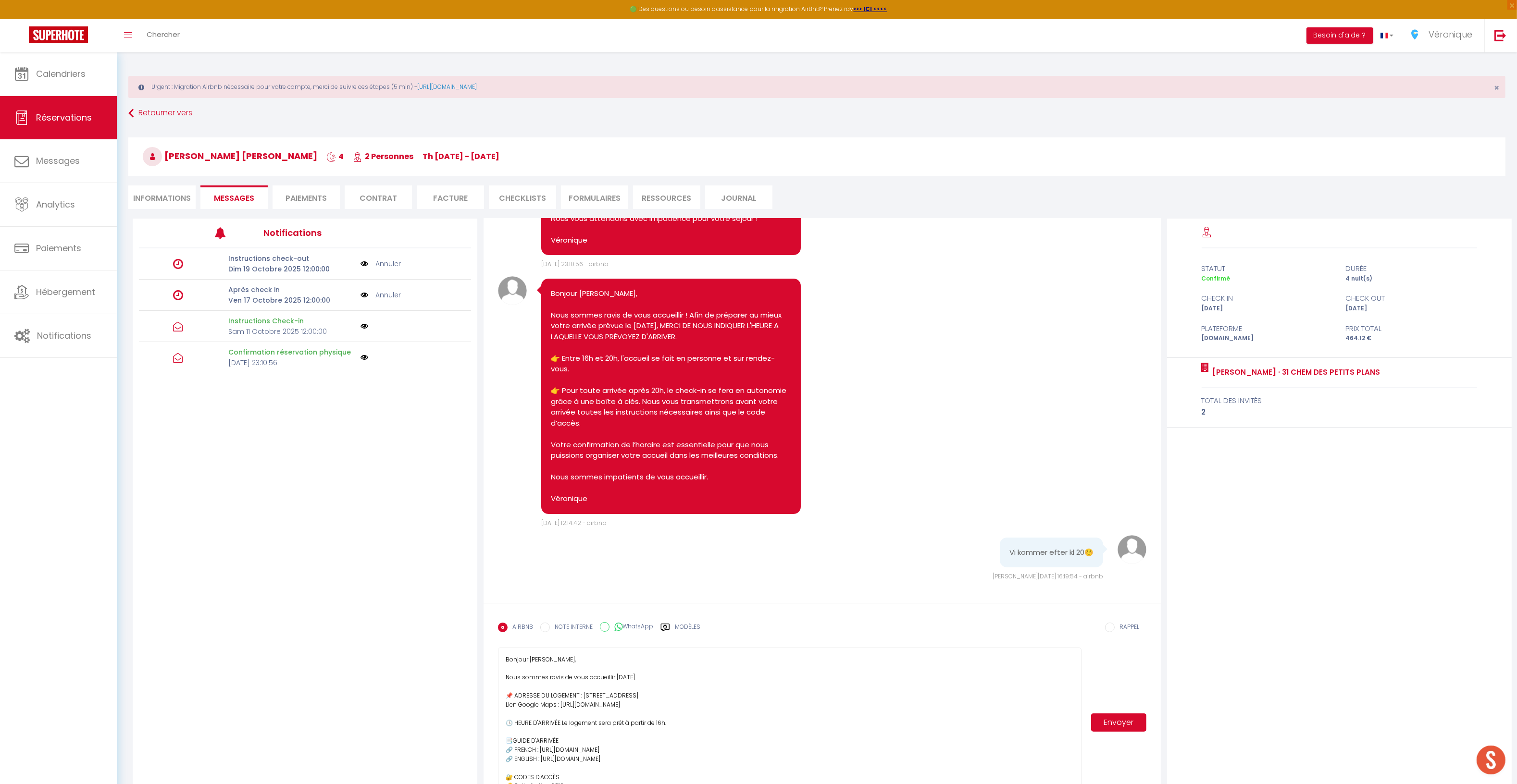
drag, startPoint x: 1078, startPoint y: 680, endPoint x: 991, endPoint y: 759, distance: 117.5
click at [1080, 784] on html "🟢 Des questions ou besoin d'assistance pour la migration AirBnB? Prenez rdv >>>…" at bounding box center [758, 392] width 1517 height 784
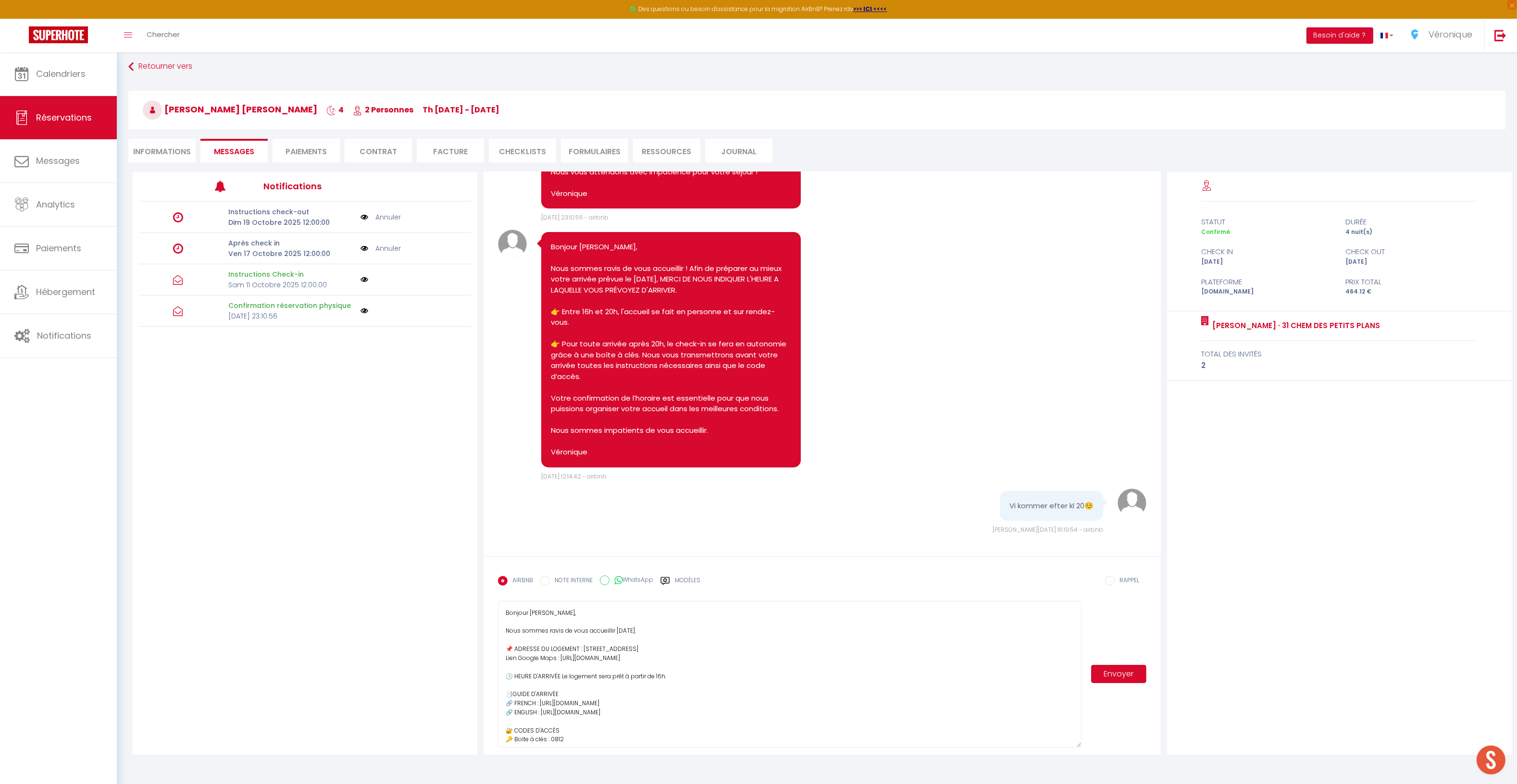
scroll to position [46, 0]
click at [620, 632] on textarea "Bonjour [PERSON_NAME], Nous sommes ravis de vous accueillir [DATE]. 📌 ADRESSE D…" at bounding box center [789, 675] width 583 height 147
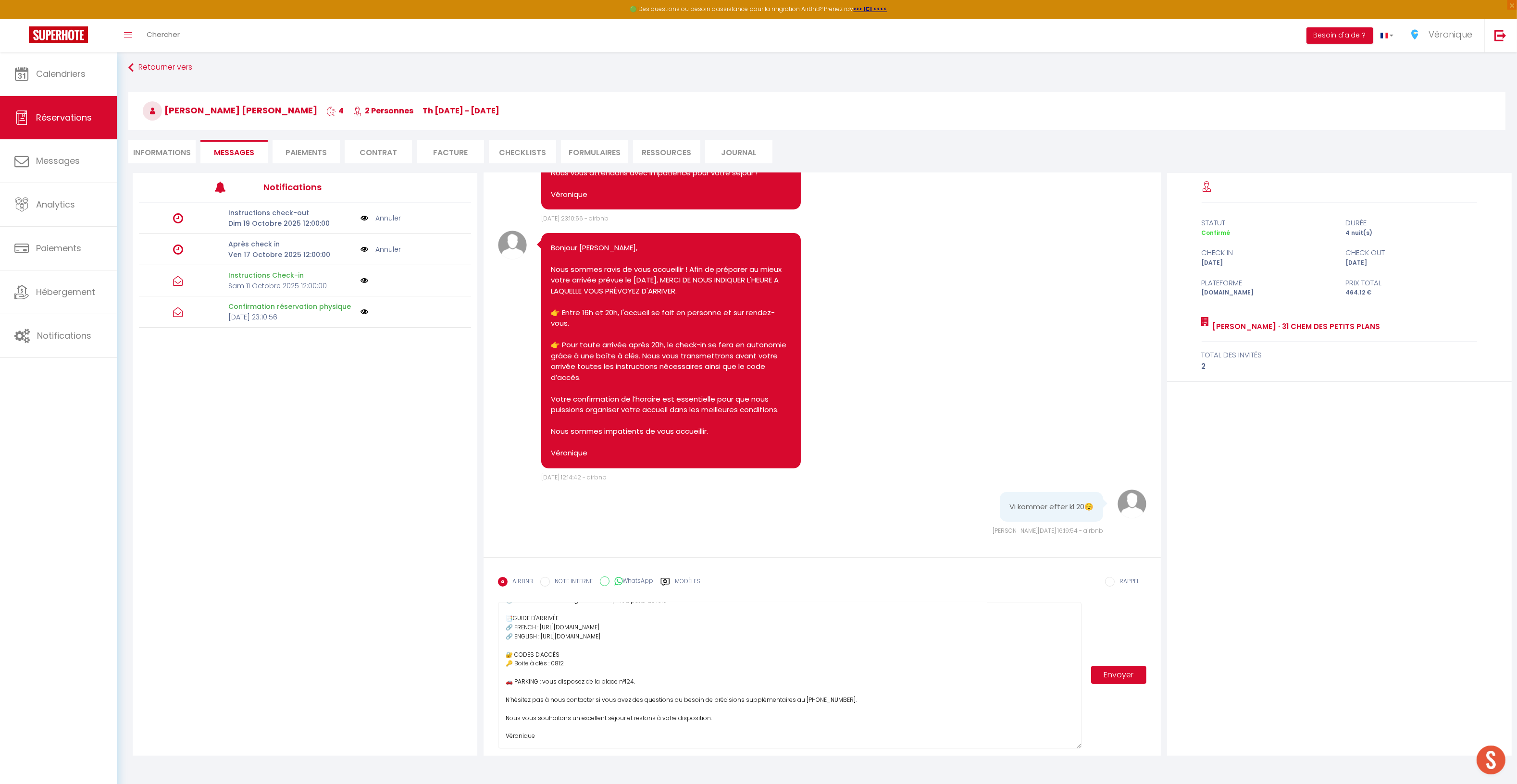
scroll to position [52, 0]
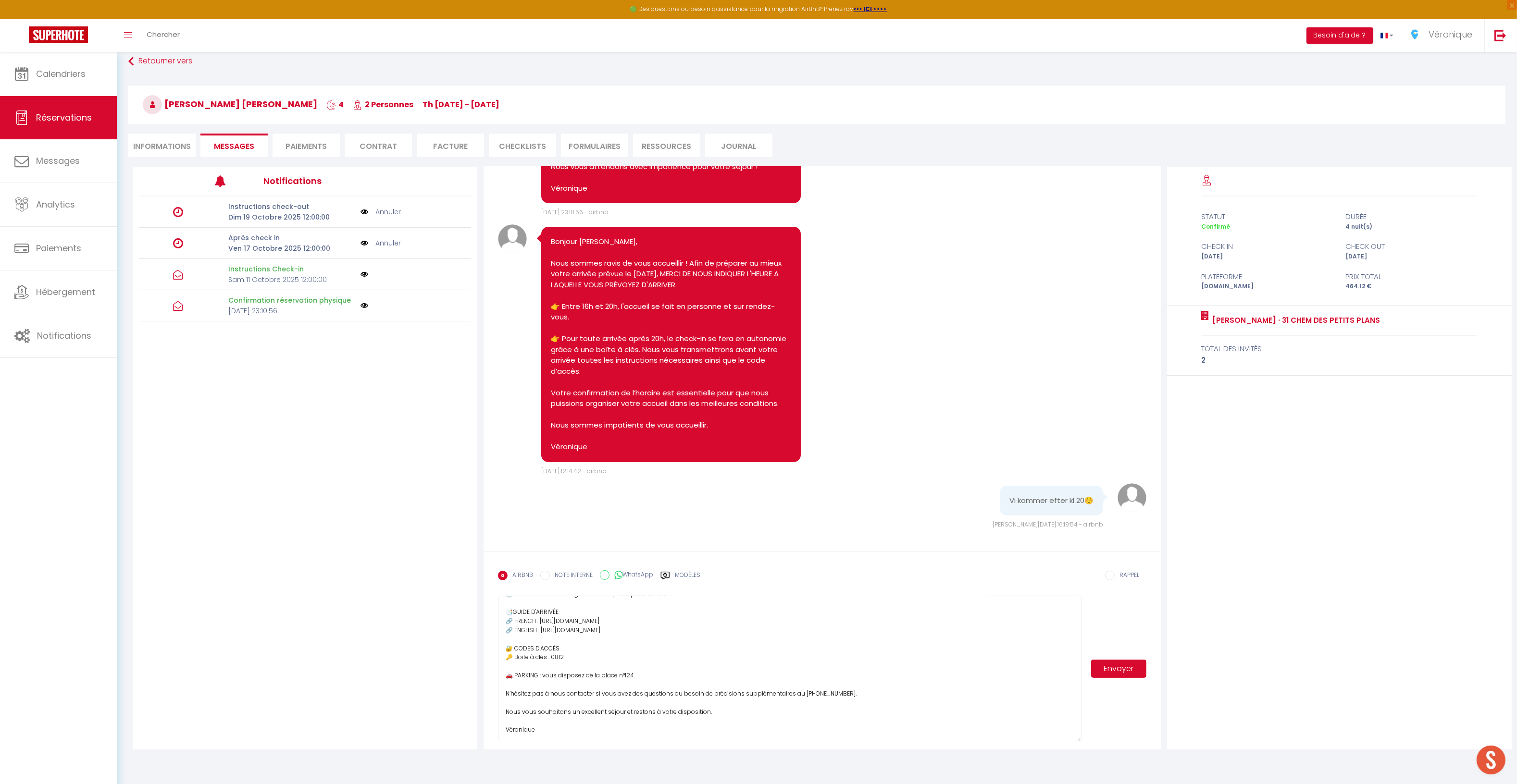
type textarea "Bonjour [PERSON_NAME], Nous sommes ravis de vous accueillir le [DATE]. 📌 ADRESS…"
click at [1128, 675] on button "Envoyer" at bounding box center [1119, 668] width 56 height 18
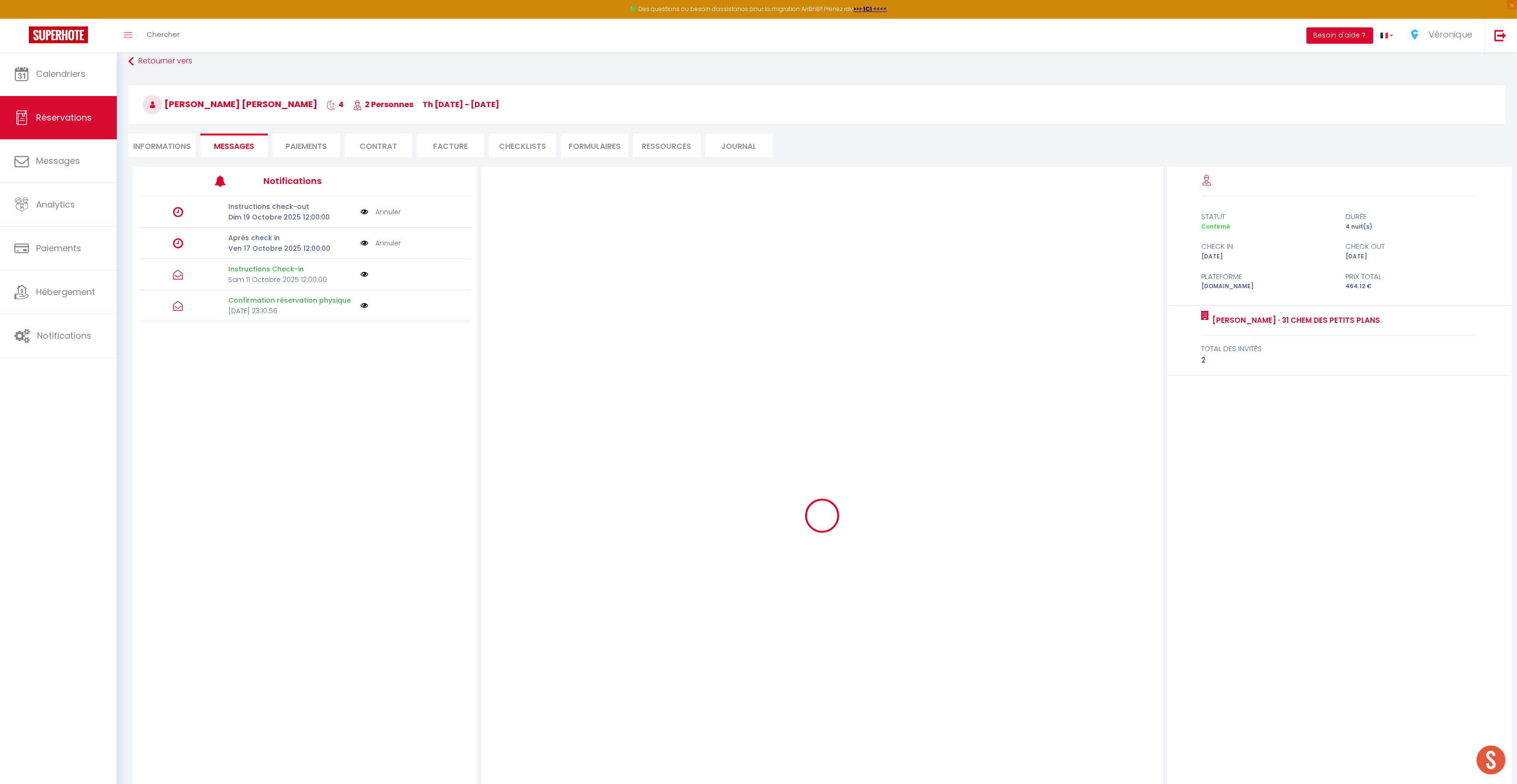
scroll to position [0, 0]
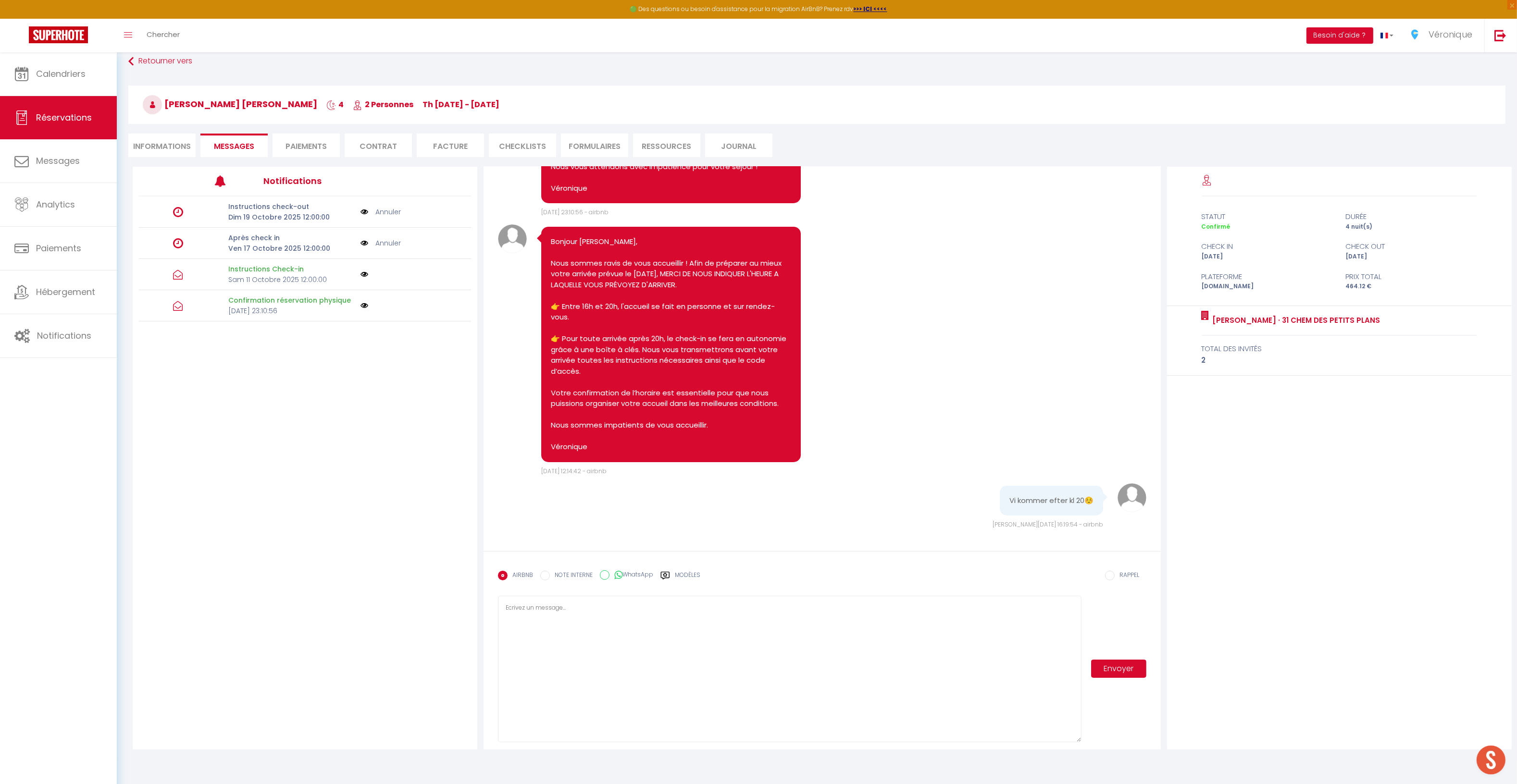
select select
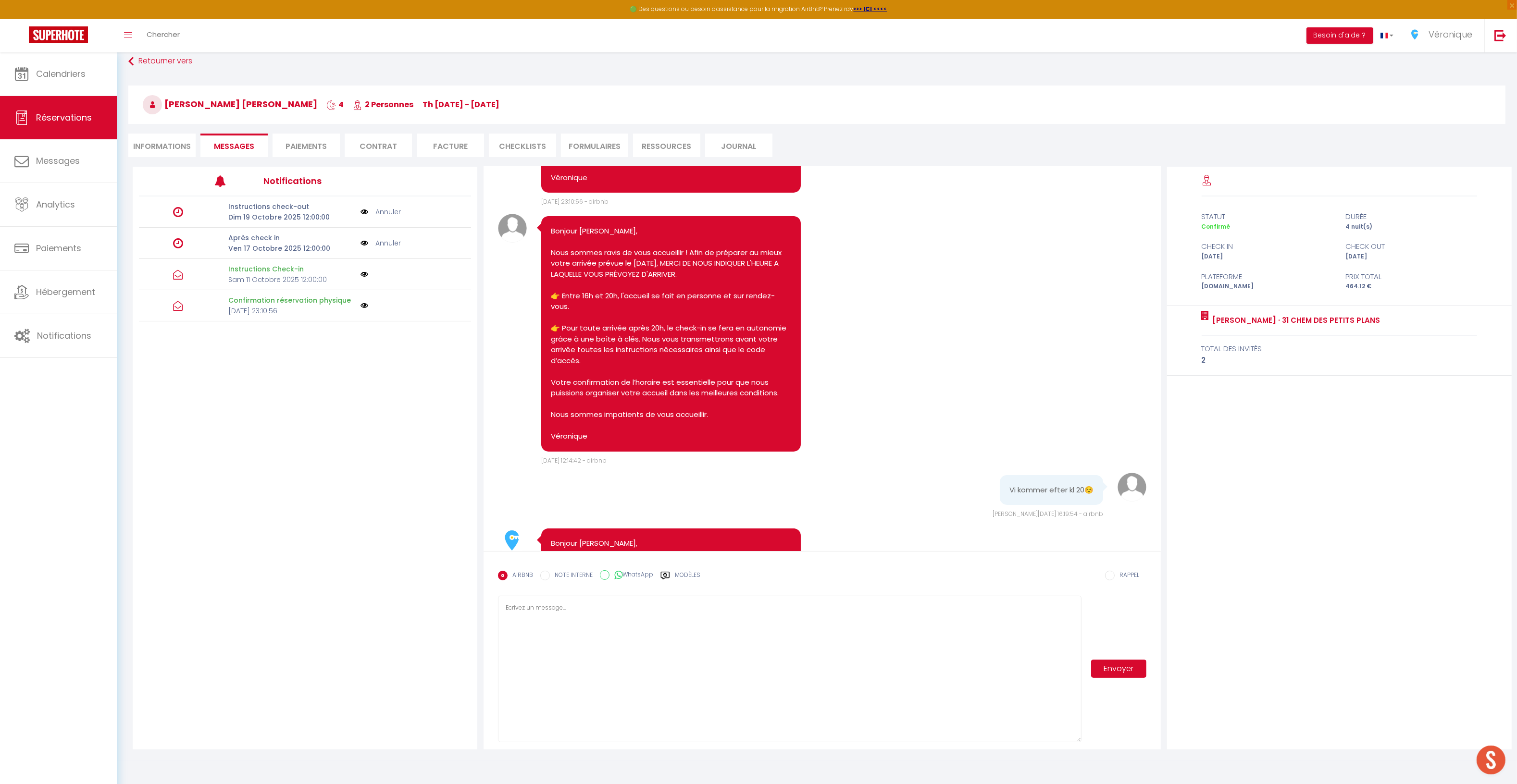
click at [175, 148] on li "Informations" at bounding box center [162, 145] width 67 height 24
select select
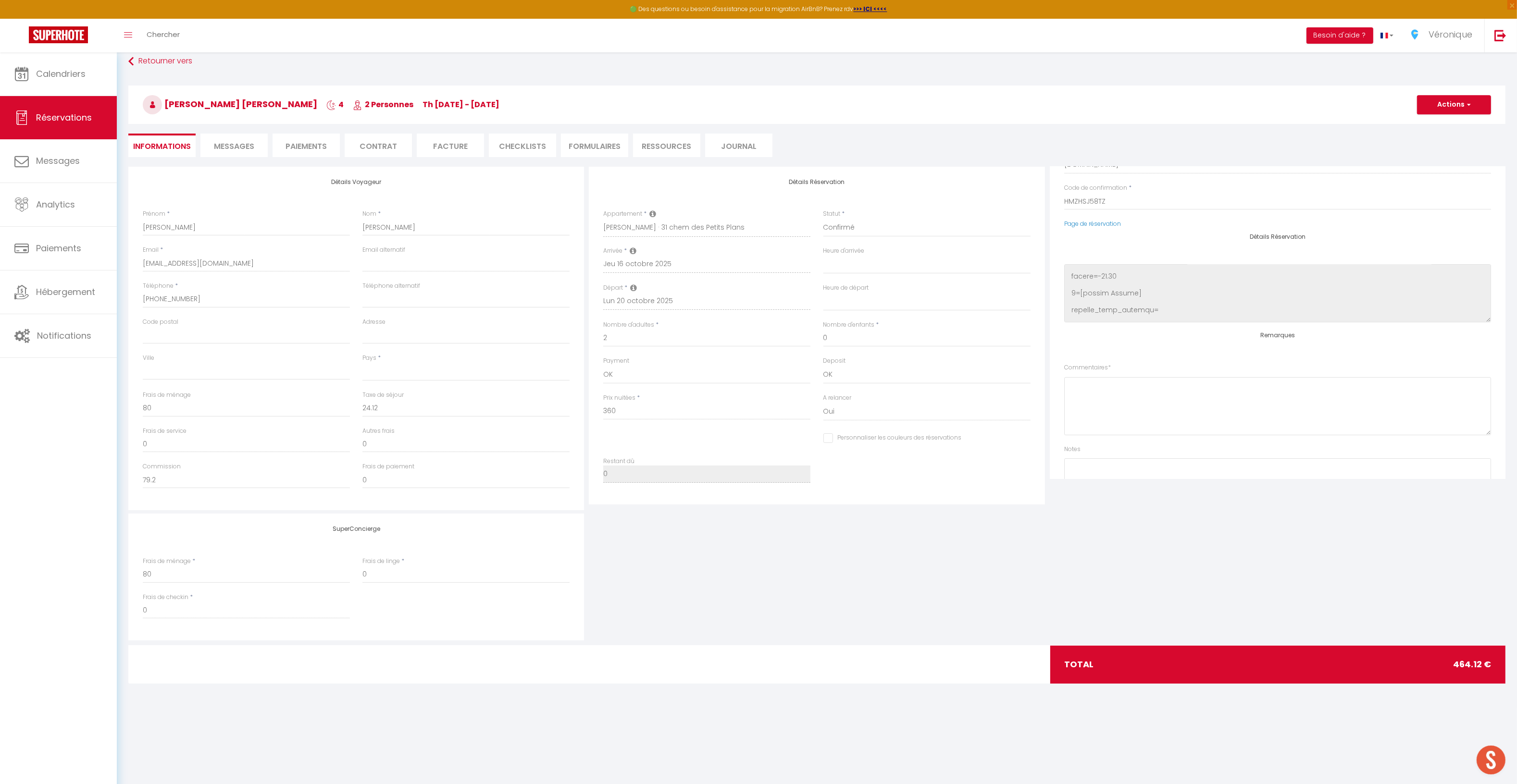
scroll to position [123, 0]
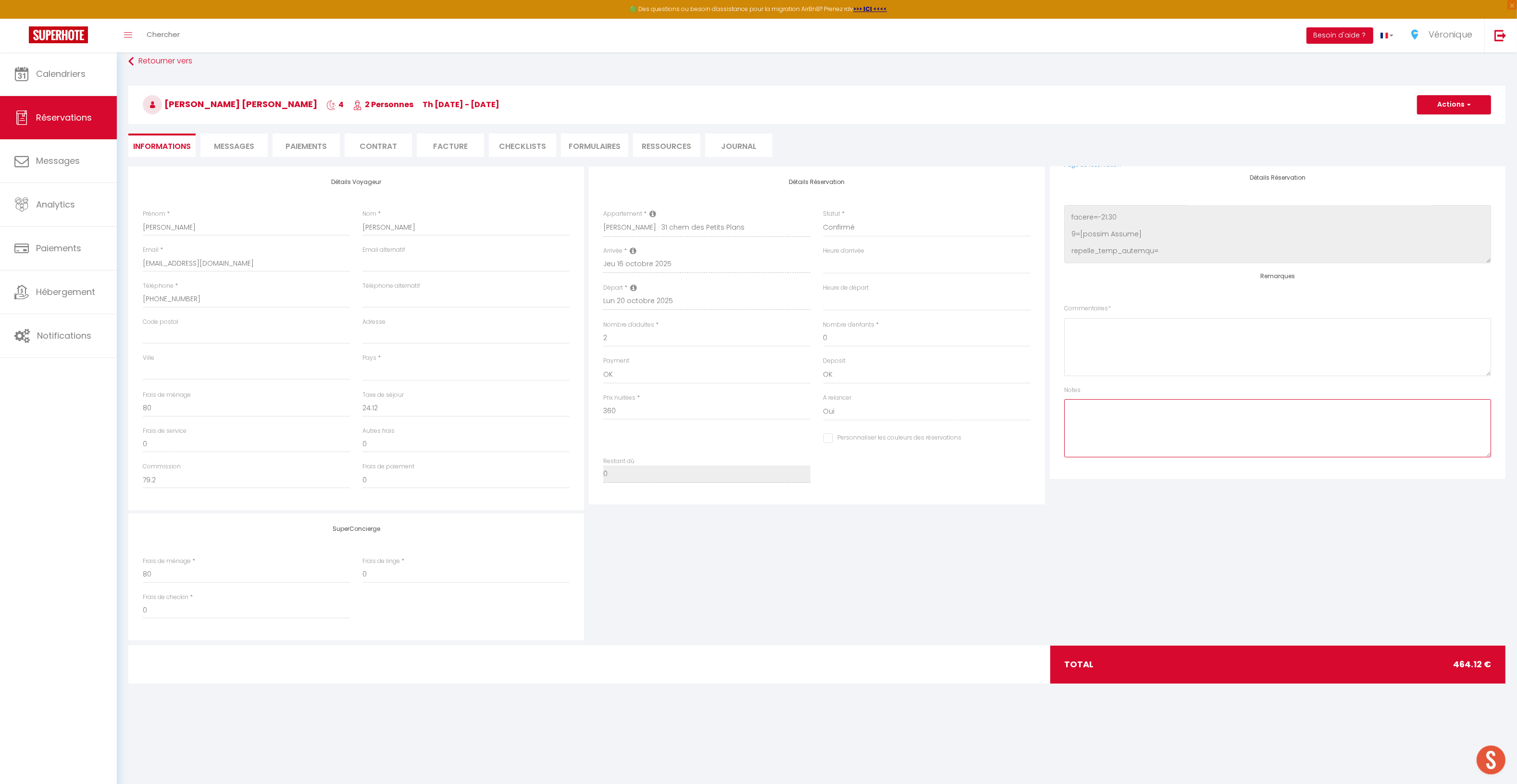
click at [1121, 453] on textarea at bounding box center [1277, 428] width 427 height 58
type textarea "Check in 20h Arrivée aut"
select select
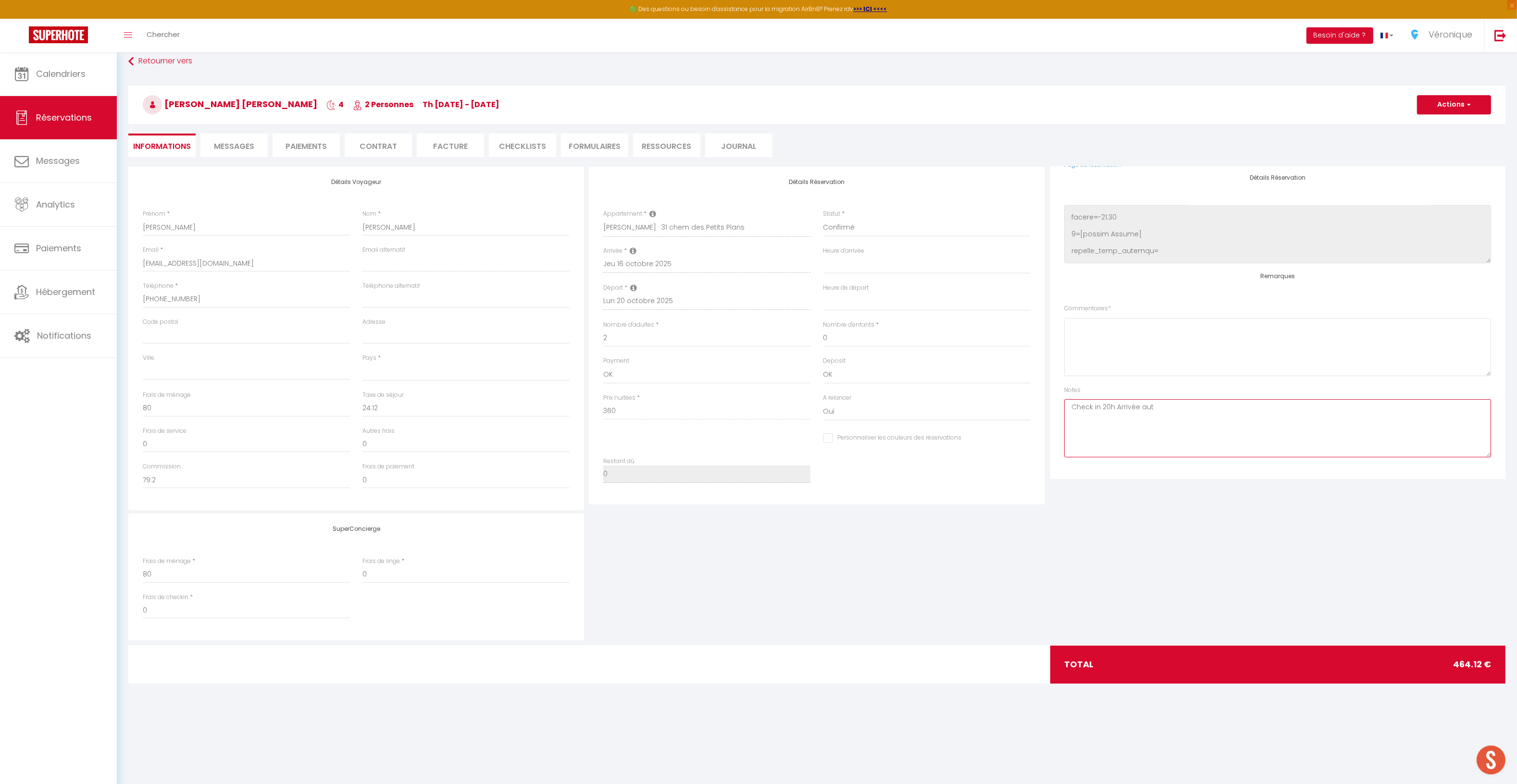
checkbox input "false"
type textarea "Check in 20h Arrivée autonome, mettre boite à clés"
click at [1440, 112] on button "Actions" at bounding box center [1454, 104] width 74 height 19
click at [1434, 127] on link "Enregistrer" at bounding box center [1444, 126] width 76 height 12
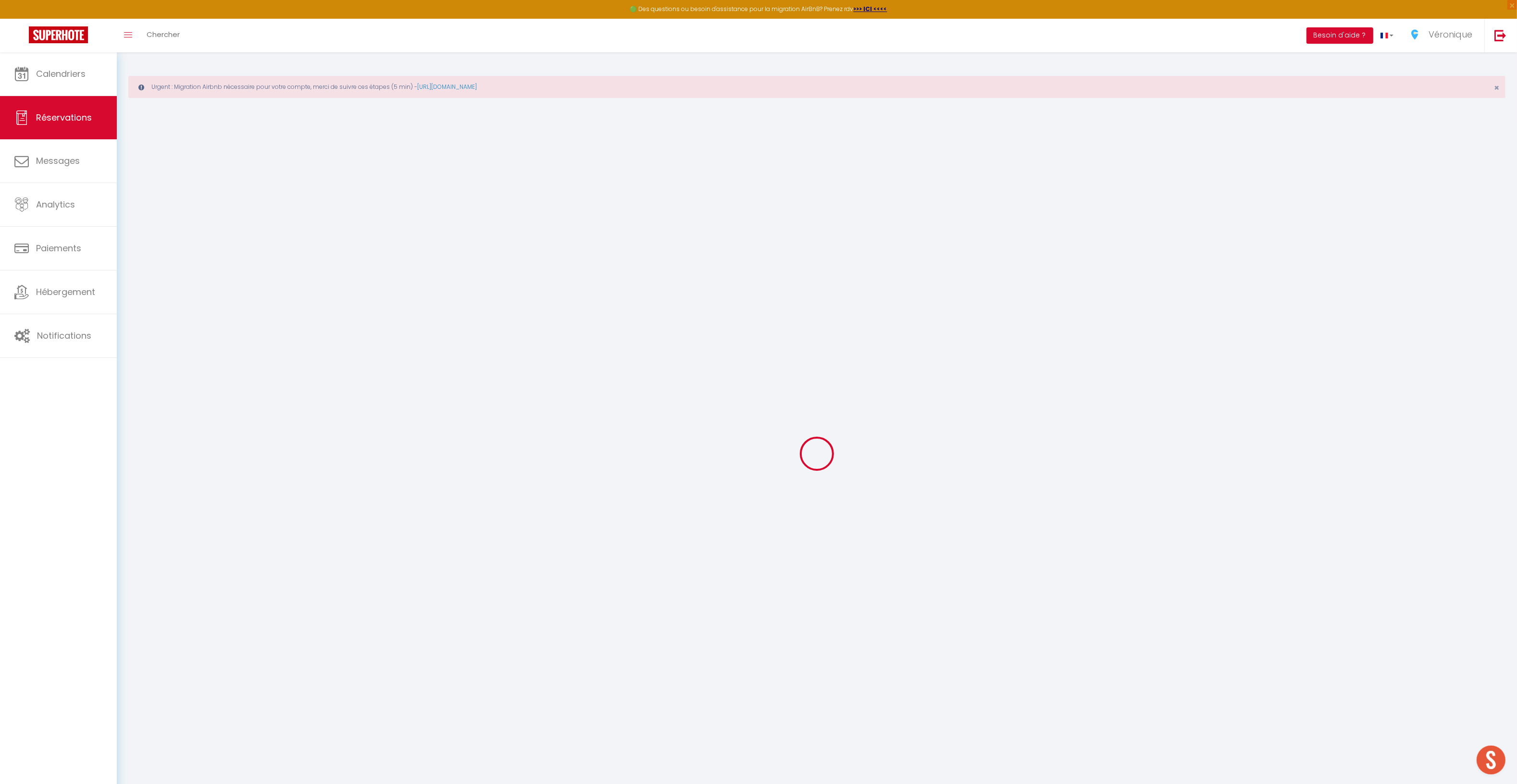
select select "not_cancelled"
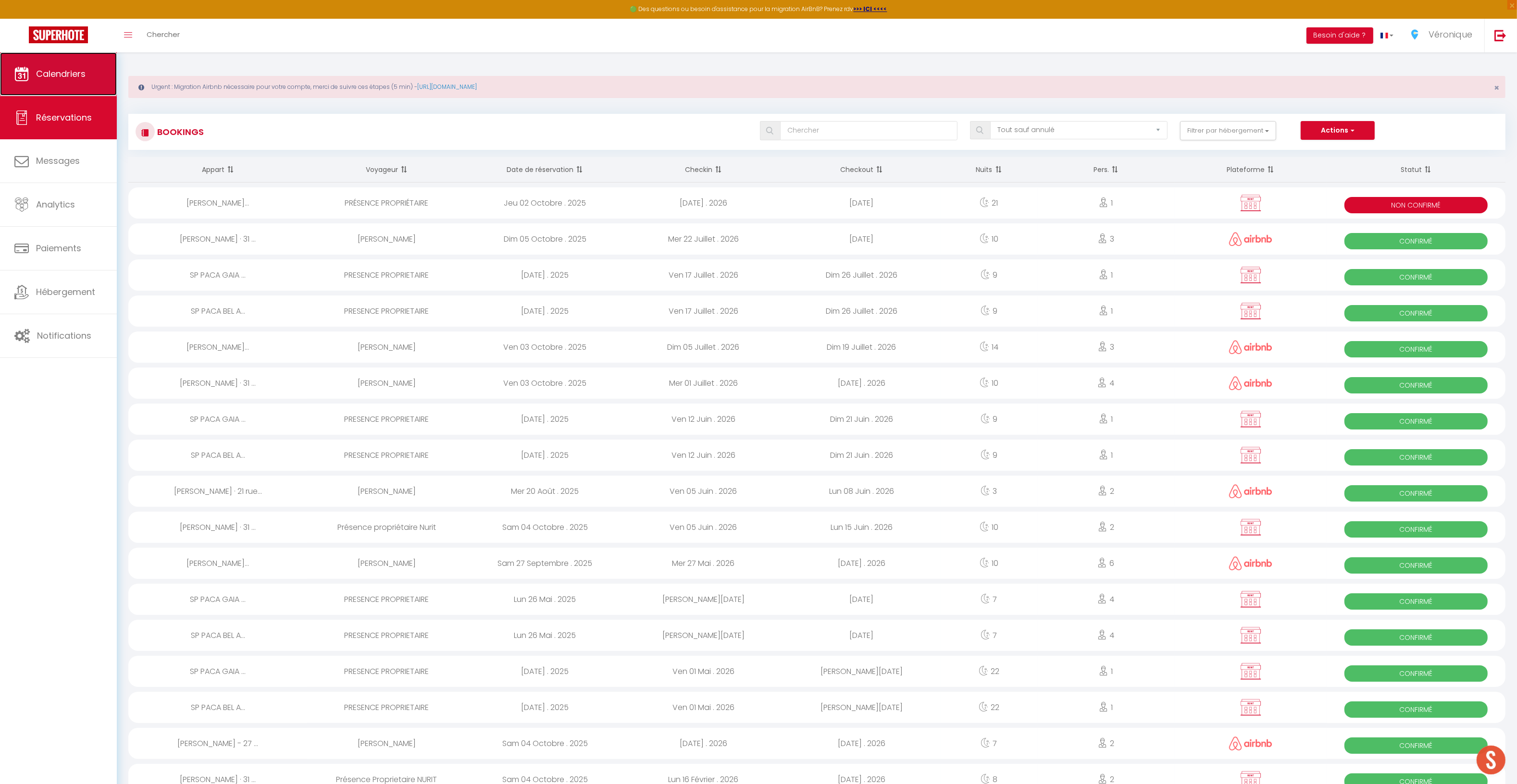
click at [66, 76] on span "Calendriers" at bounding box center [61, 74] width 50 height 12
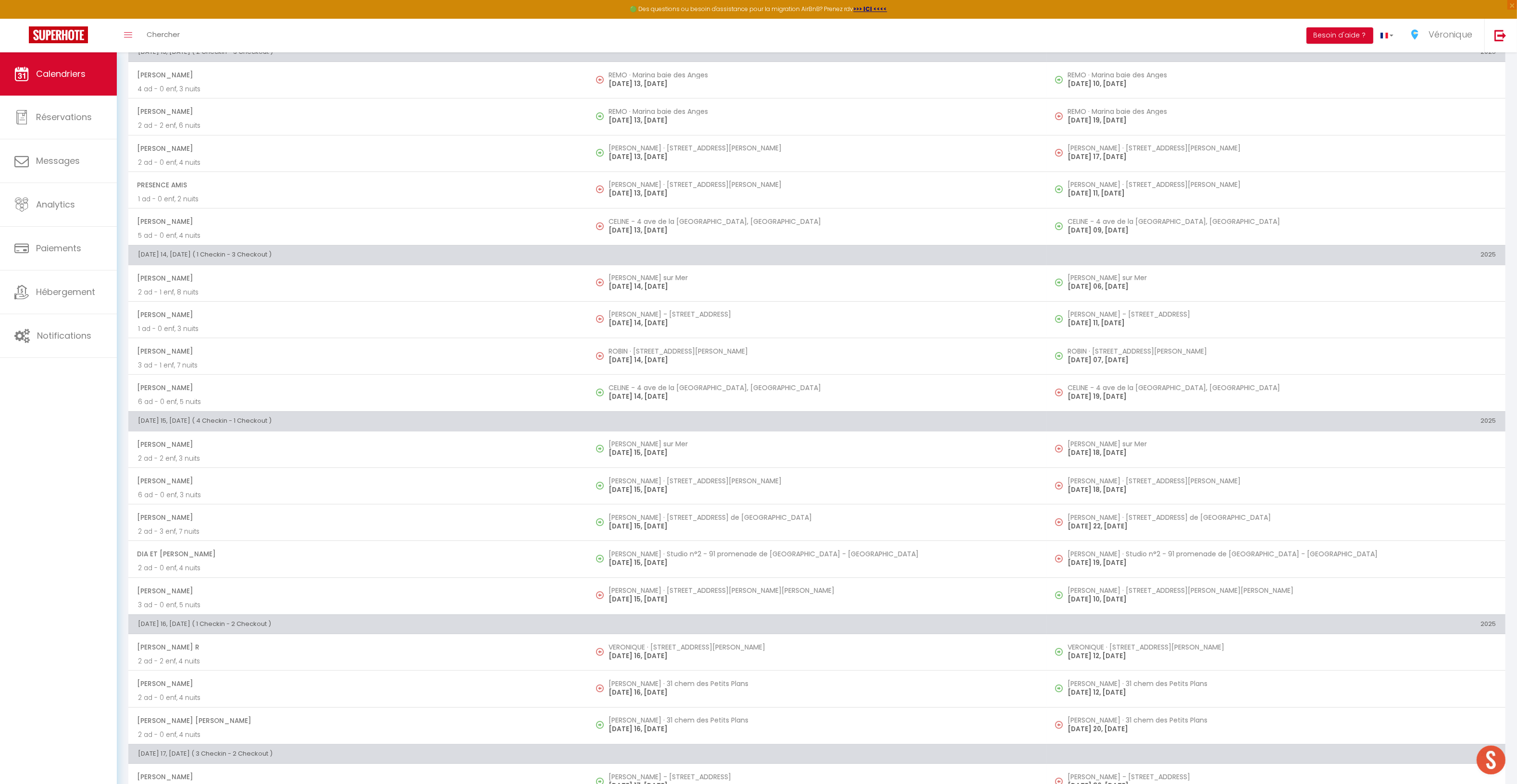
scroll to position [170, 0]
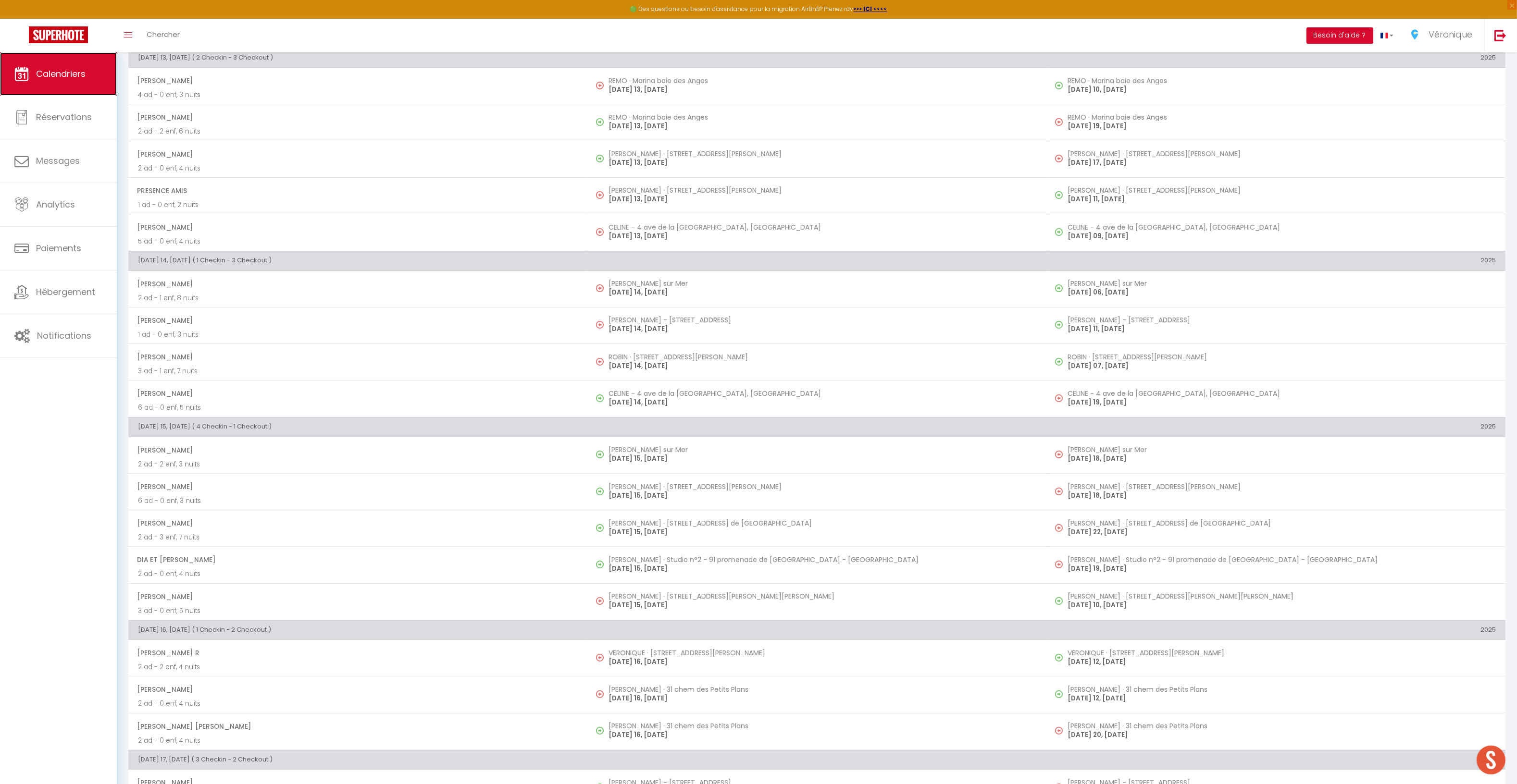
click at [66, 68] on span "Calendriers" at bounding box center [61, 74] width 50 height 12
click at [68, 80] on link "Calendriers" at bounding box center [58, 74] width 117 height 43
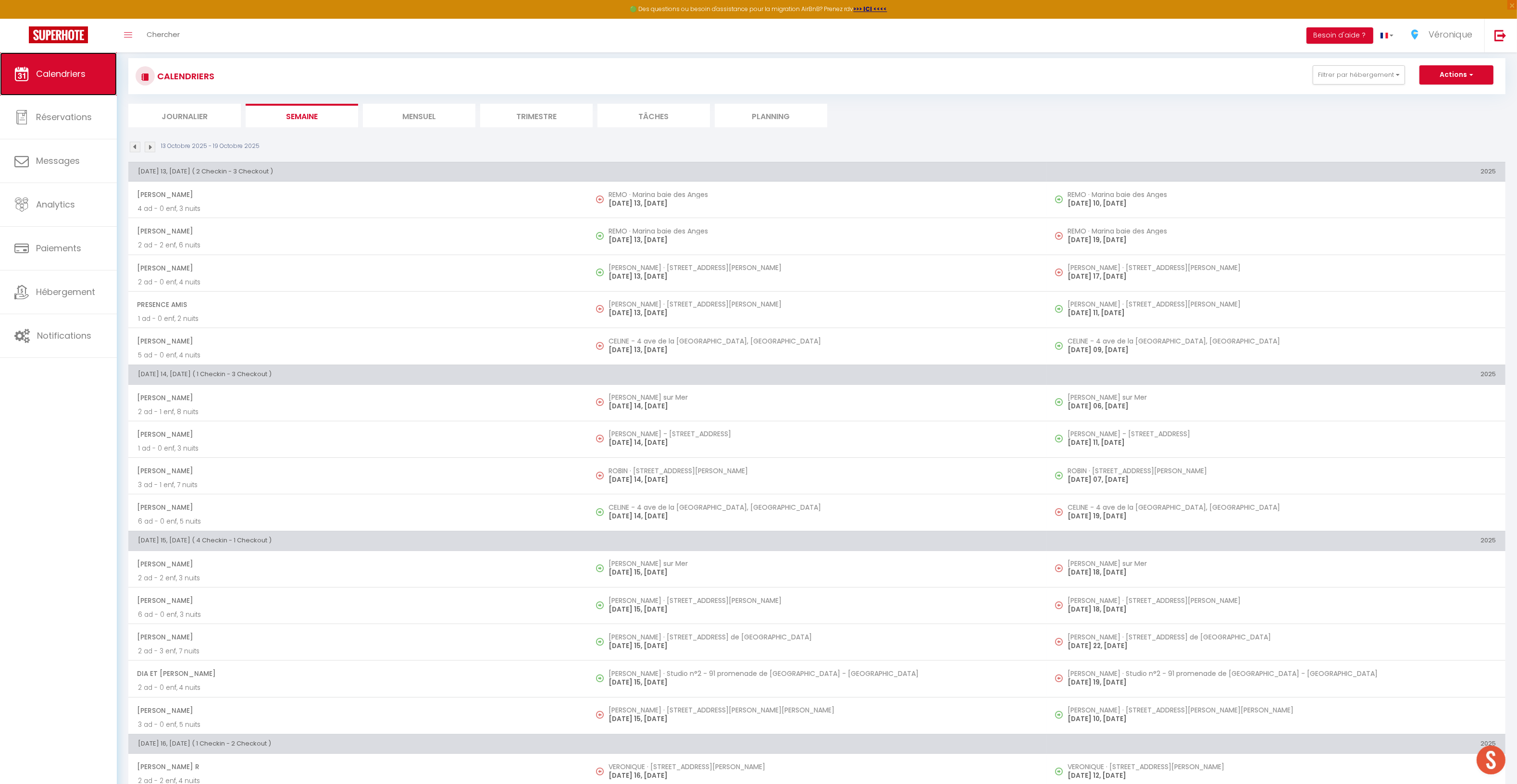
scroll to position [0, 0]
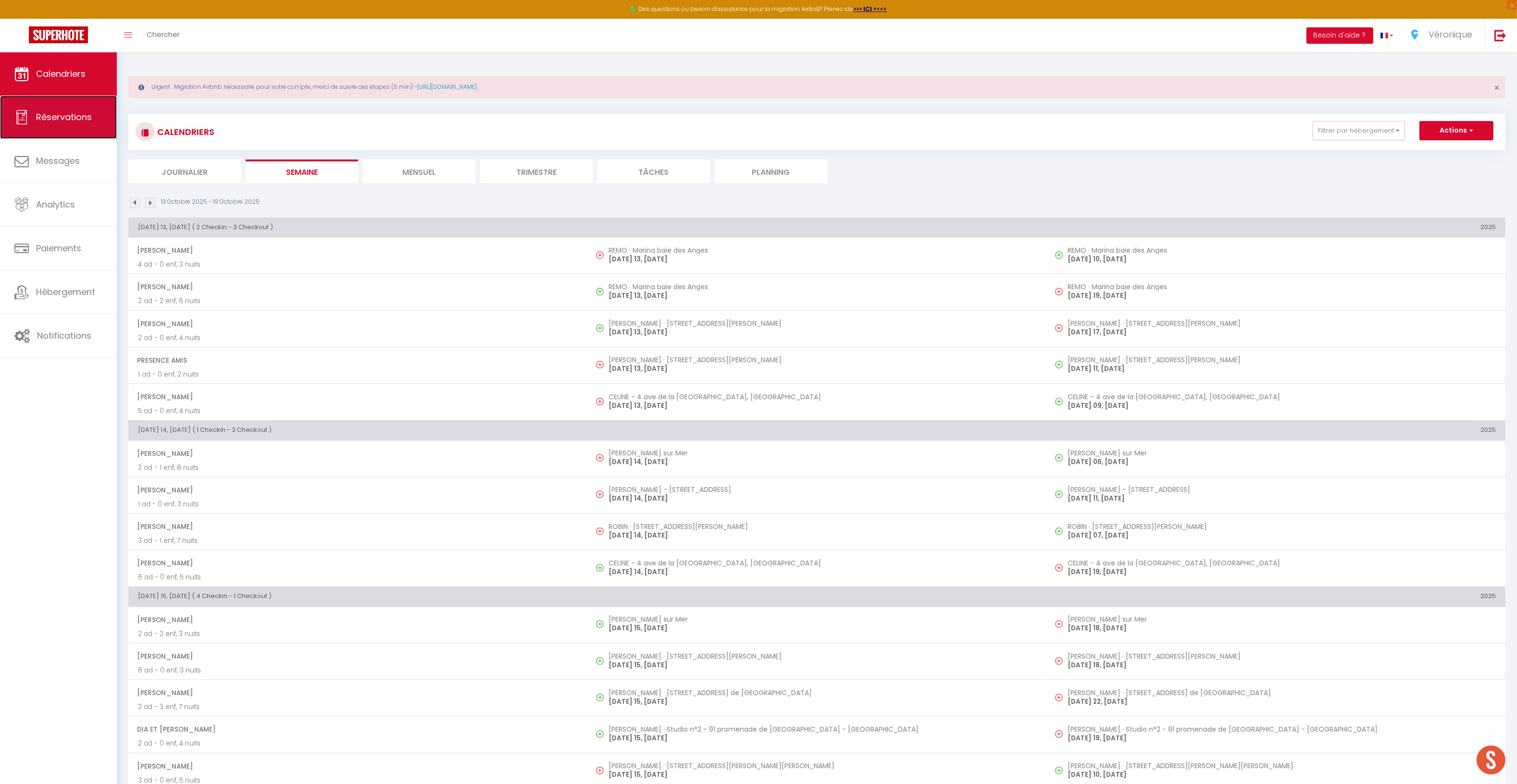
click at [62, 124] on link "Réservations" at bounding box center [58, 117] width 117 height 43
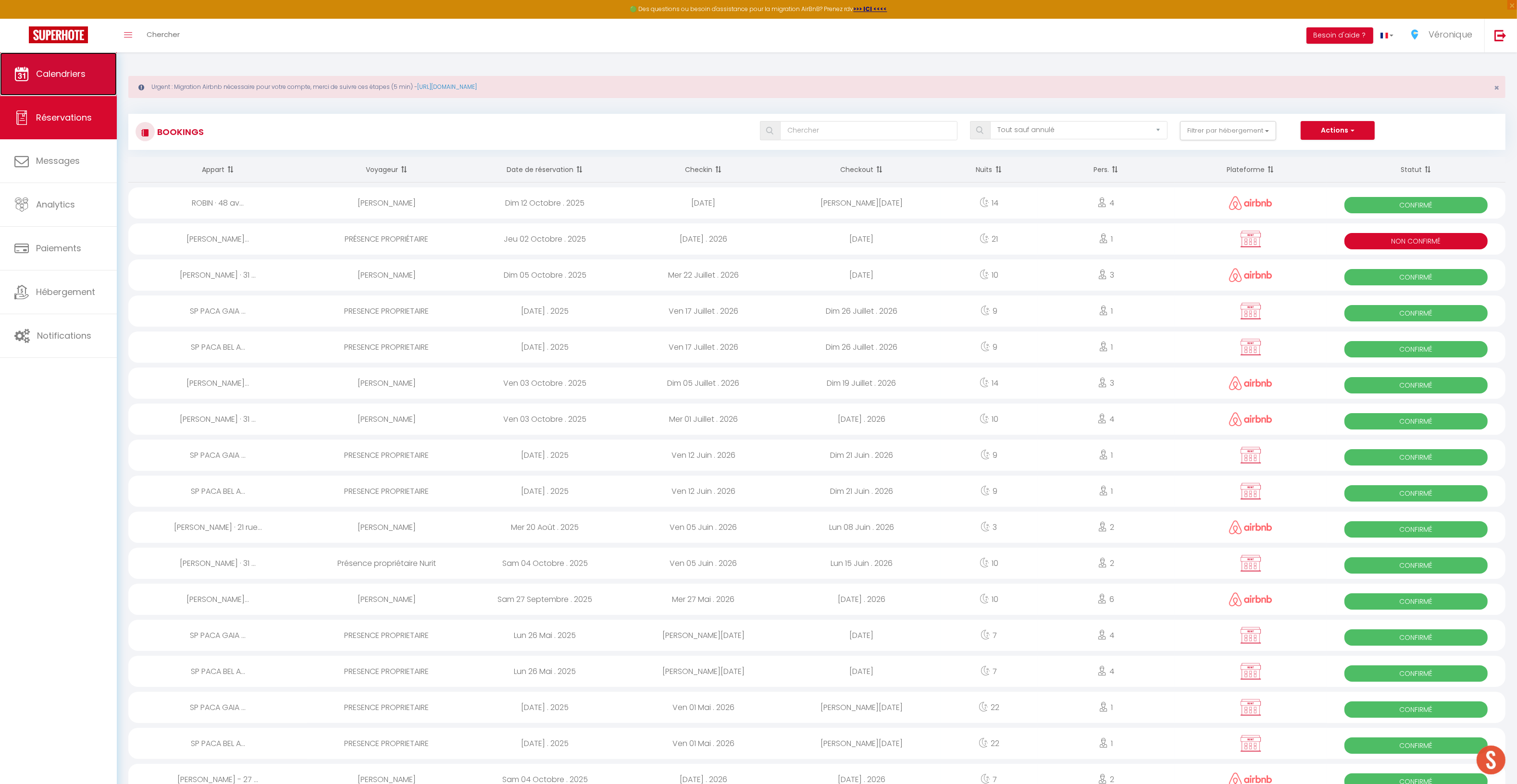
click at [64, 80] on link "Calendriers" at bounding box center [58, 74] width 117 height 43
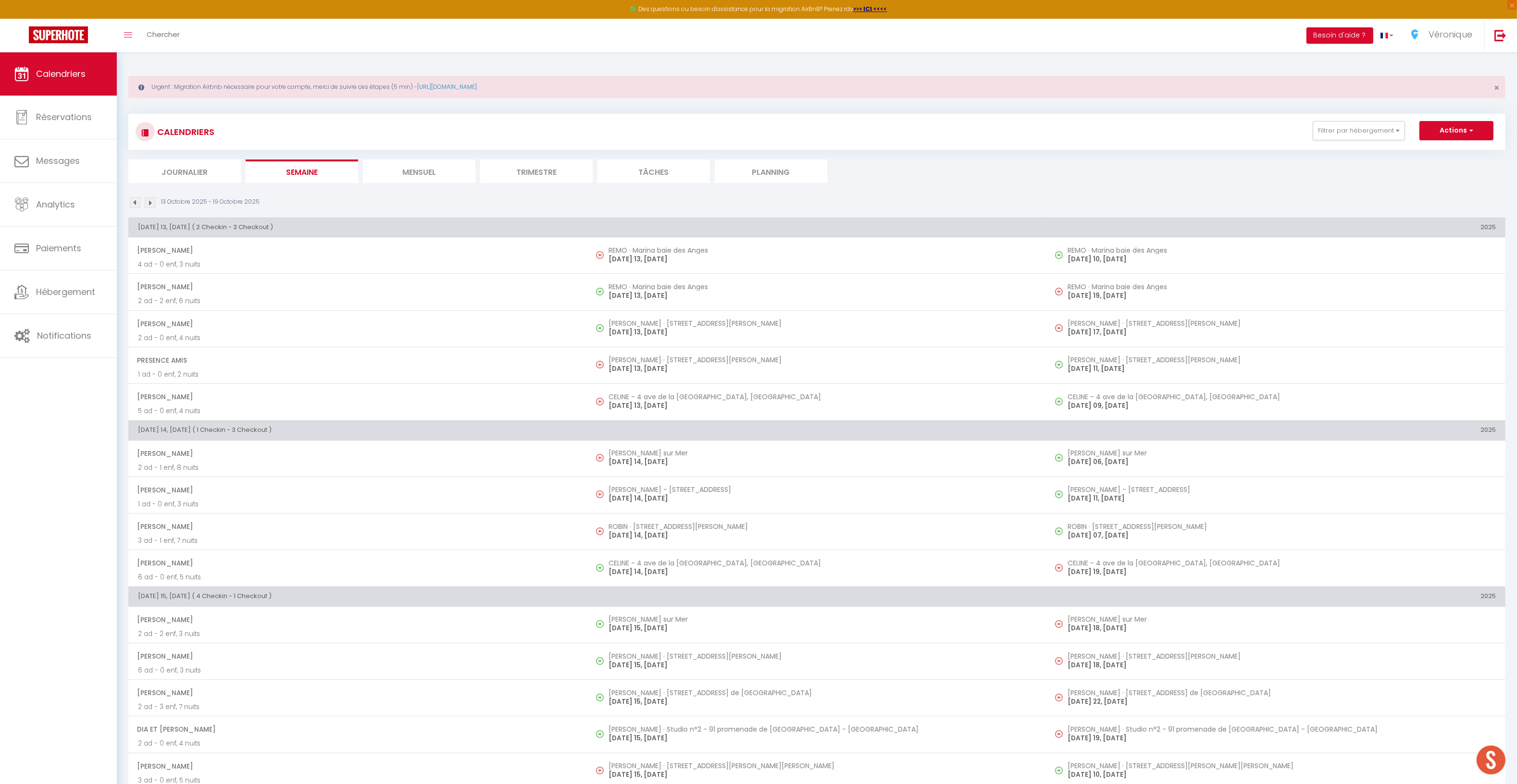
click at [534, 173] on li "Trimestre" at bounding box center [536, 171] width 112 height 24
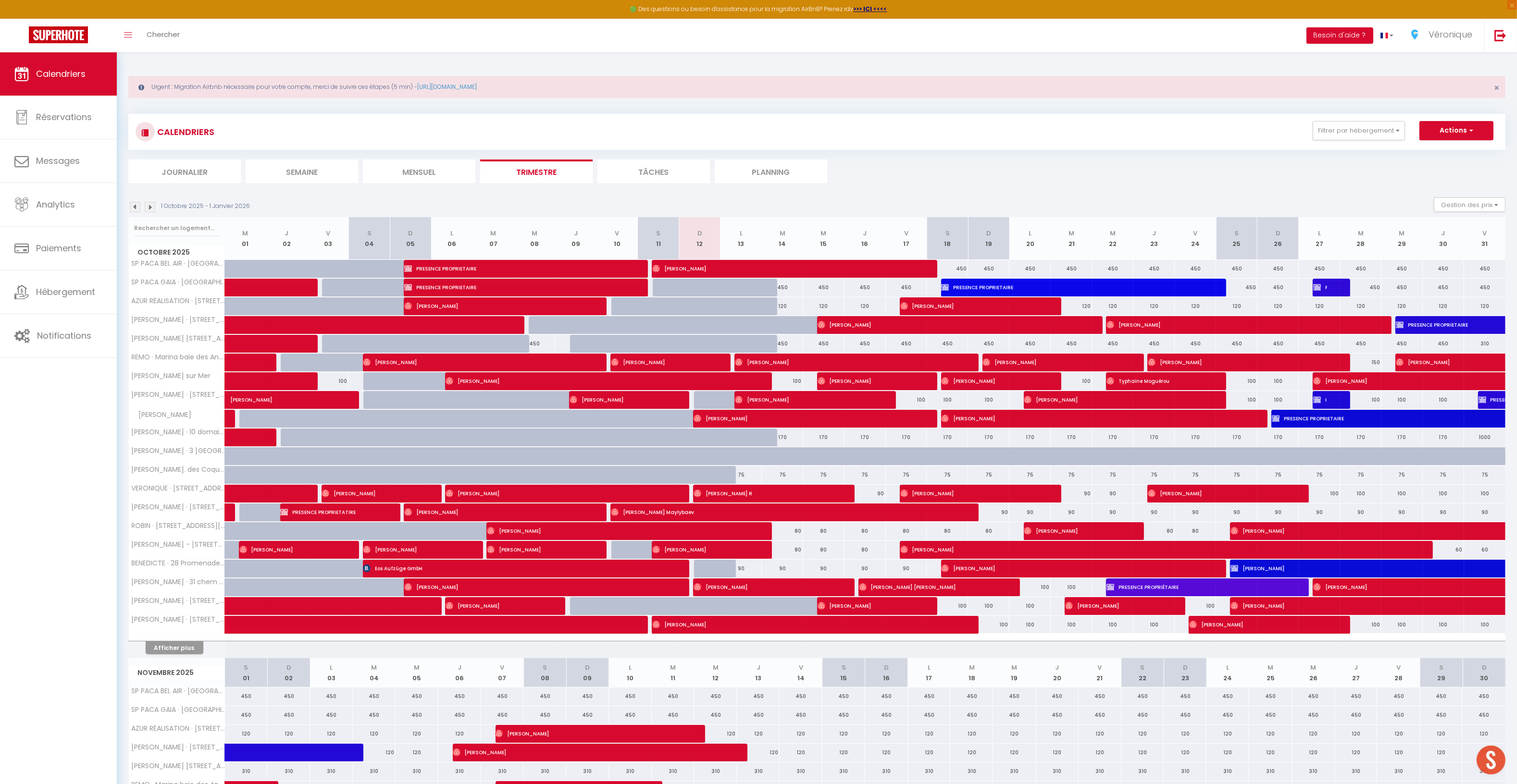
click at [436, 174] on li "Mensuel" at bounding box center [419, 171] width 112 height 24
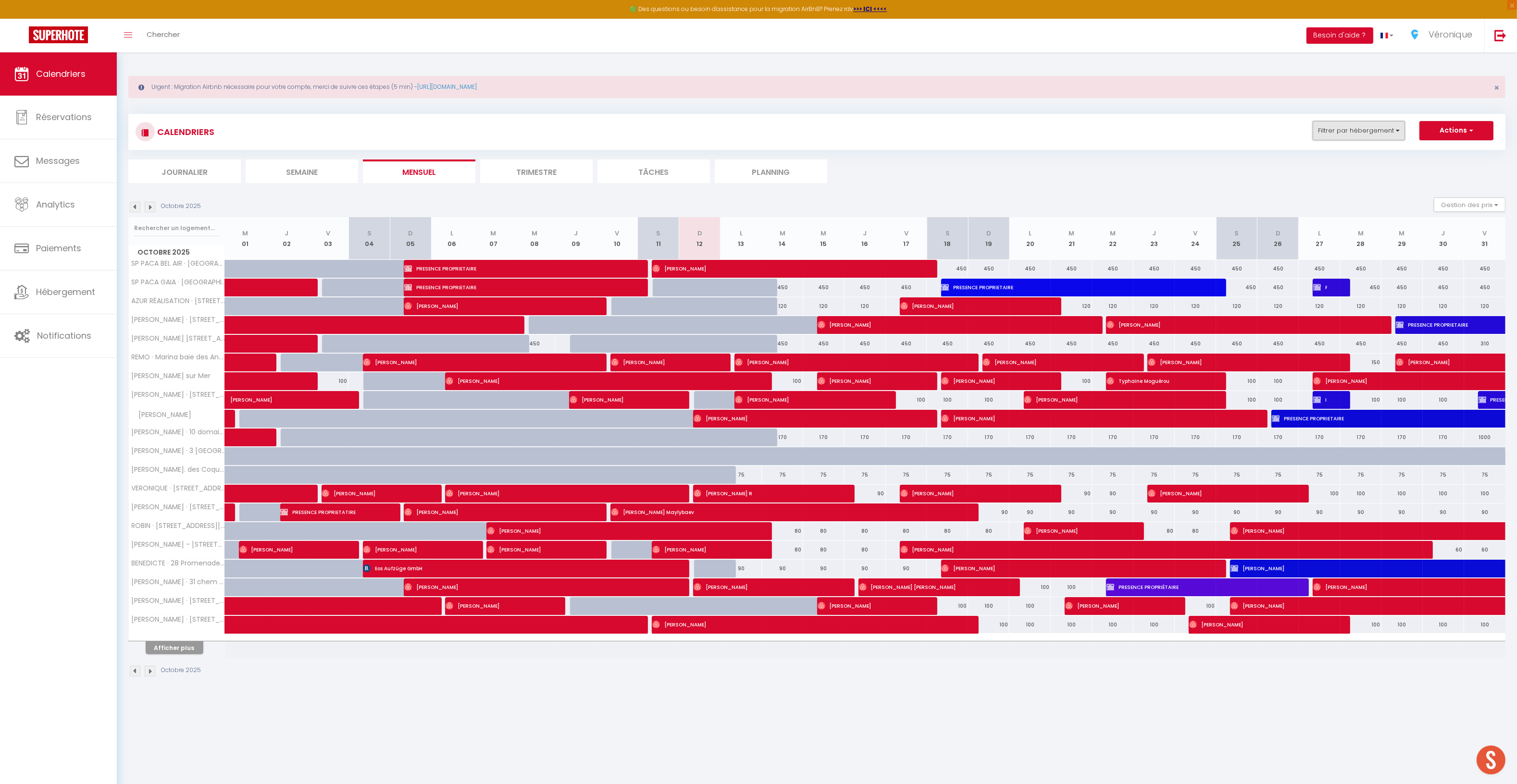
click at [1375, 137] on button "Filtrer par hébergement" at bounding box center [1359, 130] width 92 height 19
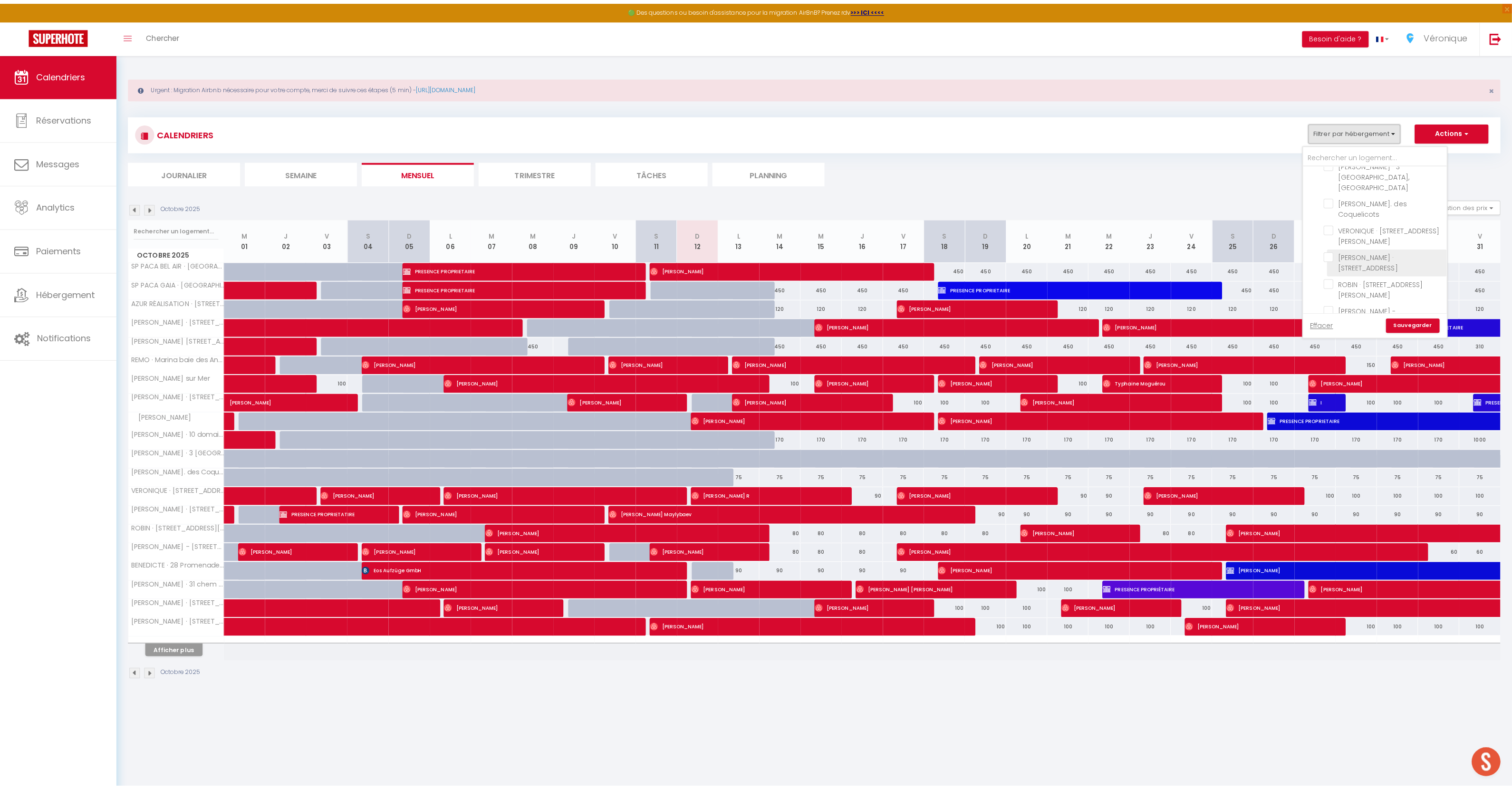
scroll to position [321, 0]
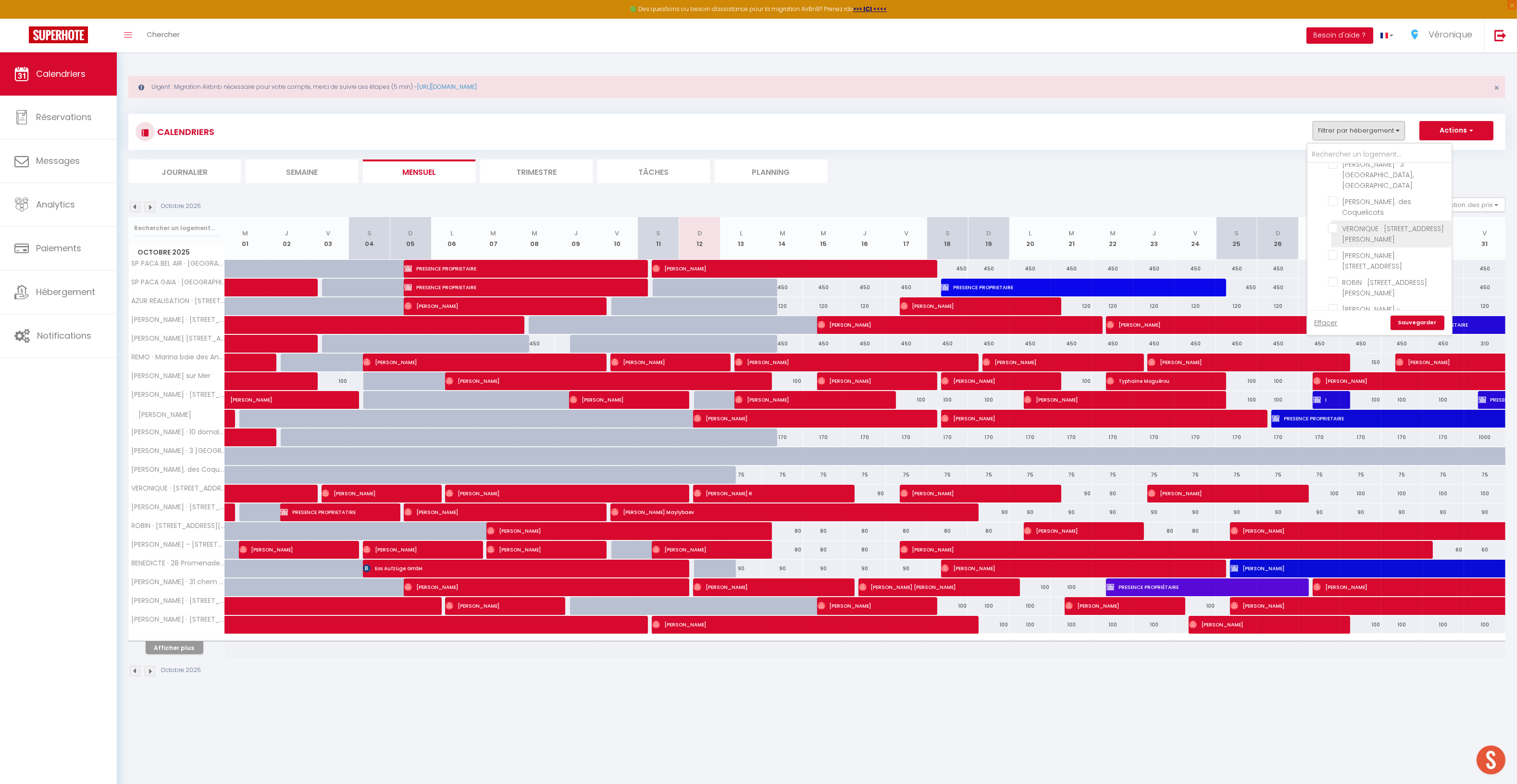
click at [1336, 223] on input "VERONIQUE · [STREET_ADDRESS][PERSON_NAME]" at bounding box center [1388, 228] width 120 height 10
checkbox input "true"
checkbox input "false"
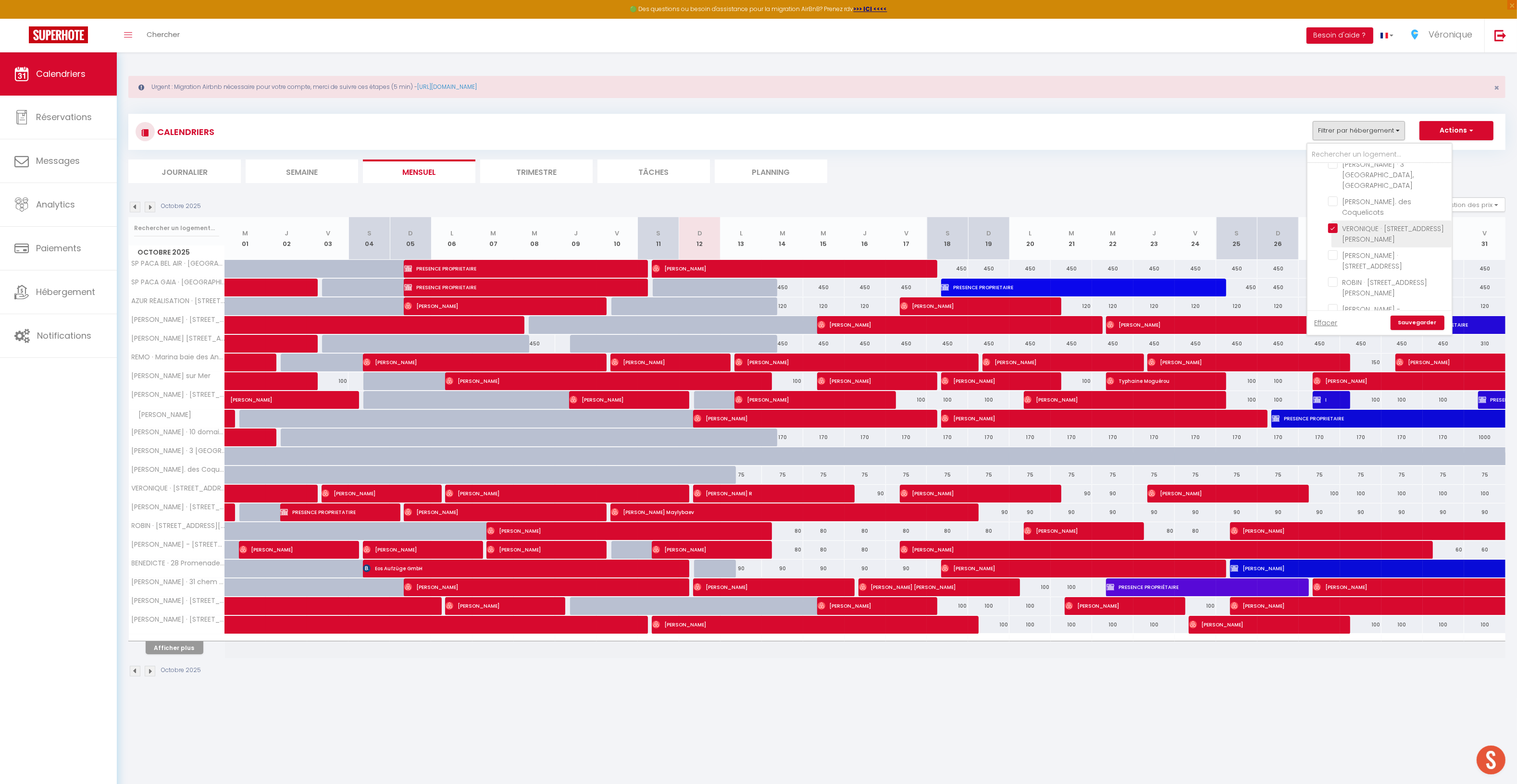
checkbox input "false"
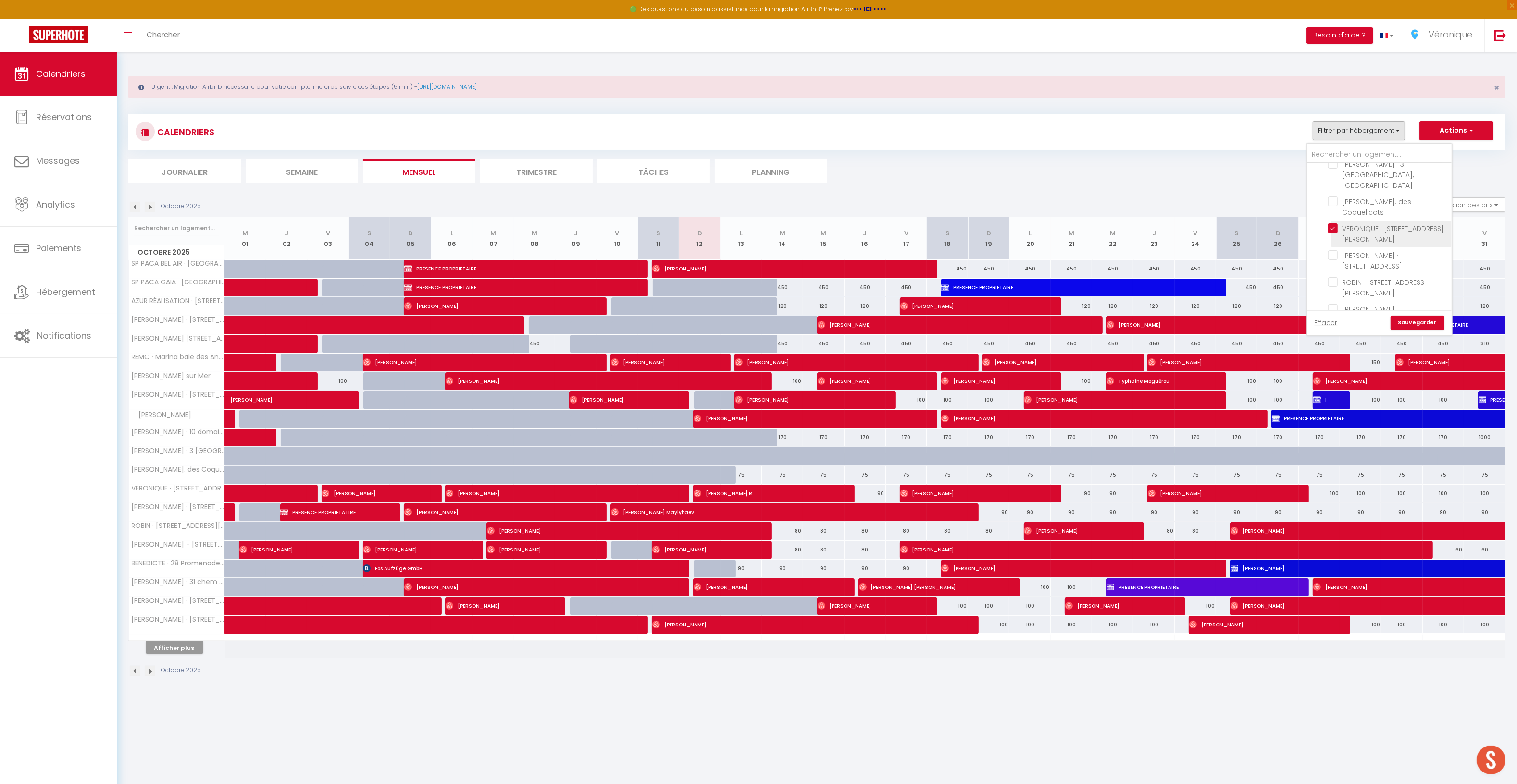
checkbox input "false"
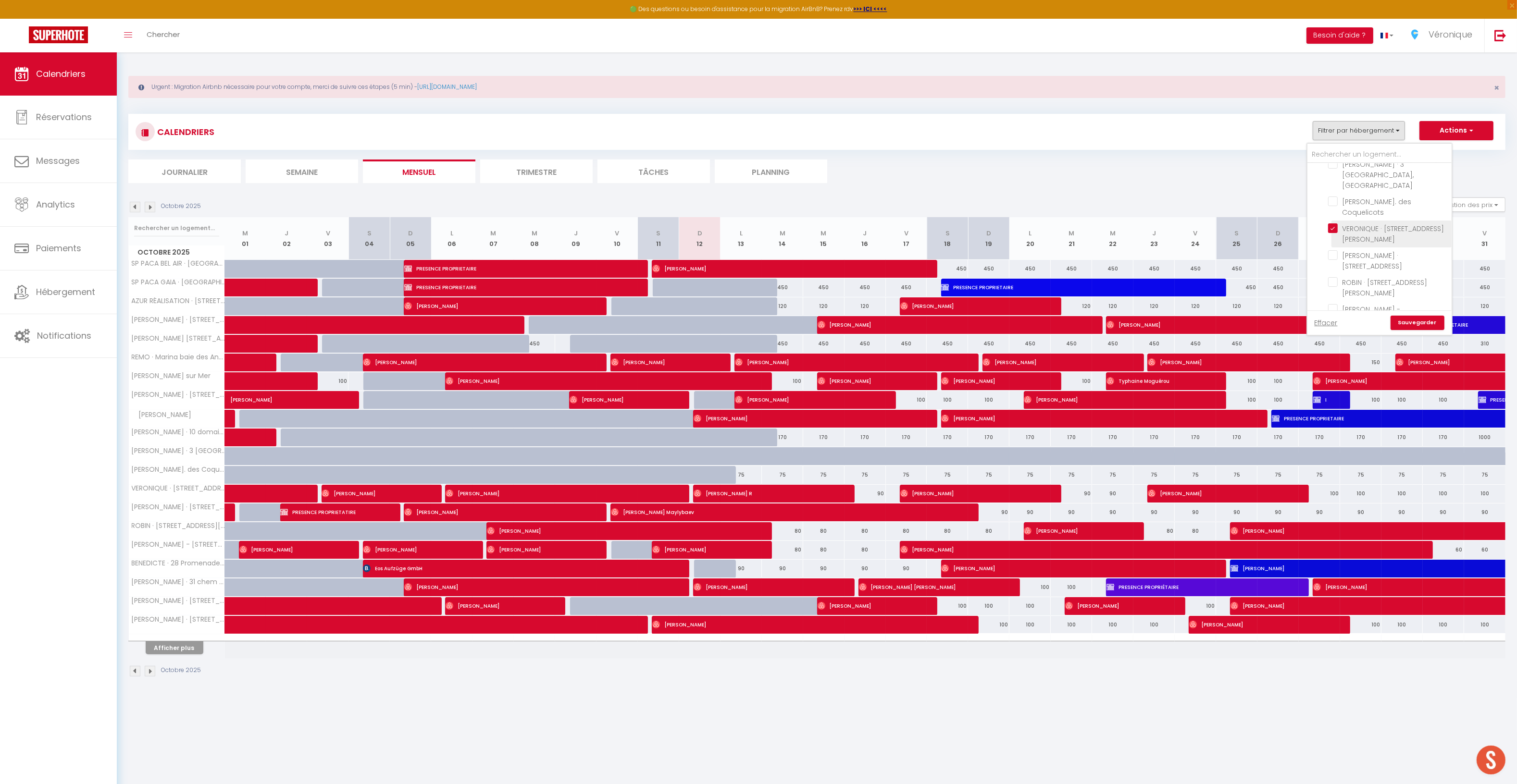
checkbox input "false"
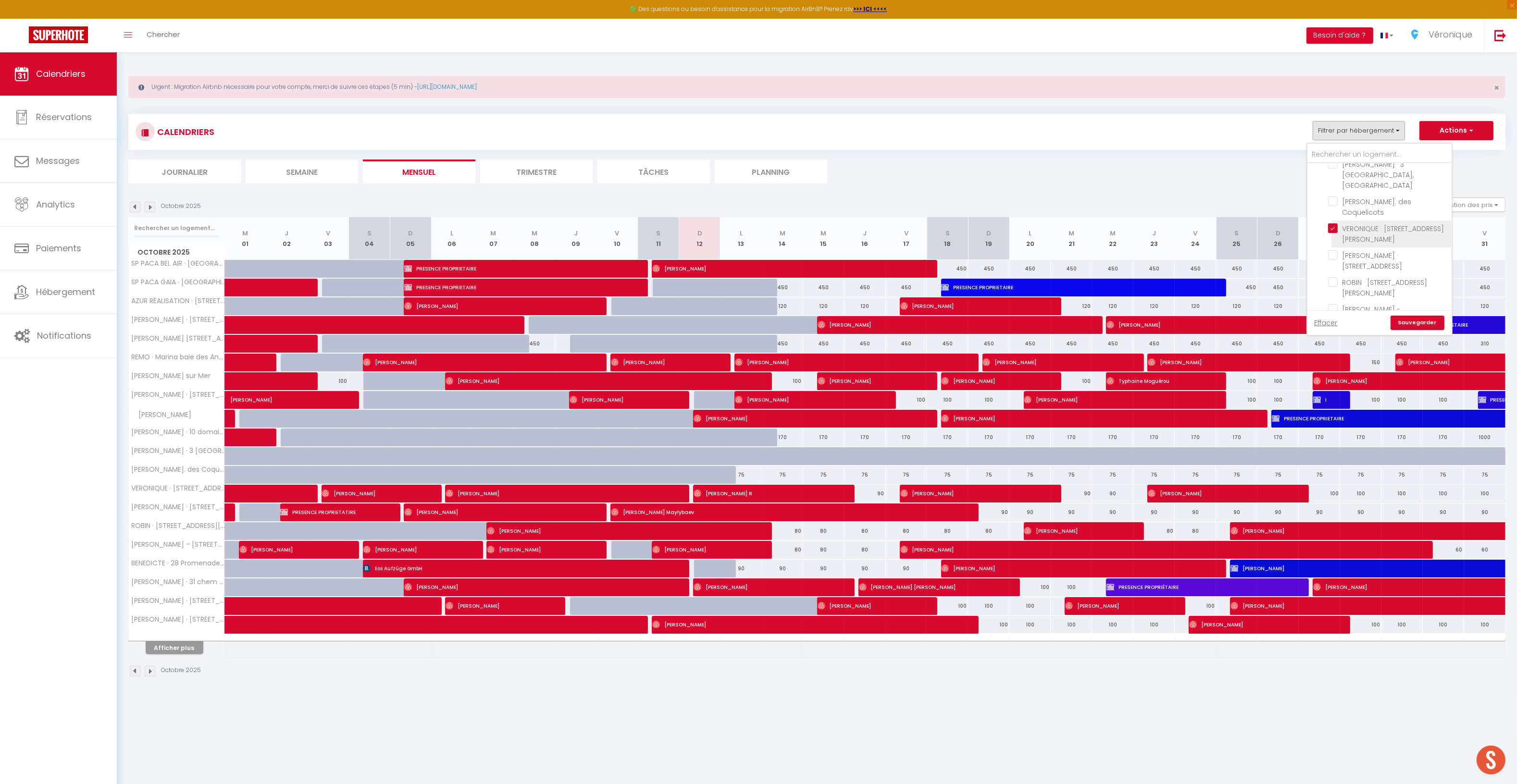
checkbox input "false"
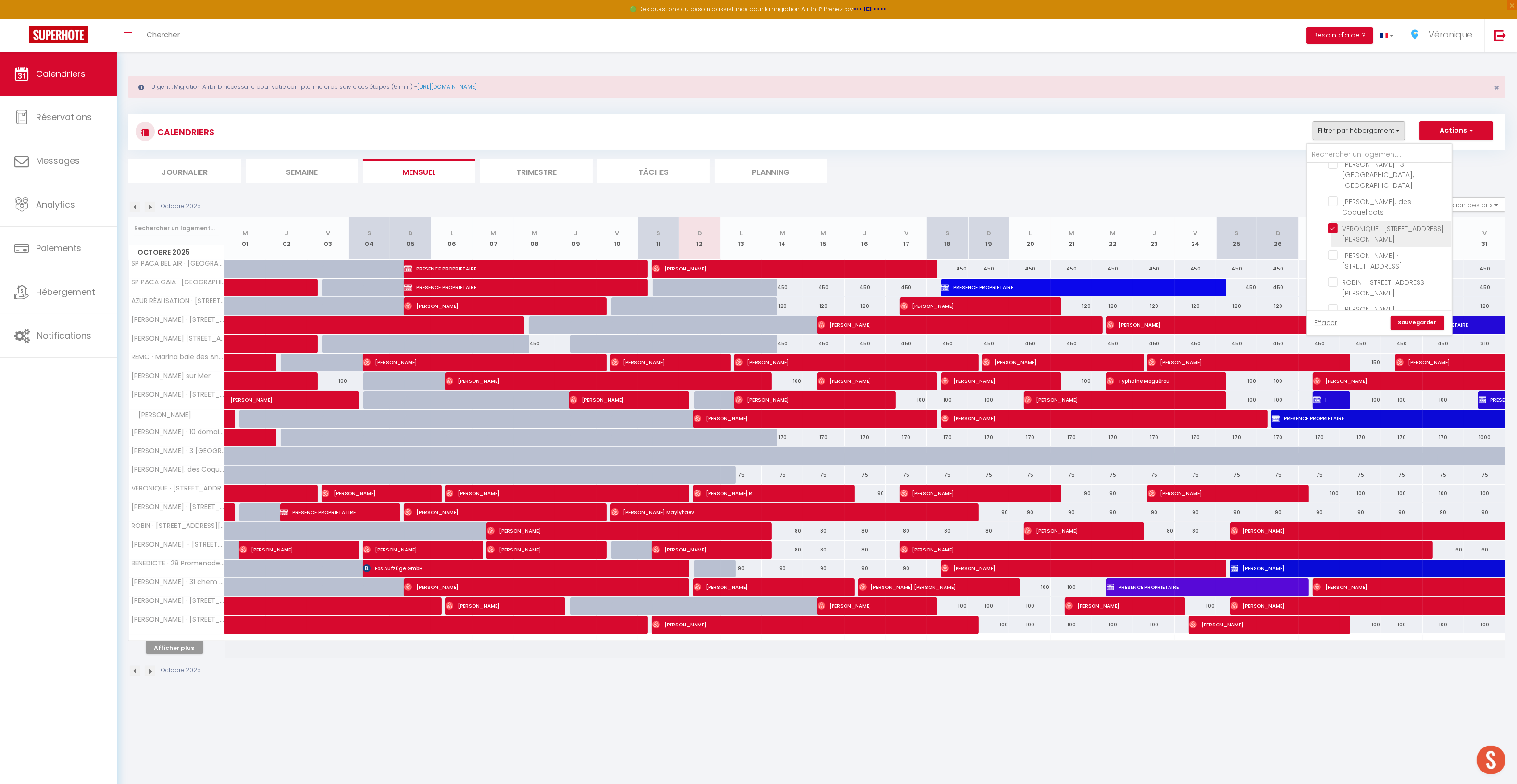
checkbox input "false"
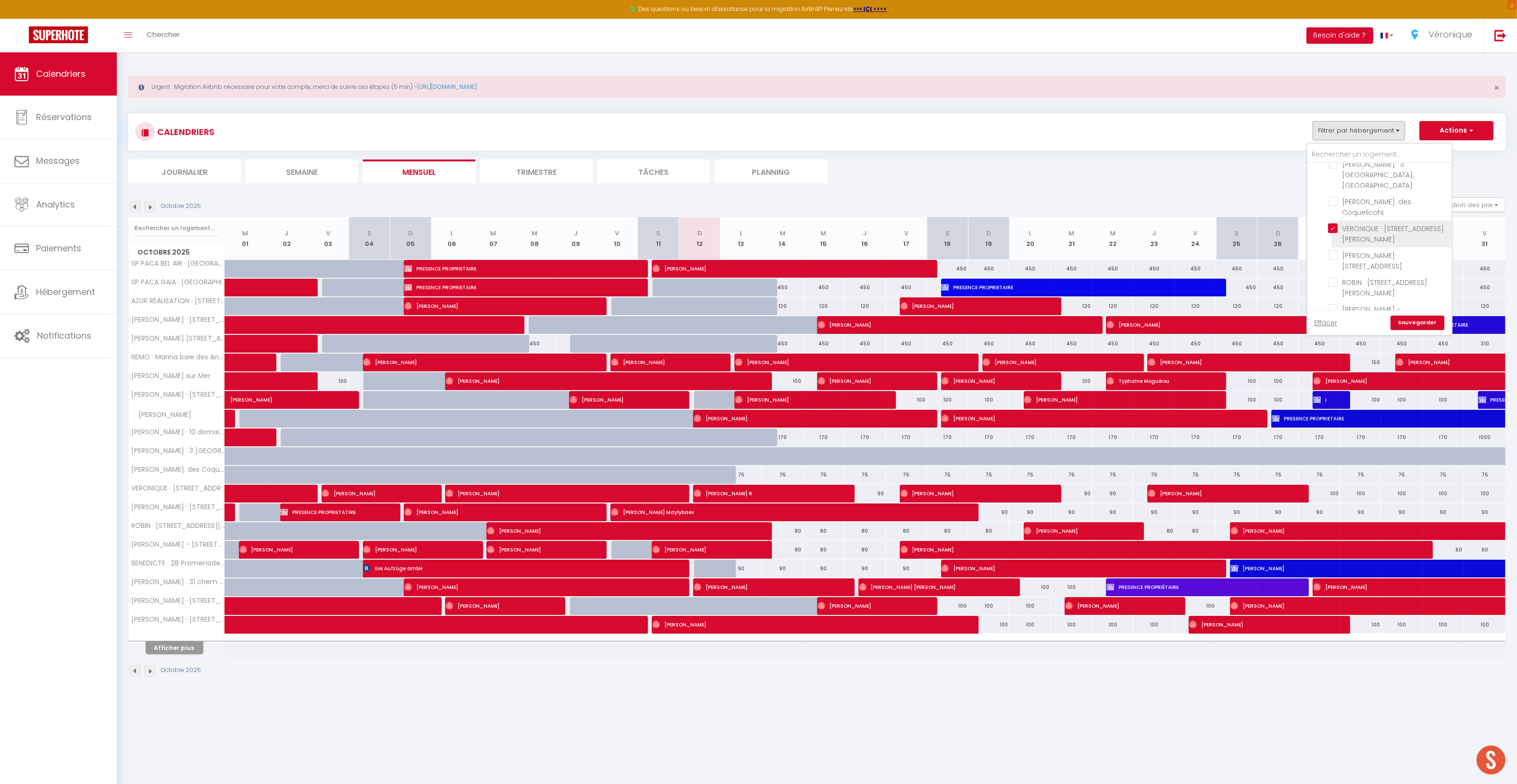
checkbox input "false"
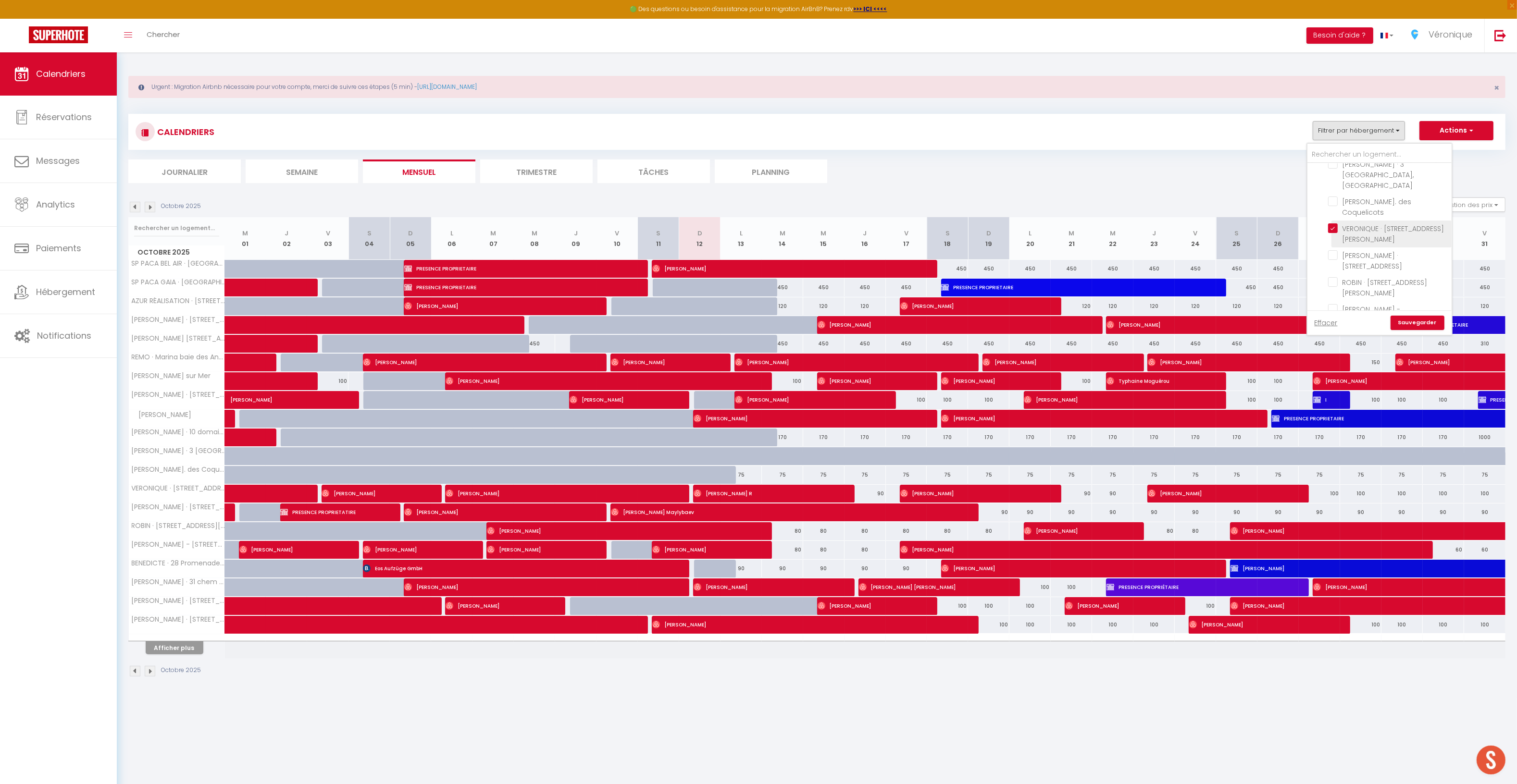
checkbox input "false"
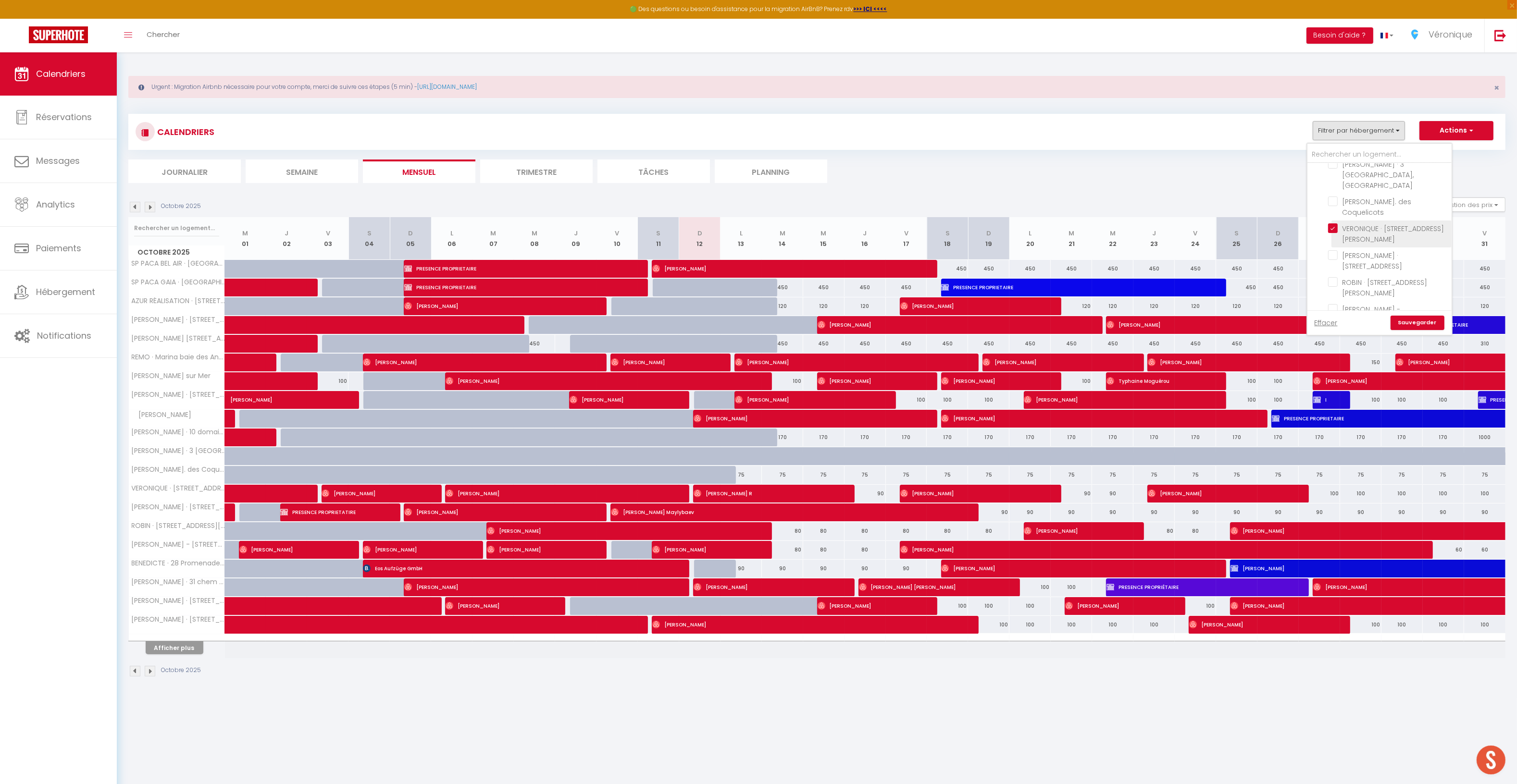
checkbox input "false"
click at [1420, 320] on link "Sauvegarder" at bounding box center [1418, 322] width 54 height 14
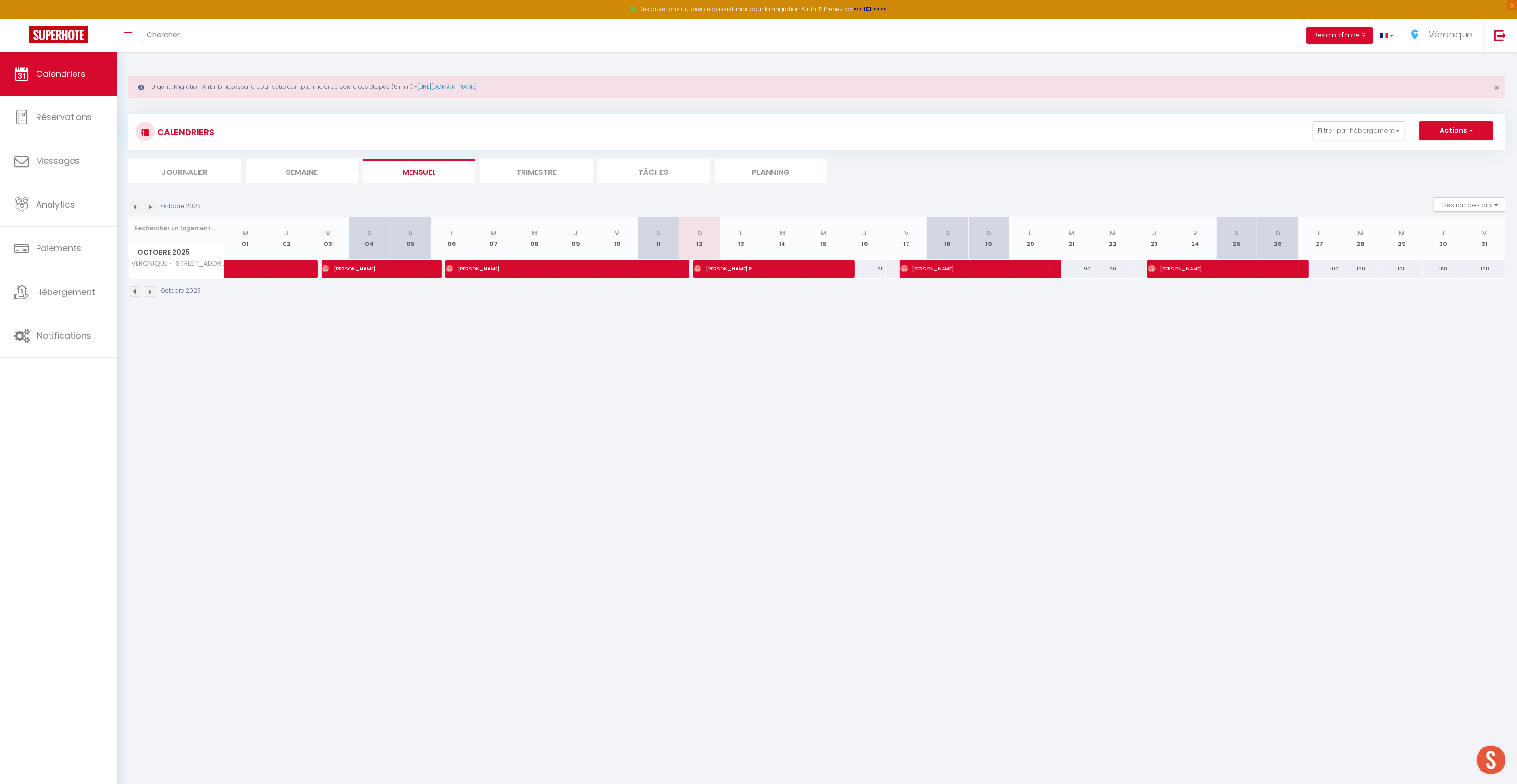
click at [1320, 270] on div "100" at bounding box center [1319, 268] width 41 height 18
type input "100"
type input "Lun 27 Octobre 2025"
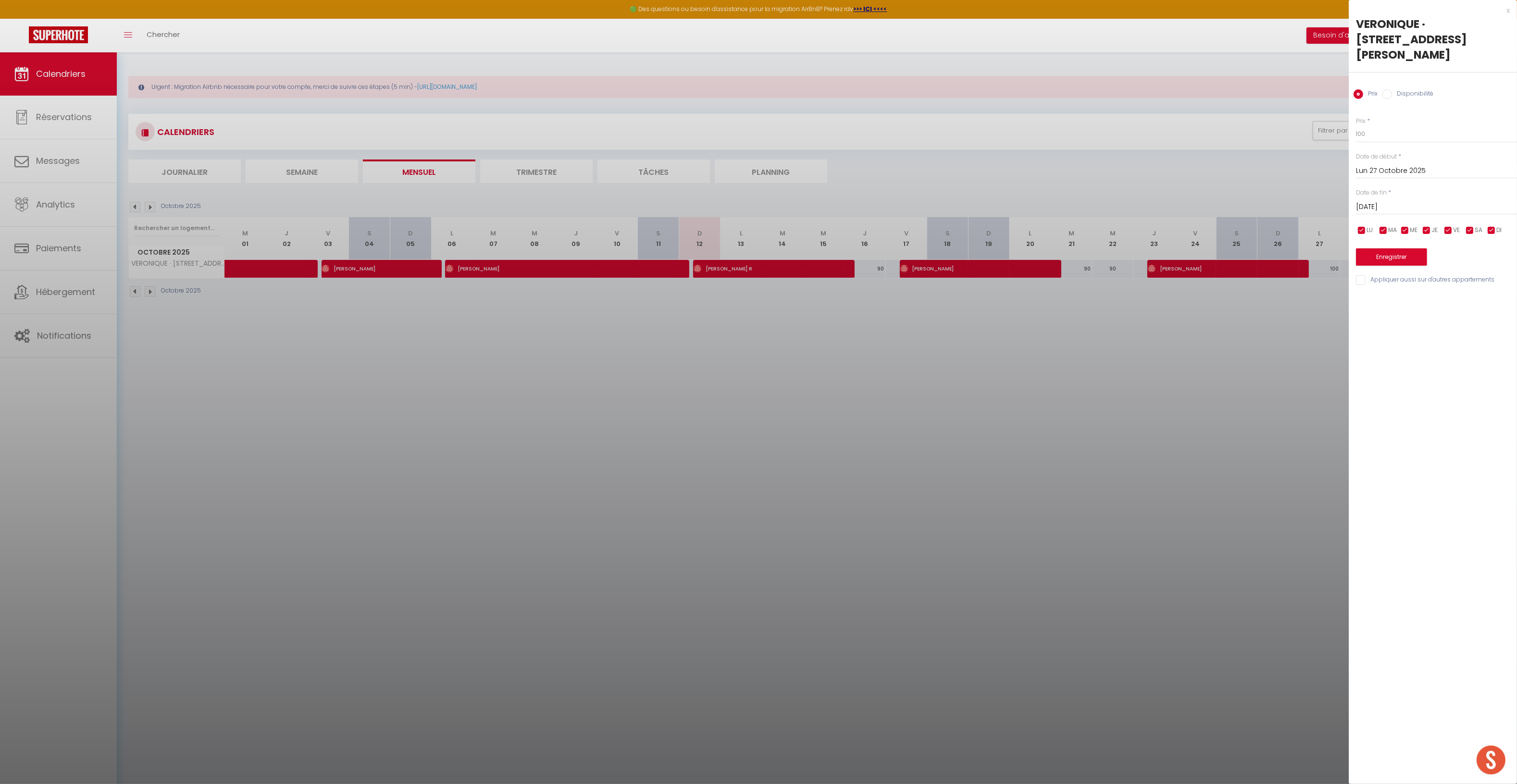
click at [1399, 201] on input "[DATE]" at bounding box center [1436, 207] width 161 height 12
click at [1495, 214] on span ">" at bounding box center [1490, 223] width 21 height 19
click at [1440, 271] on span "6" at bounding box center [1449, 281] width 21 height 19
type input "Jeu 06 Novembre 2025"
click at [1443, 76] on div "Prix Disponibilité" at bounding box center [1433, 89] width 168 height 33
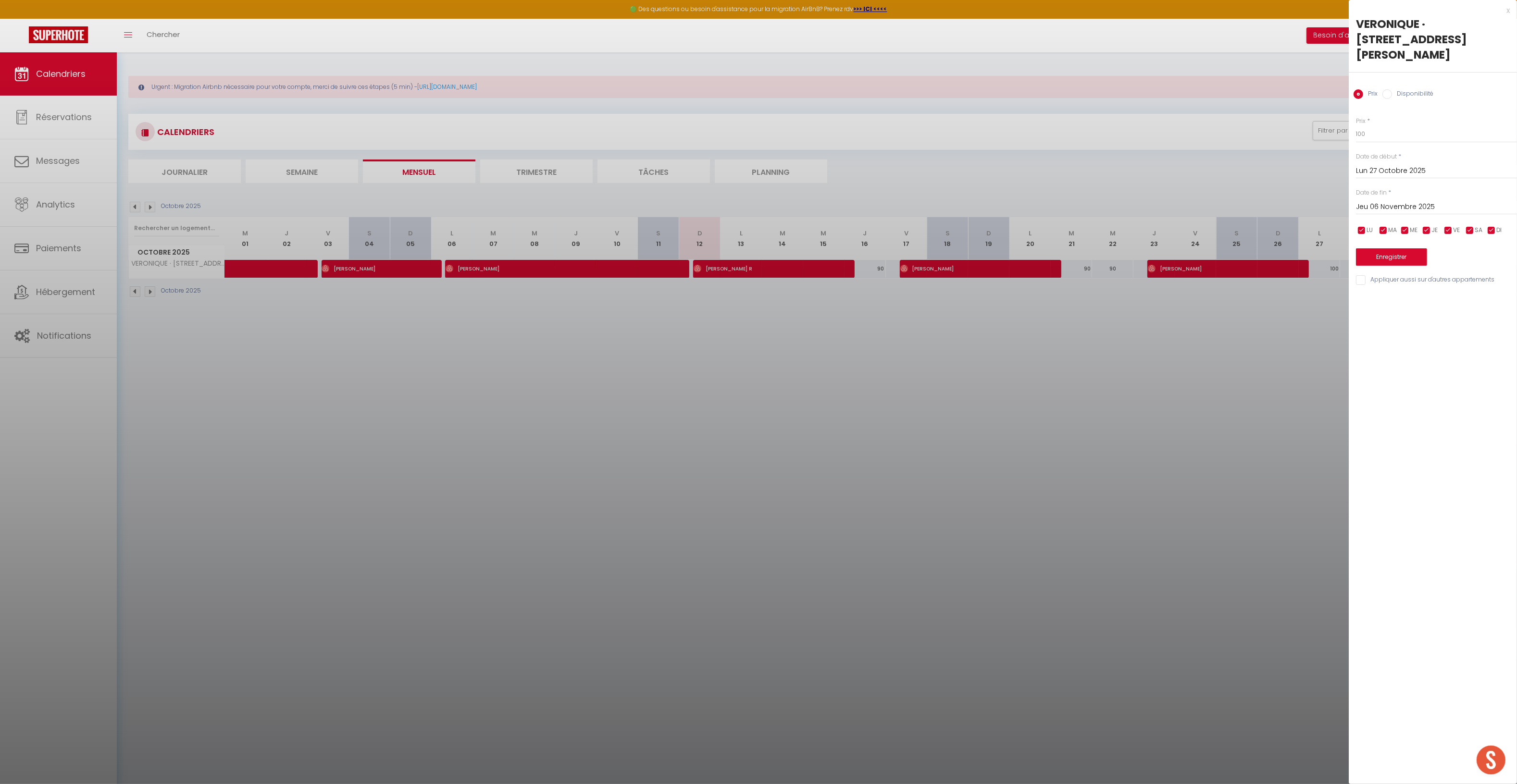
click at [1417, 89] on label "Disponibilité" at bounding box center [1412, 94] width 41 height 11
click at [1392, 89] on input "Disponibilité" at bounding box center [1388, 94] width 10 height 10
radio input "true"
radio input "false"
click at [1378, 126] on select "Disponible Indisponible" at bounding box center [1436, 134] width 161 height 18
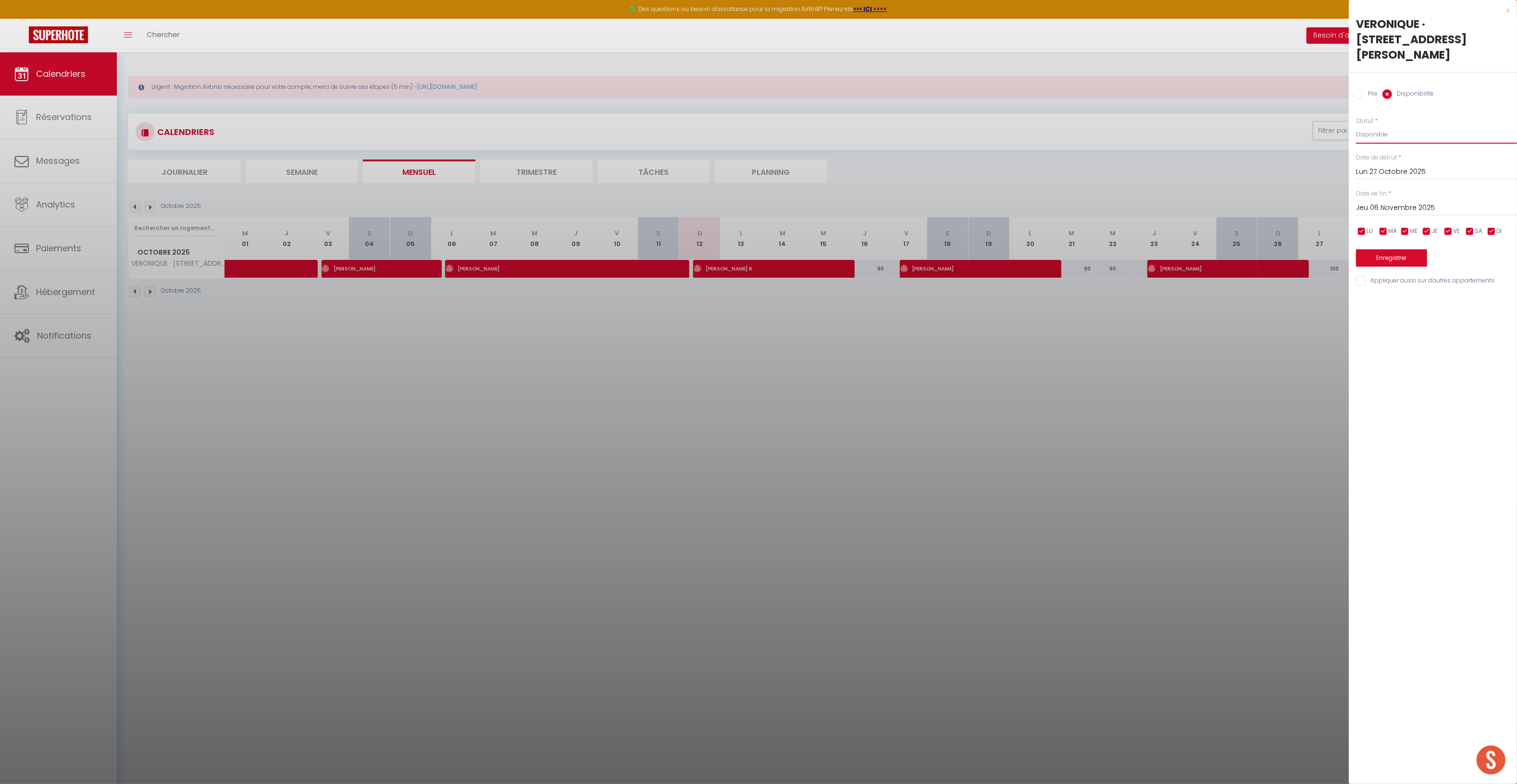
select select "0"
click at [1356, 126] on select "Disponible Indisponible" at bounding box center [1436, 134] width 161 height 18
click at [1386, 249] on button "Enregistrer" at bounding box center [1391, 258] width 71 height 17
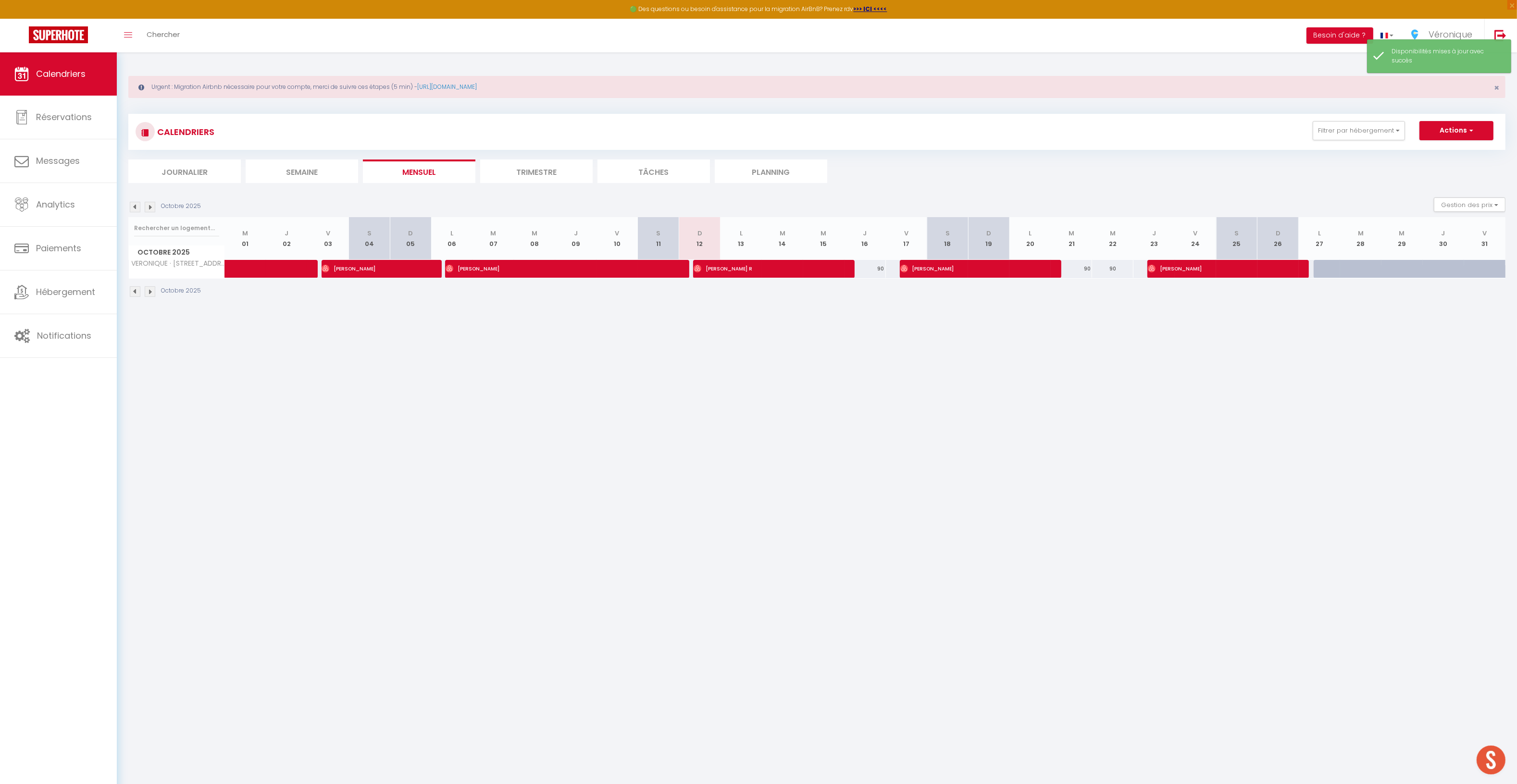
click at [152, 296] on img at bounding box center [150, 291] width 11 height 11
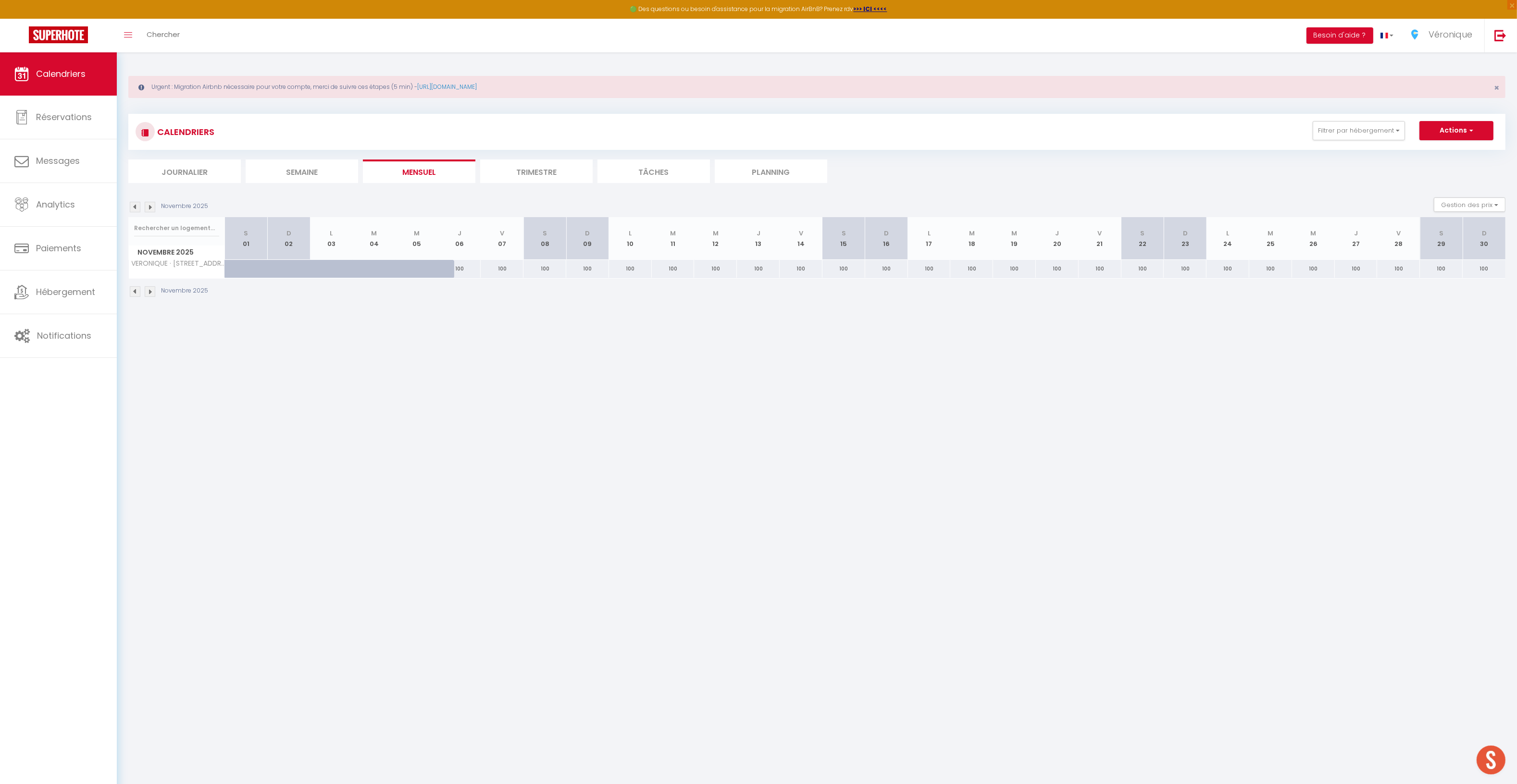
click at [135, 293] on img at bounding box center [134, 291] width 11 height 11
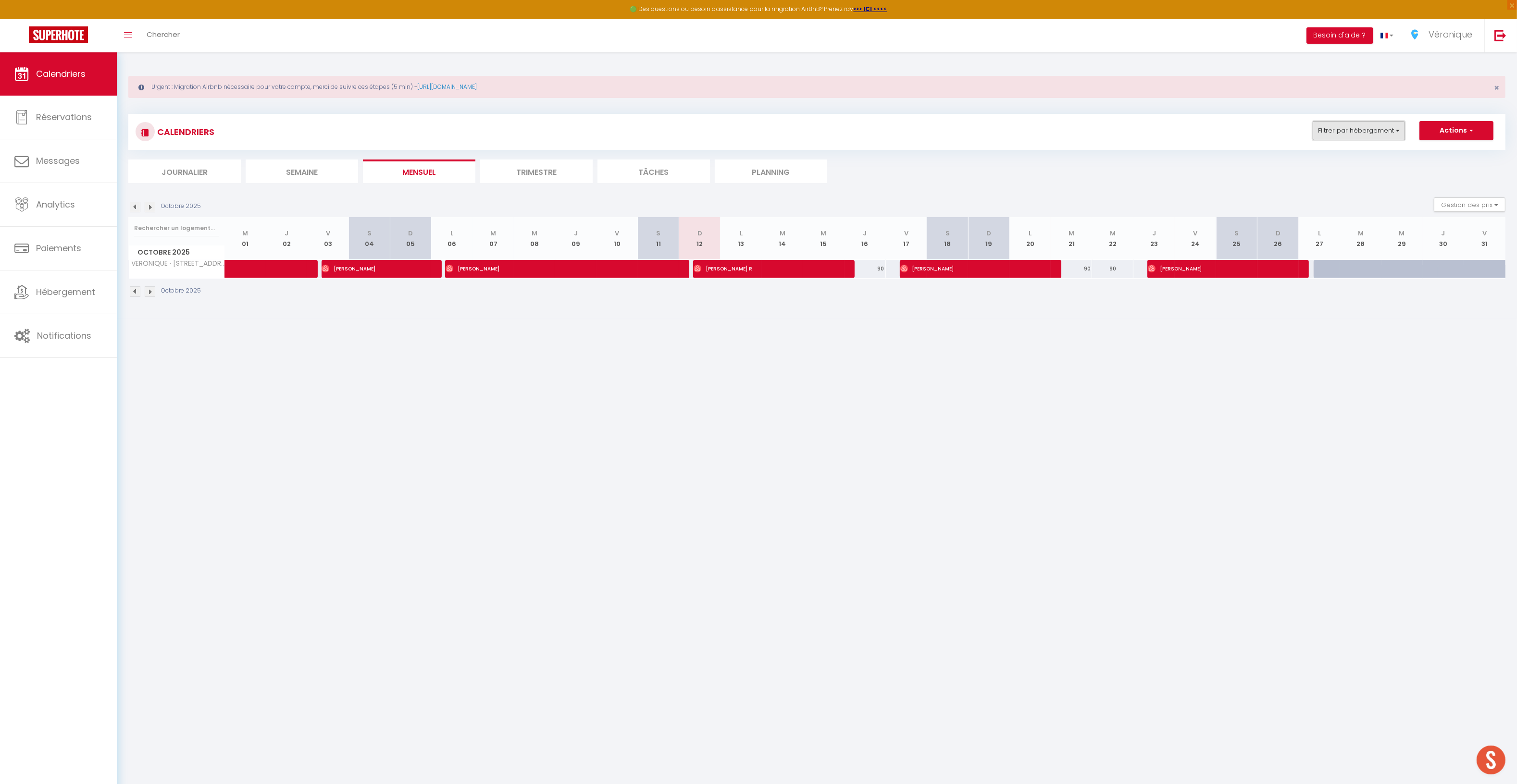
click at [1359, 133] on button "Filtrer par hébergement" at bounding box center [1359, 130] width 92 height 19
click at [1338, 138] on button "Filtrer par hébergement" at bounding box center [1359, 130] width 92 height 19
click at [1322, 168] on input "Tous" at bounding box center [1389, 173] width 144 height 10
checkbox input "true"
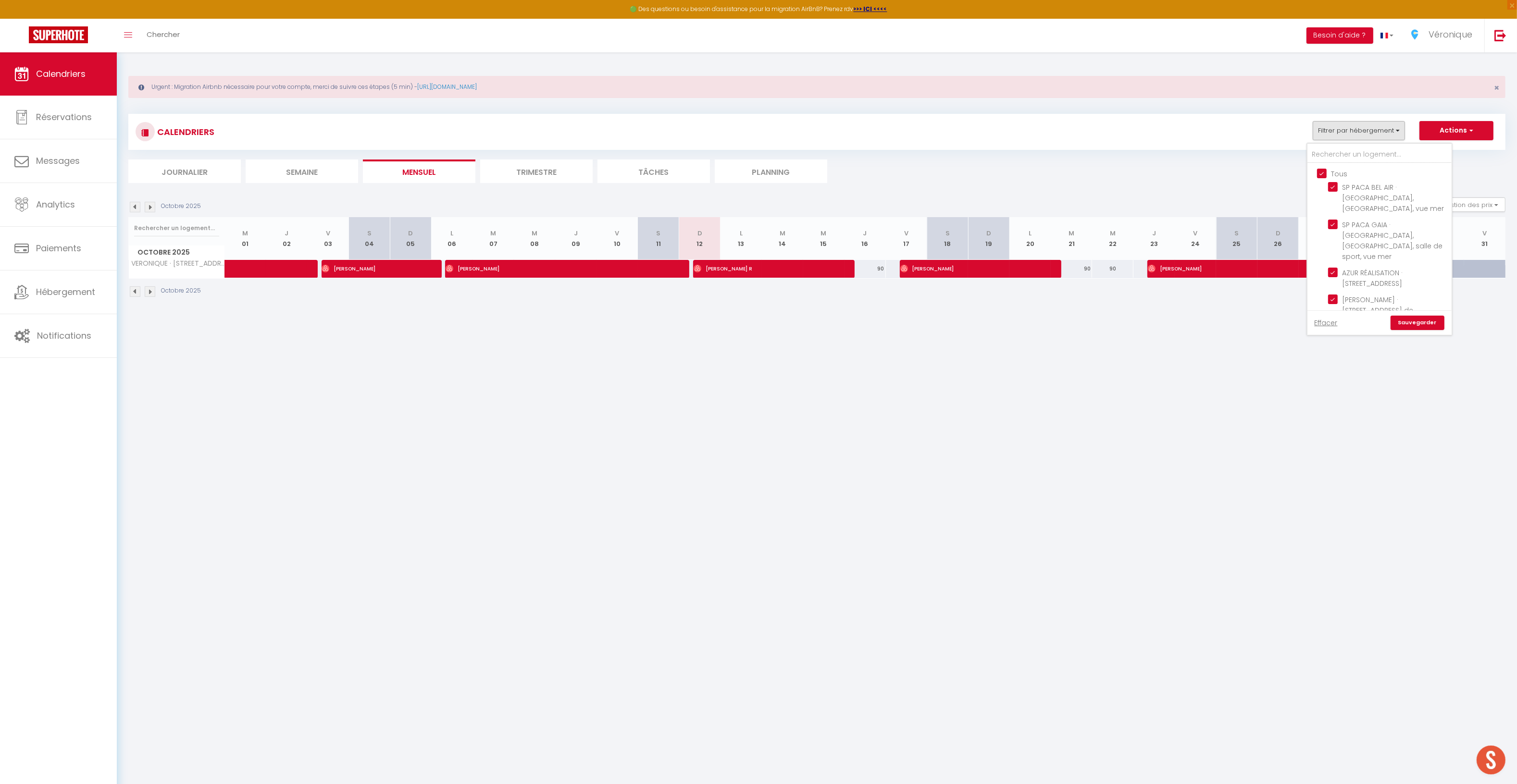
checkbox input "true"
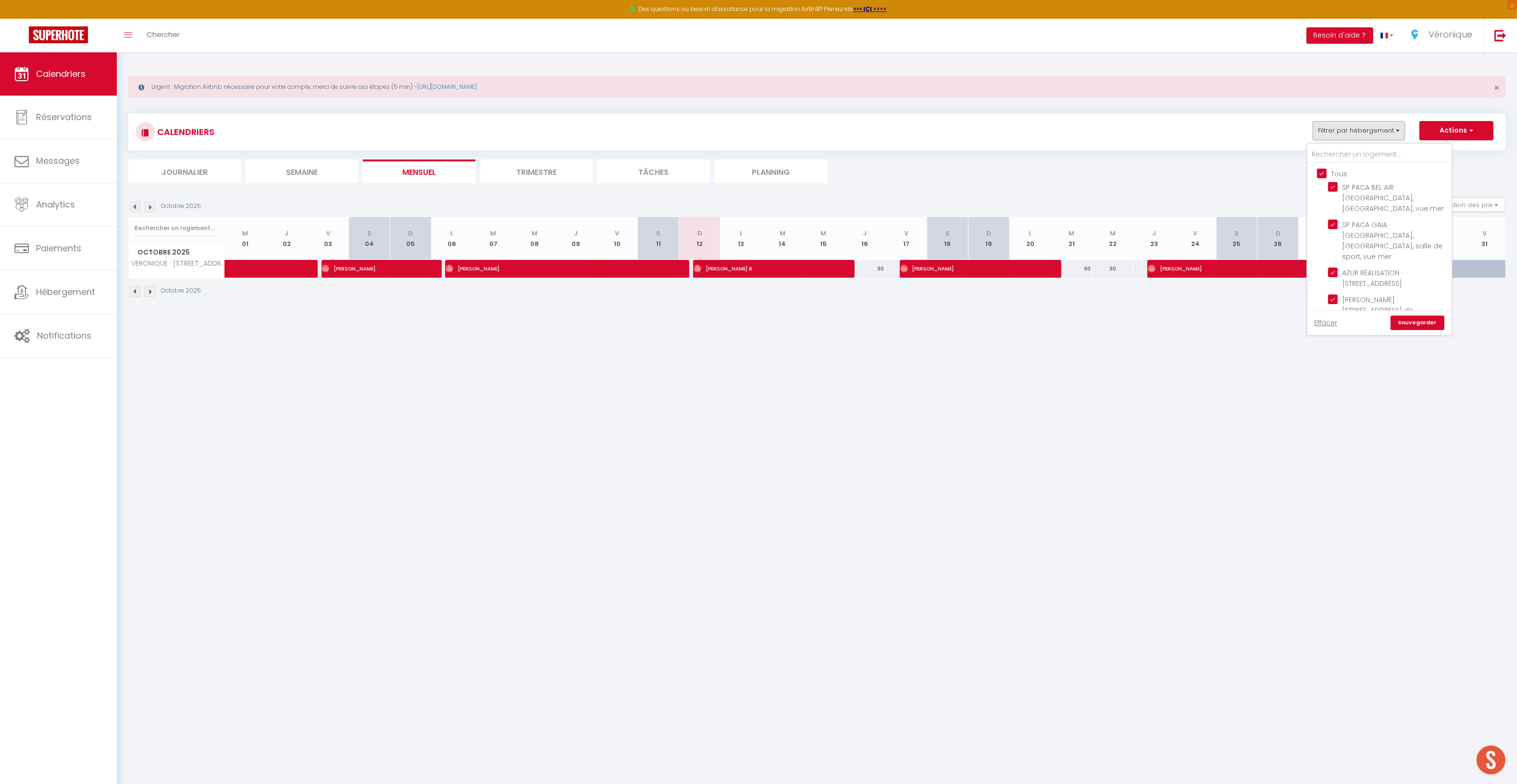
checkbox input "true"
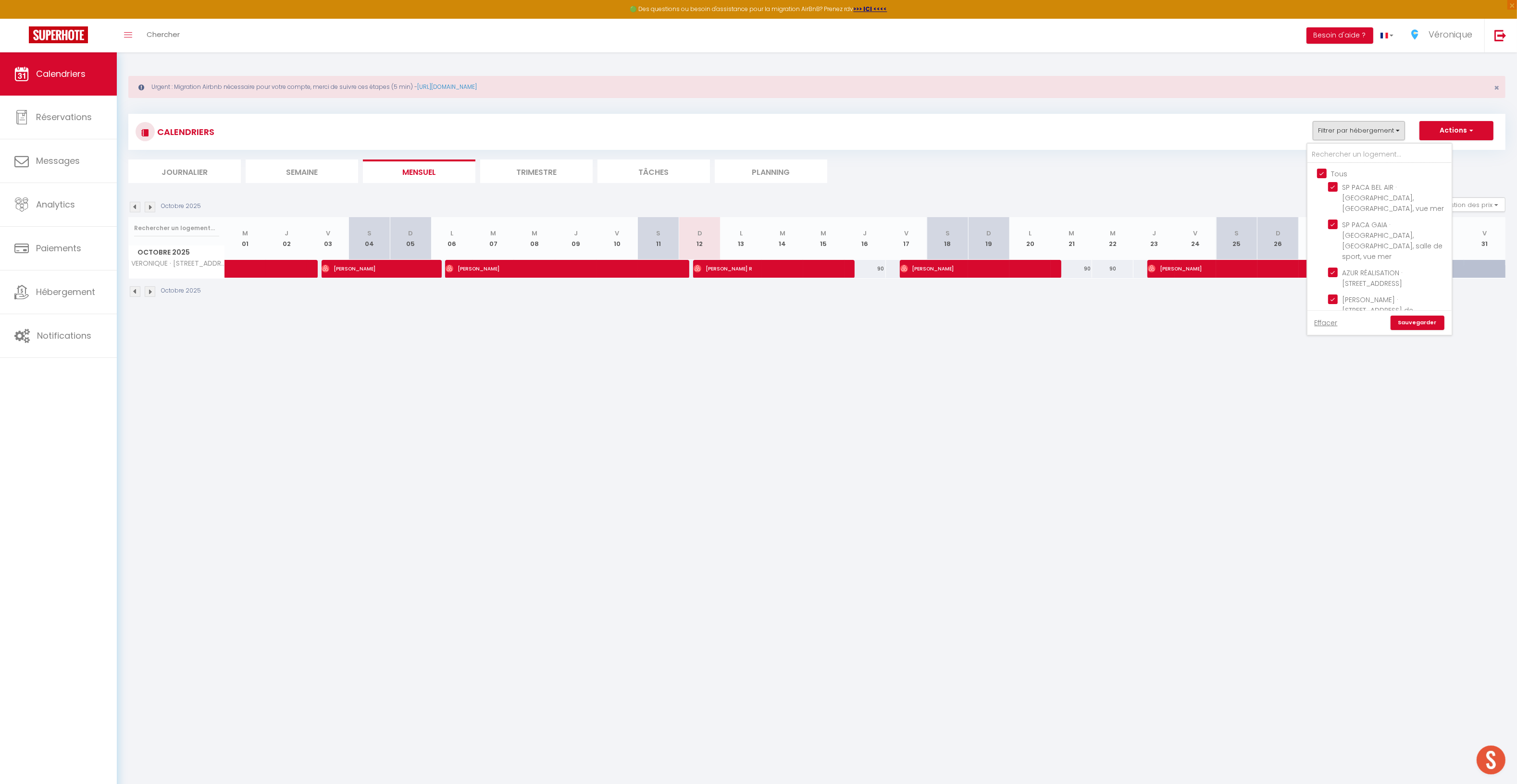
checkbox input "true"
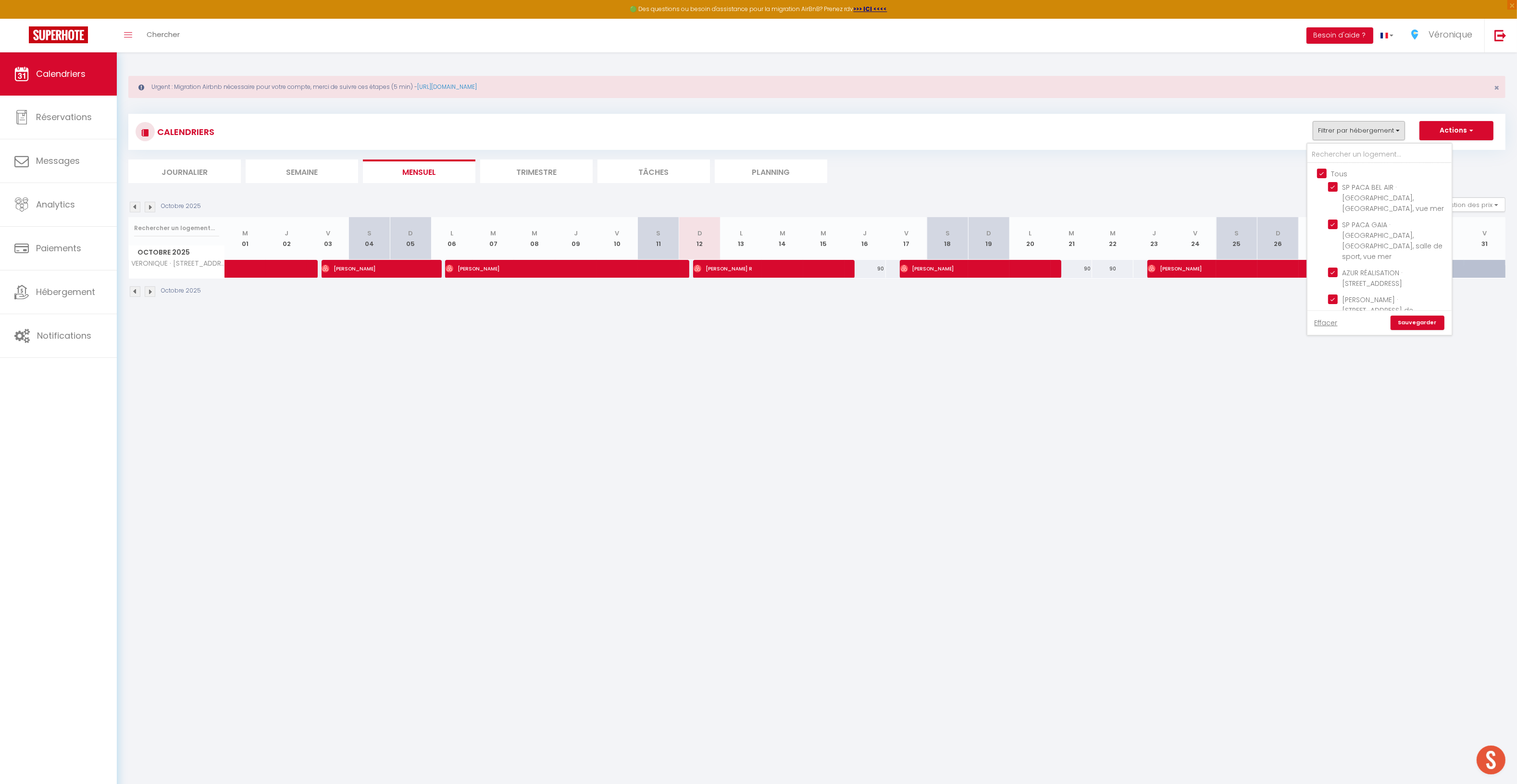
checkbox input "true"
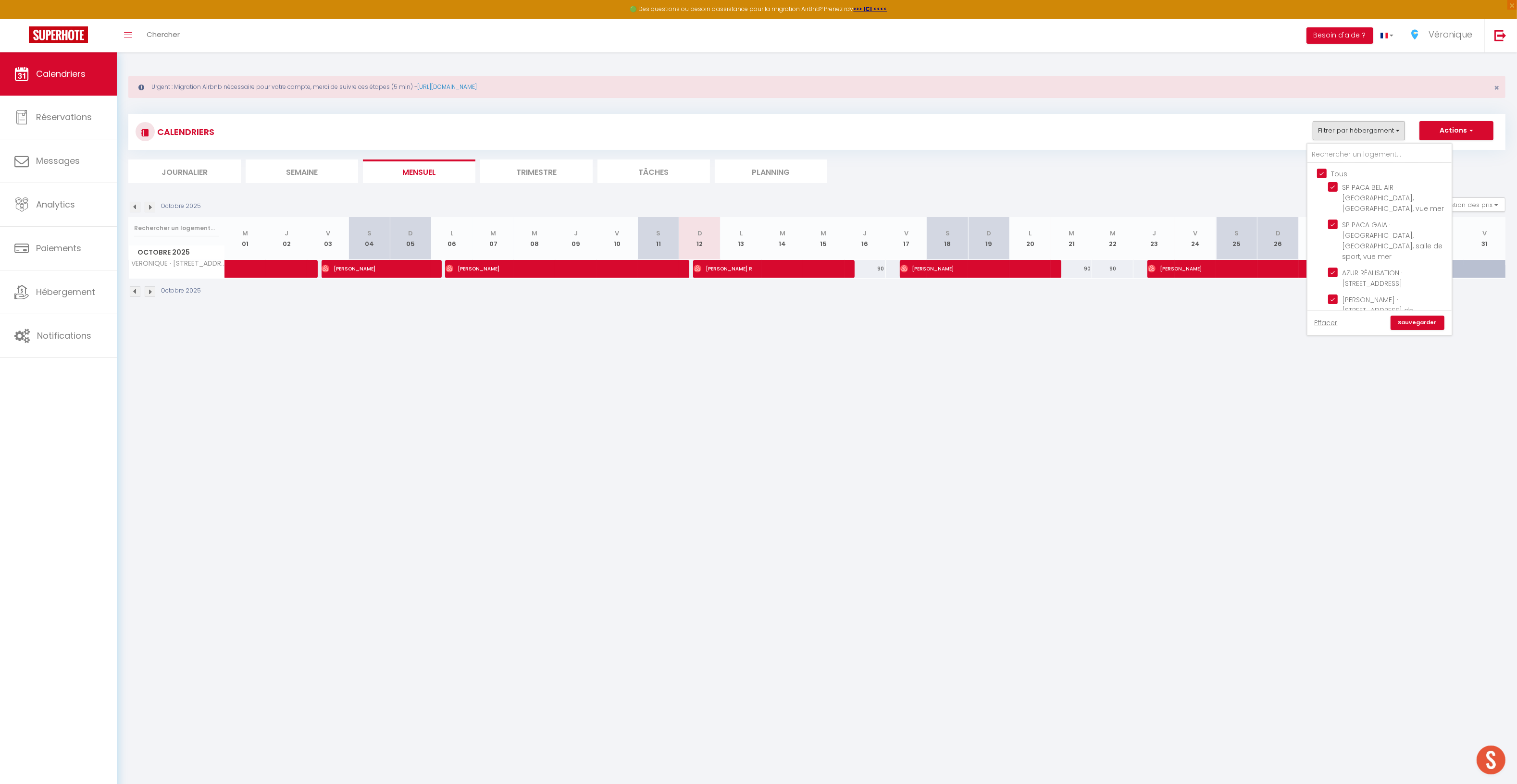
checkbox input "true"
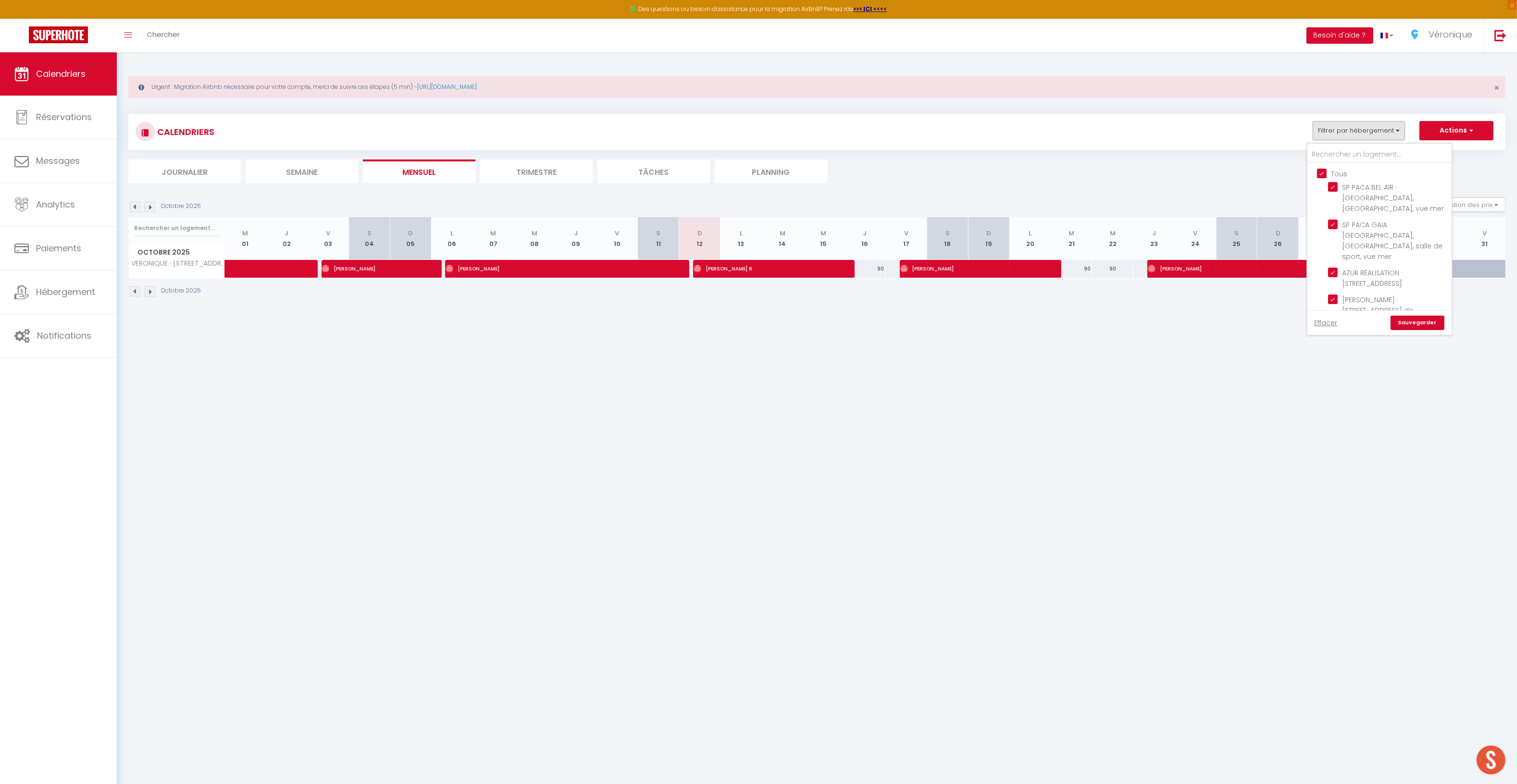
checkbox input "true"
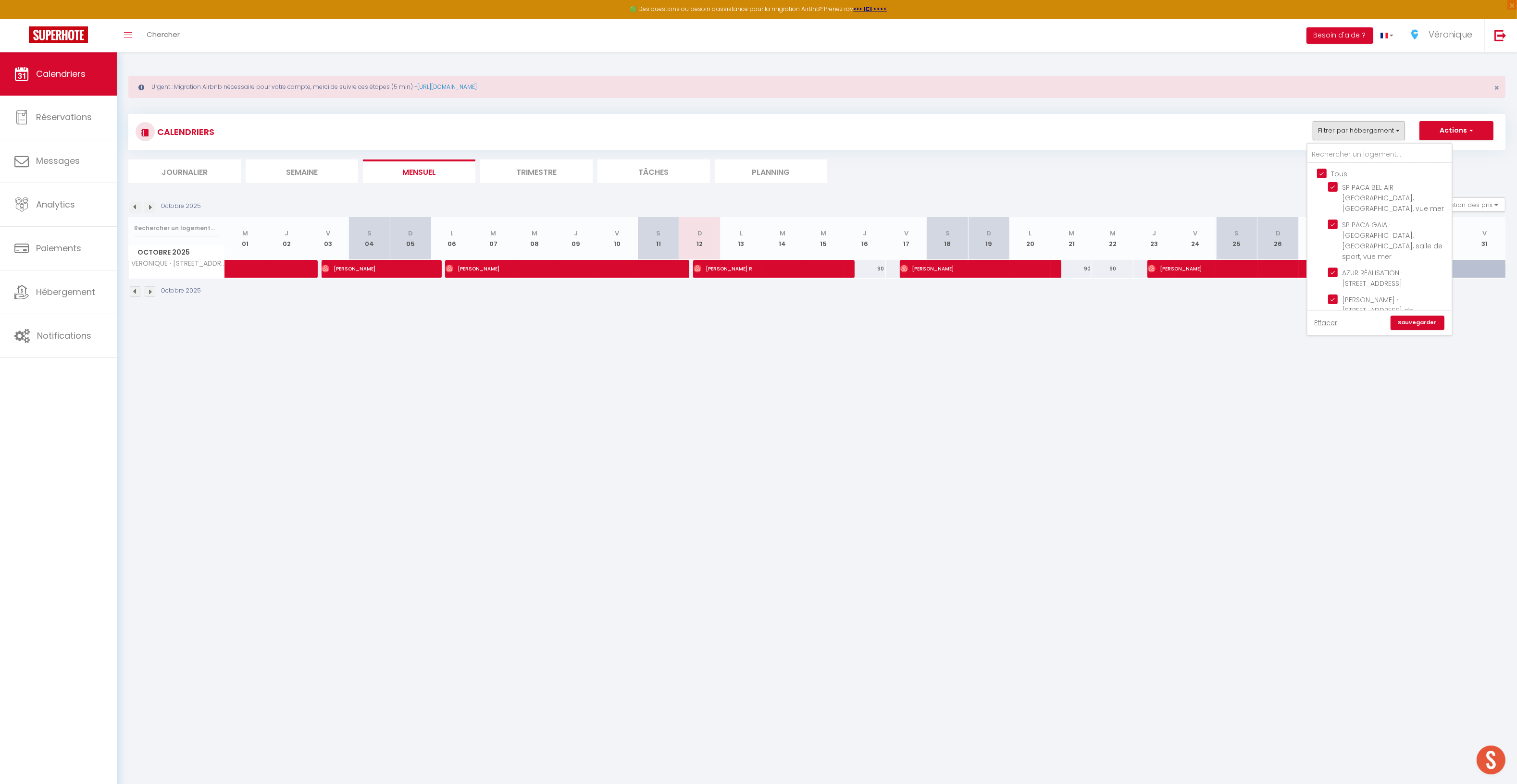
checkbox input "true"
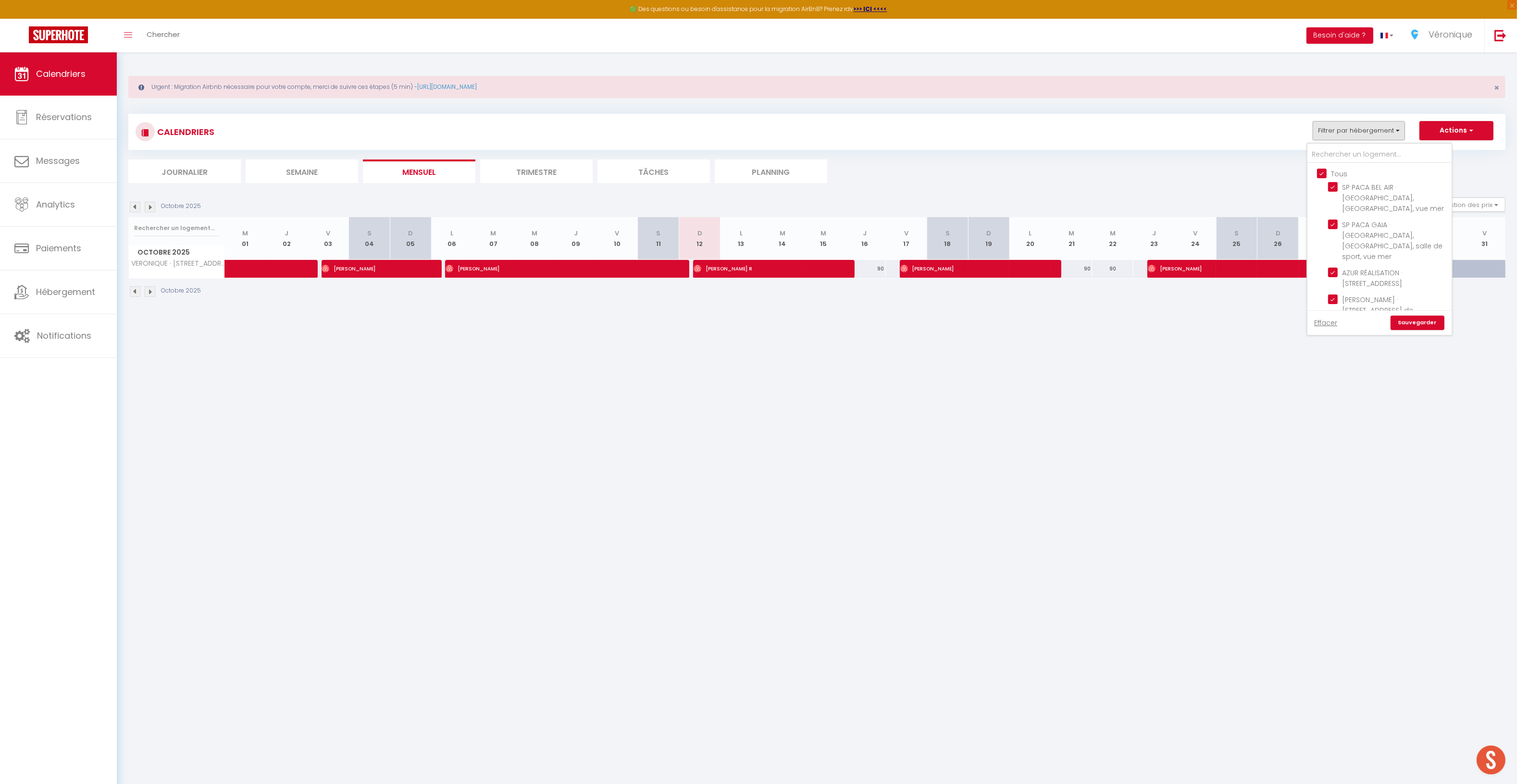
checkbox input "true"
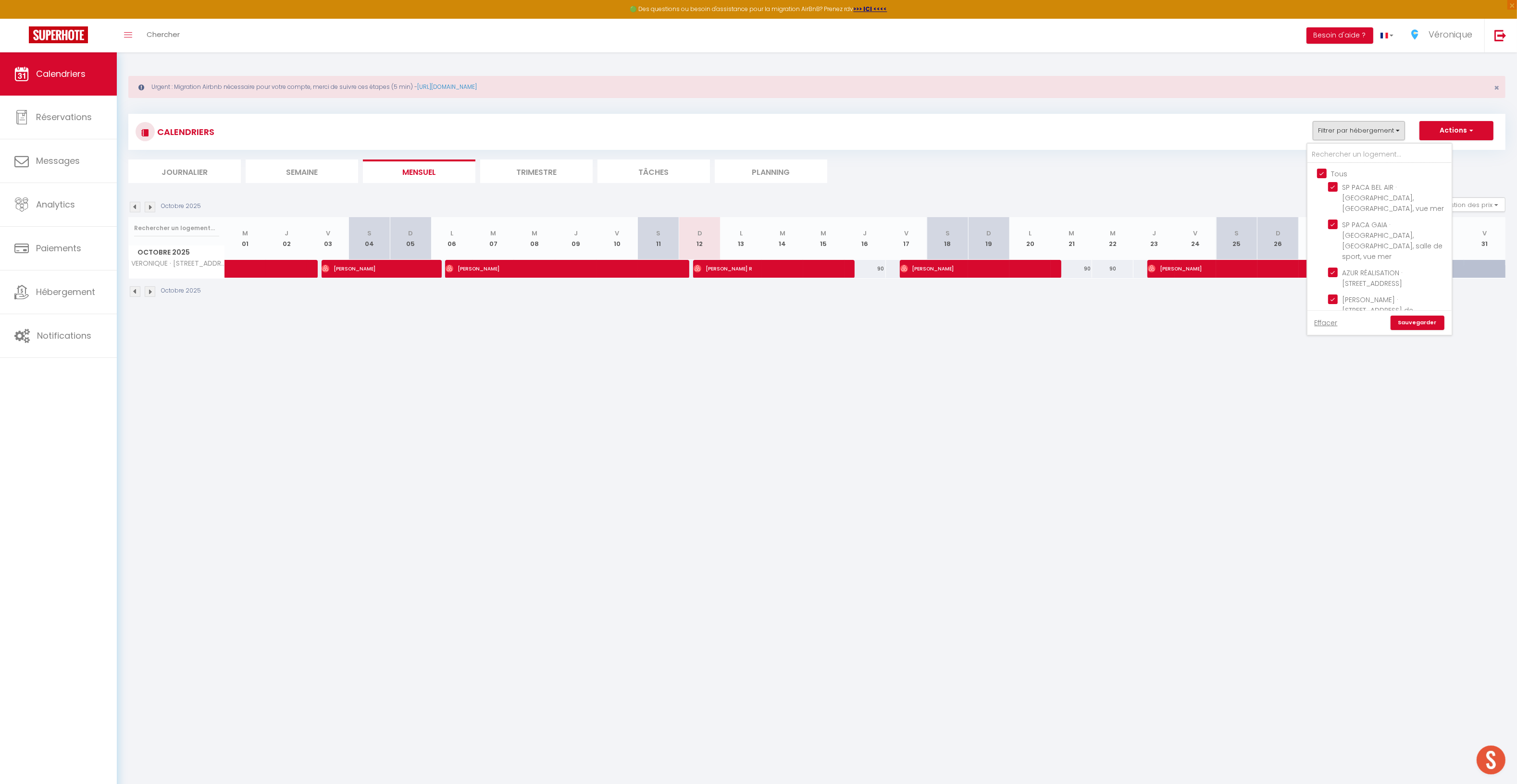
checkbox input "true"
click at [1404, 327] on link "Sauvegarder" at bounding box center [1418, 322] width 54 height 14
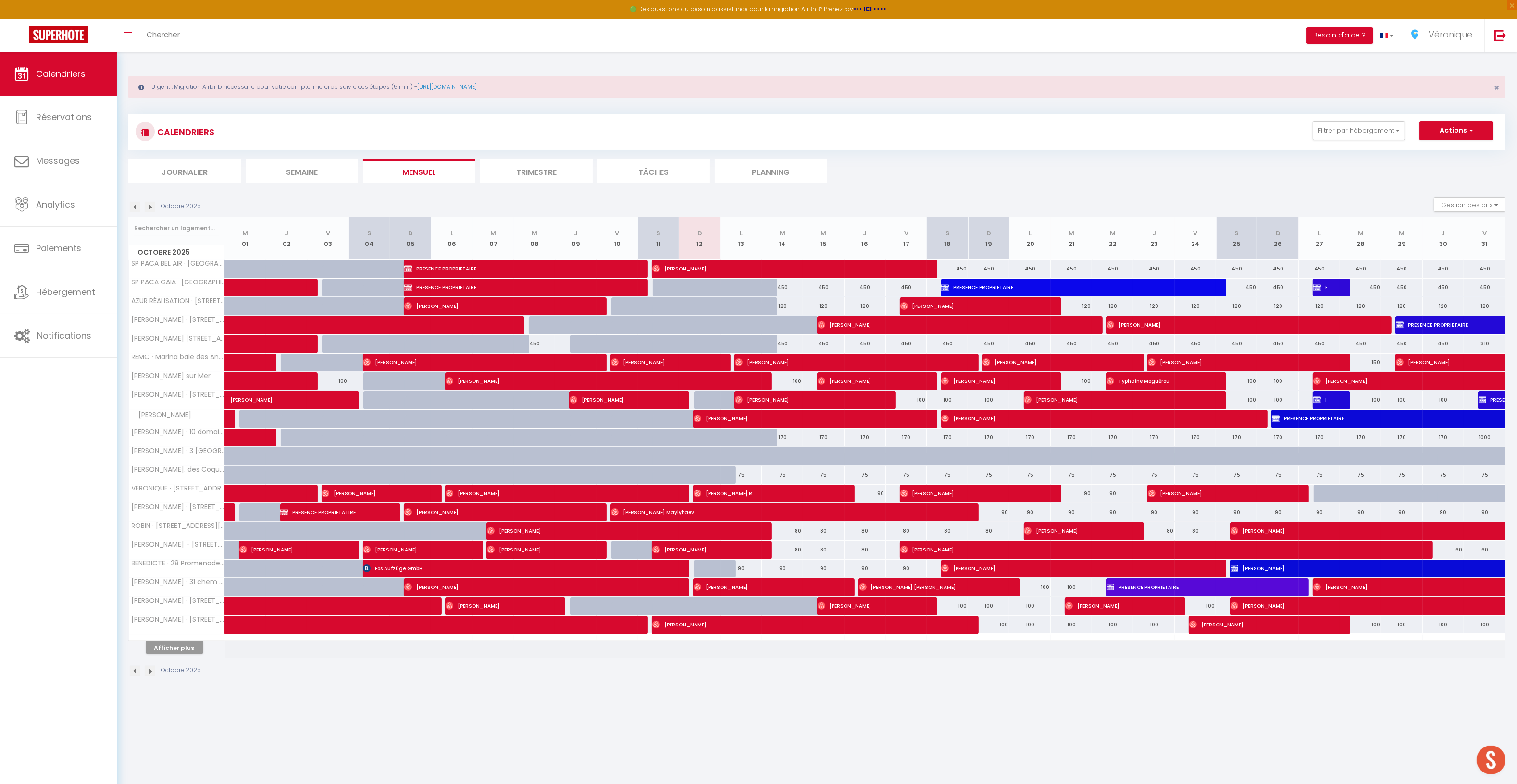
click at [188, 176] on li "Journalier" at bounding box center [184, 171] width 112 height 24
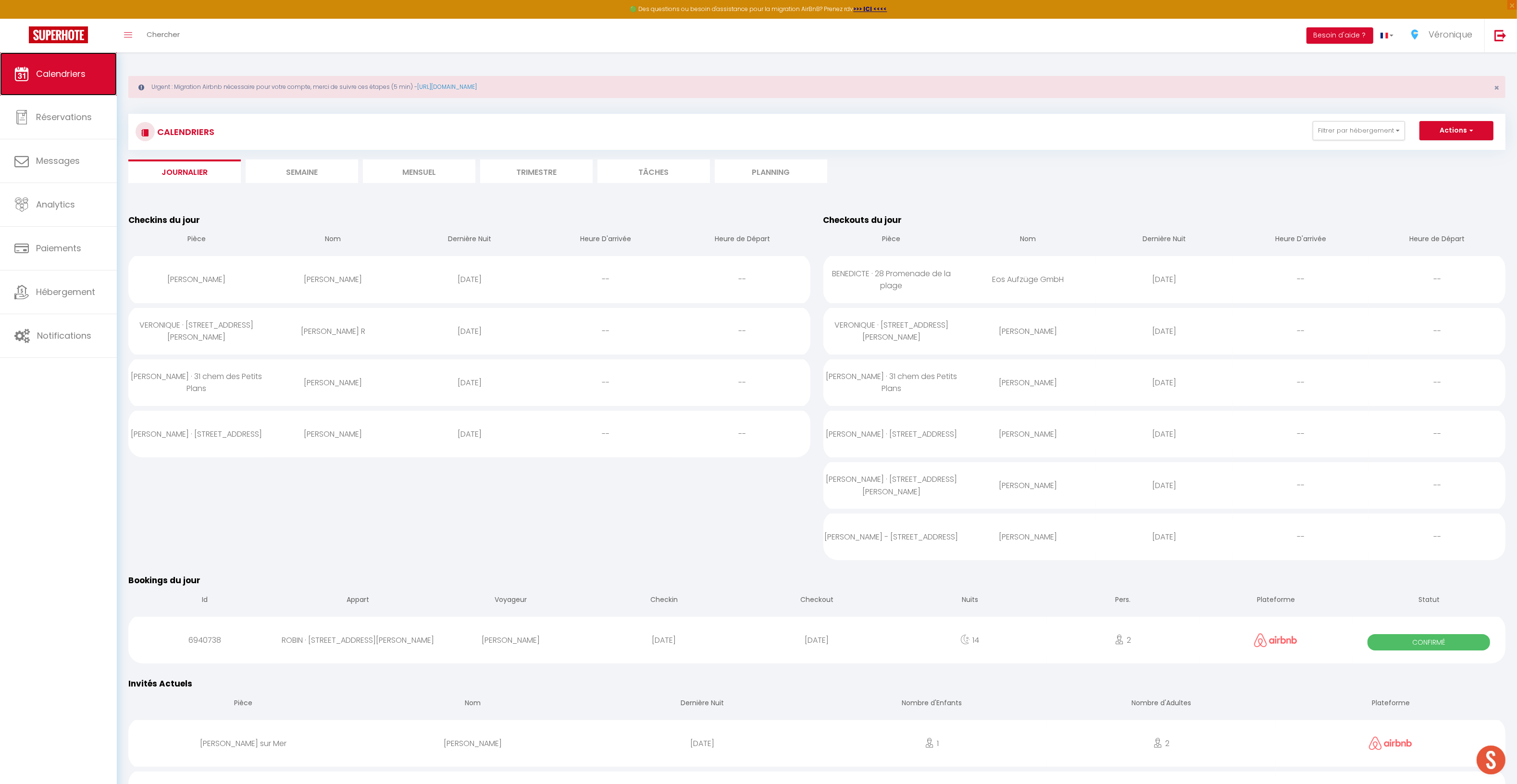
click at [72, 69] on span "Calendriers" at bounding box center [61, 74] width 50 height 12
click at [1476, 134] on button "Actions" at bounding box center [1457, 130] width 74 height 19
click at [69, 123] on link "Réservations" at bounding box center [58, 117] width 117 height 43
select select "not_cancelled"
